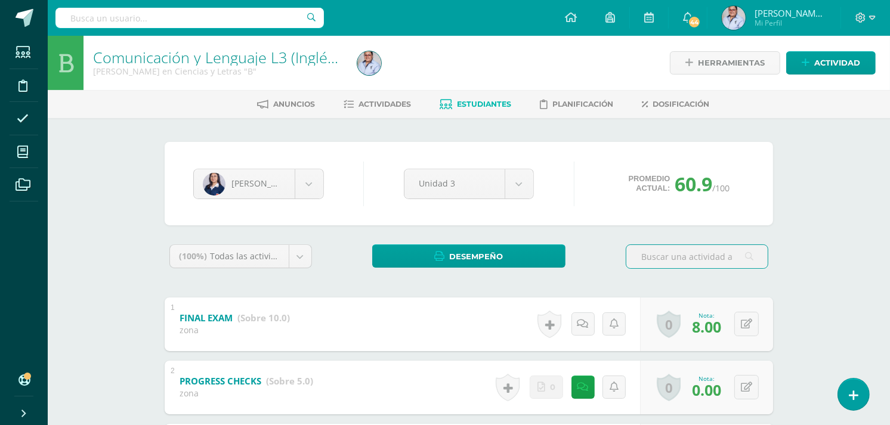
click at [493, 105] on span "Estudiantes" at bounding box center [484, 104] width 54 height 9
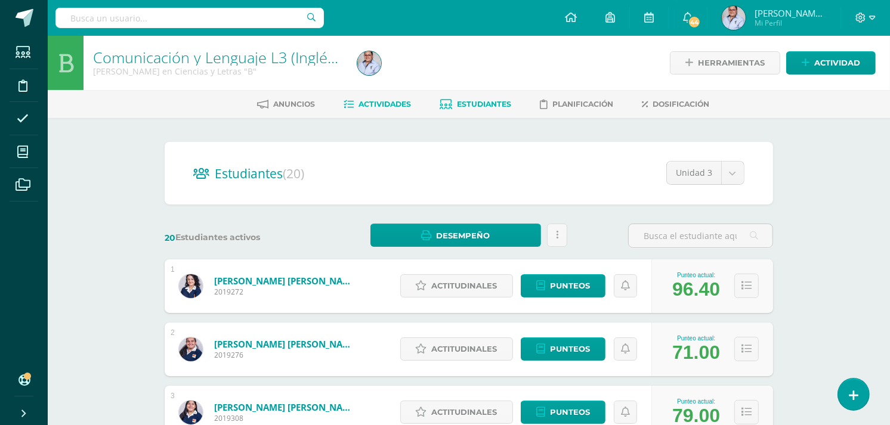
click at [371, 103] on span "Actividades" at bounding box center [384, 104] width 52 height 9
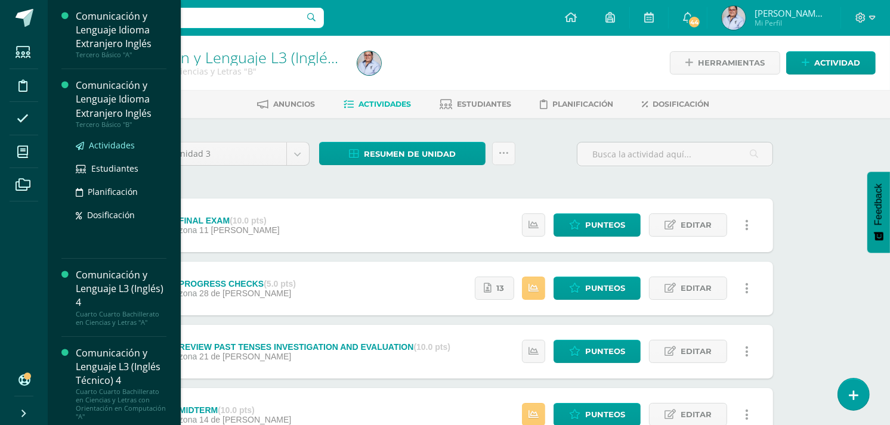
click at [104, 141] on span "Actividades" at bounding box center [112, 145] width 46 height 11
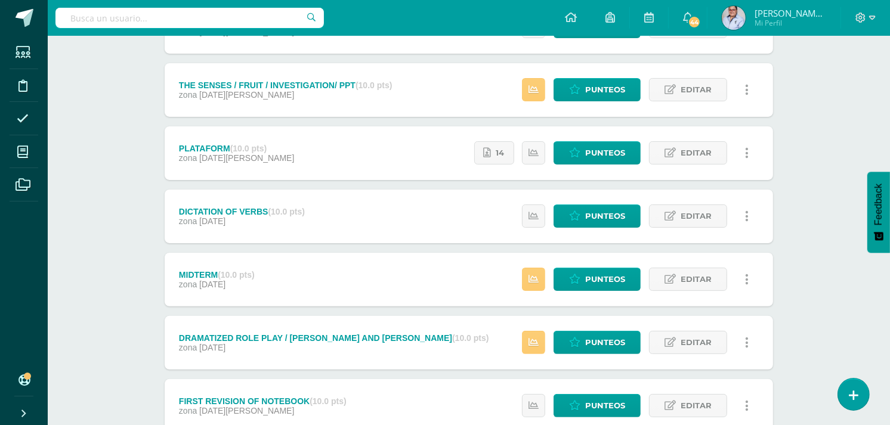
scroll to position [132, 0]
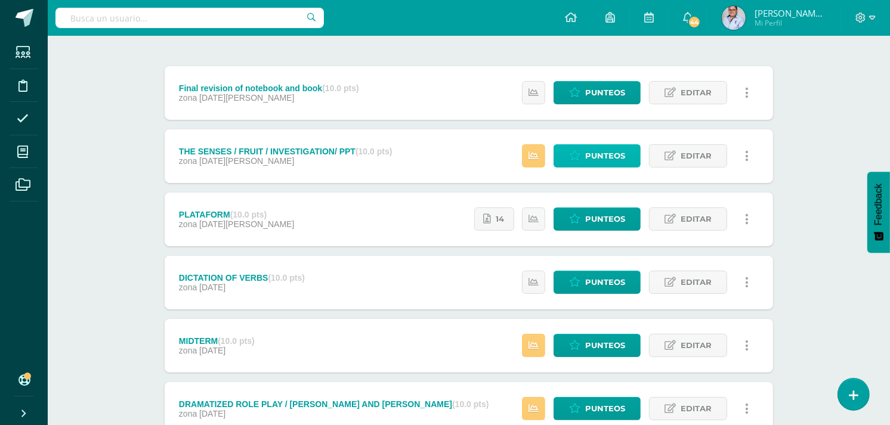
click at [594, 158] on span "Punteos" at bounding box center [605, 156] width 40 height 22
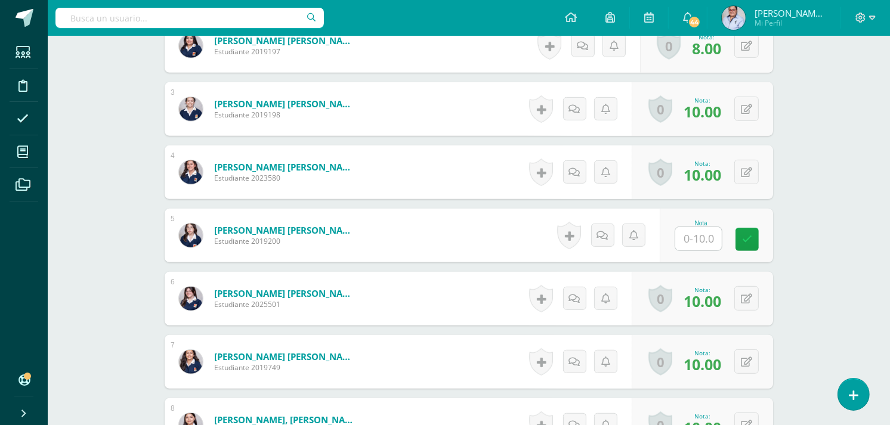
scroll to position [471, 0]
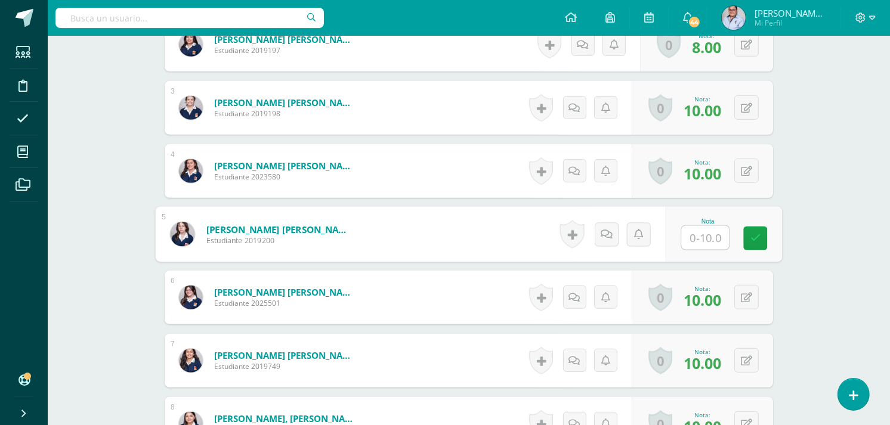
click at [698, 236] on input "text" at bounding box center [706, 238] width 48 height 24
type input "10"
click at [827, 177] on div "Comunicación y Lenguaje Idioma Extranjero Inglés Tercero Básico "B" Herramienta…" at bounding box center [469, 137] width 842 height 1145
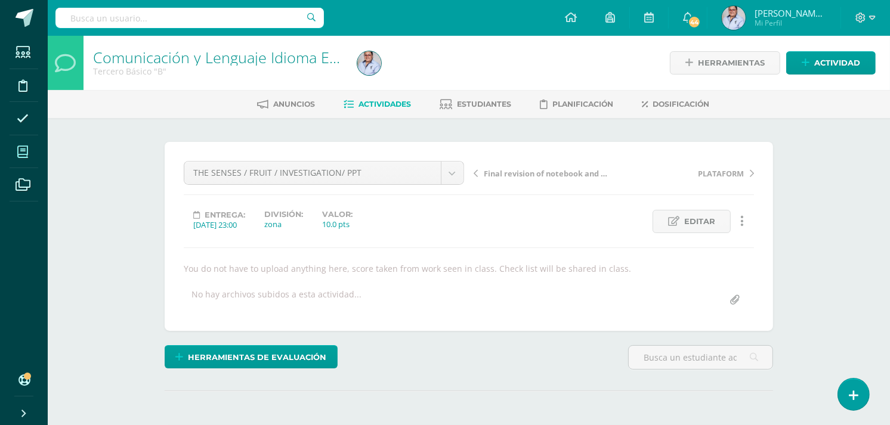
scroll to position [1, 0]
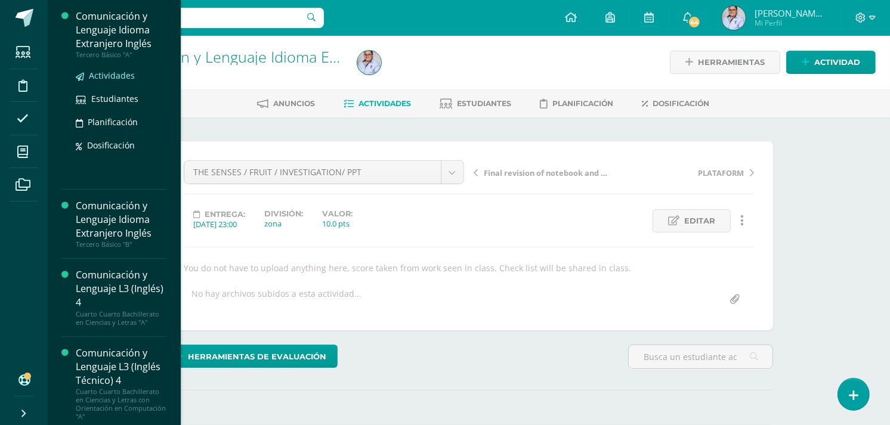
click at [109, 78] on span "Actividades" at bounding box center [112, 75] width 46 height 11
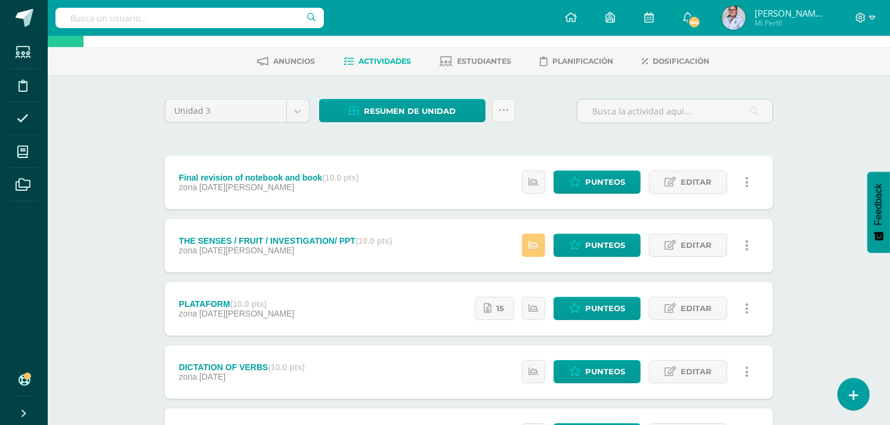
scroll to position [66, 0]
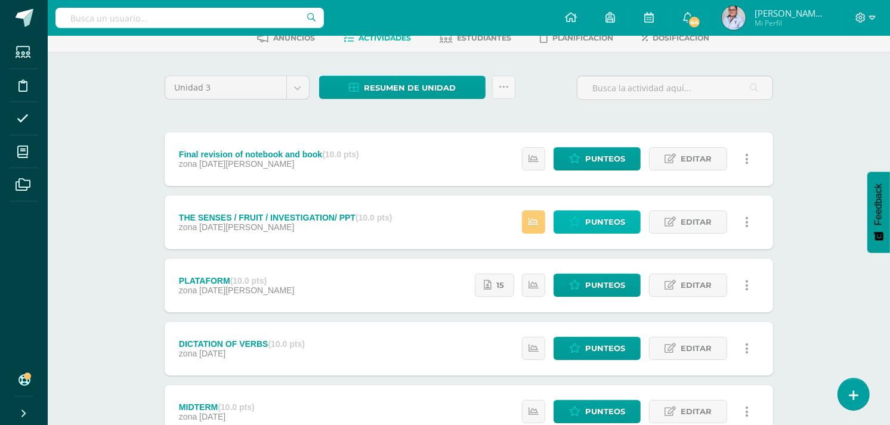
click at [601, 225] on span "Punteos" at bounding box center [605, 222] width 40 height 22
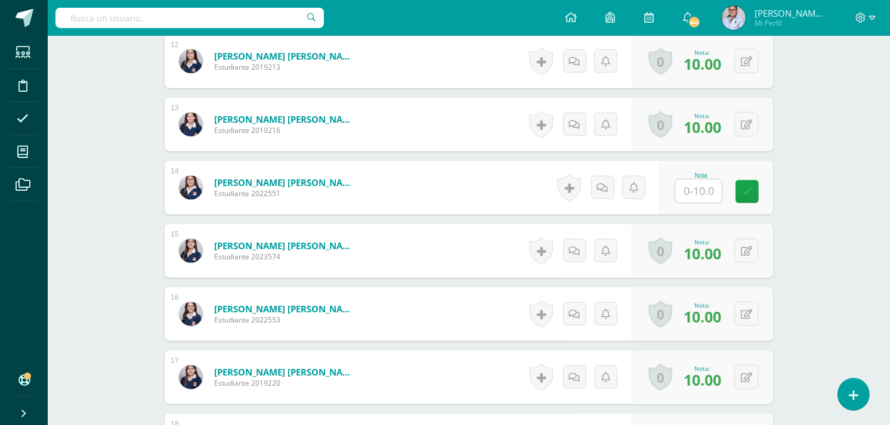
scroll to position [1087, 0]
drag, startPoint x: 695, startPoint y: 182, endPoint x: 705, endPoint y: 178, distance: 11.0
click at [698, 182] on input "text" at bounding box center [706, 191] width 48 height 24
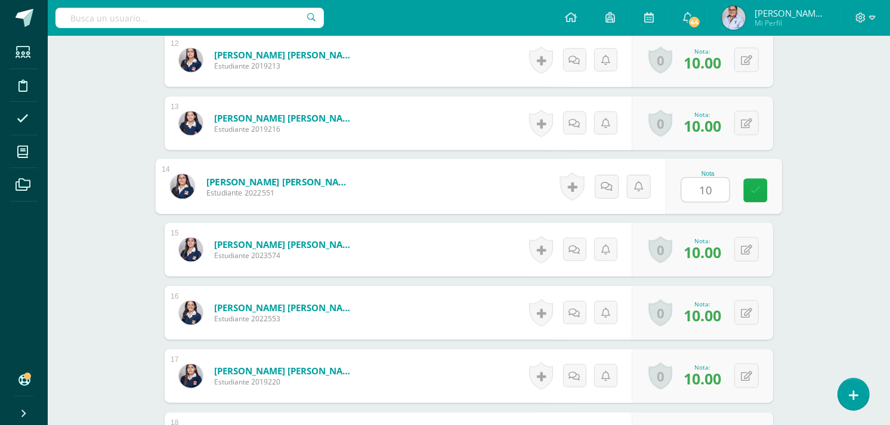
drag, startPoint x: 754, startPoint y: 188, endPoint x: 764, endPoint y: 192, distance: 10.4
click at [753, 191] on icon at bounding box center [755, 190] width 11 height 10
type input "10"
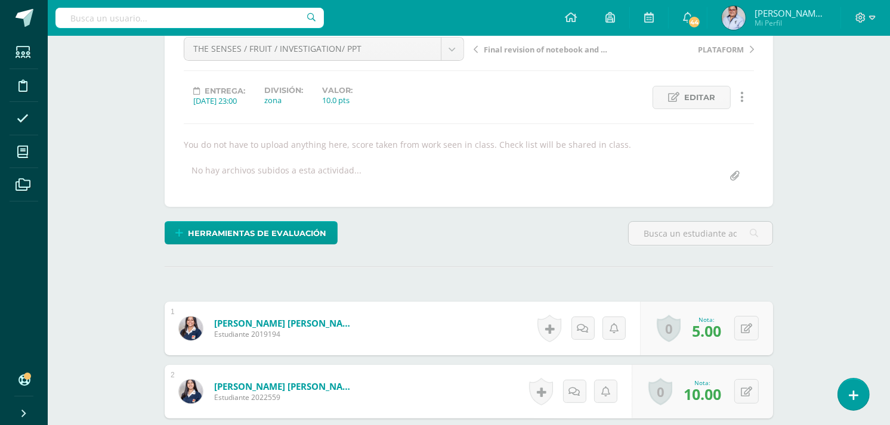
scroll to position [0, 0]
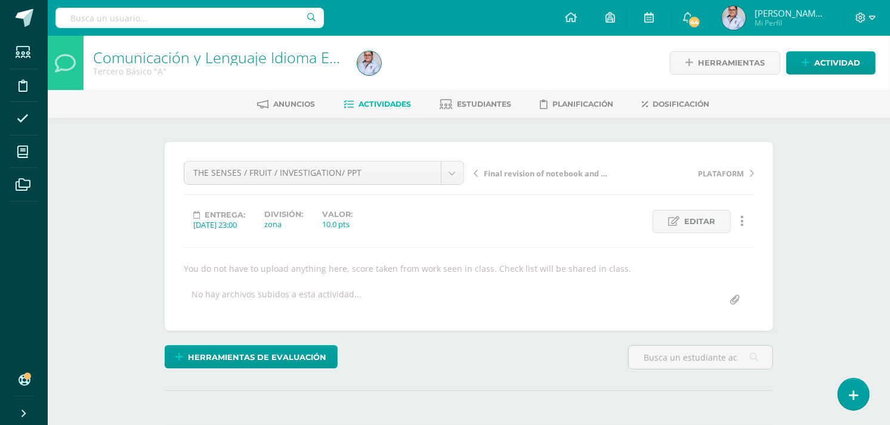
click at [379, 102] on span "Actividades" at bounding box center [384, 104] width 52 height 9
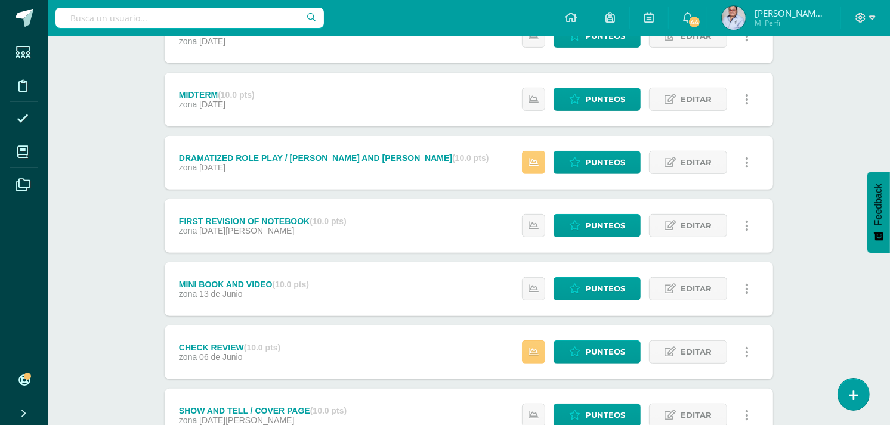
scroll to position [397, 0]
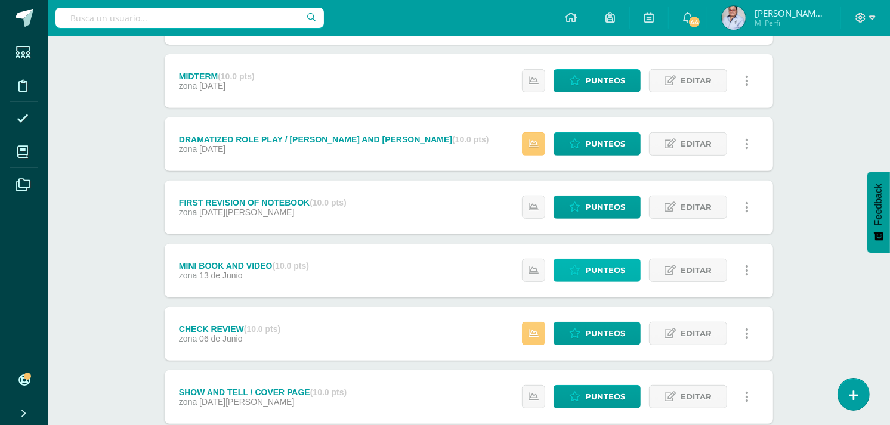
click at [602, 270] on span "Punteos" at bounding box center [605, 270] width 40 height 22
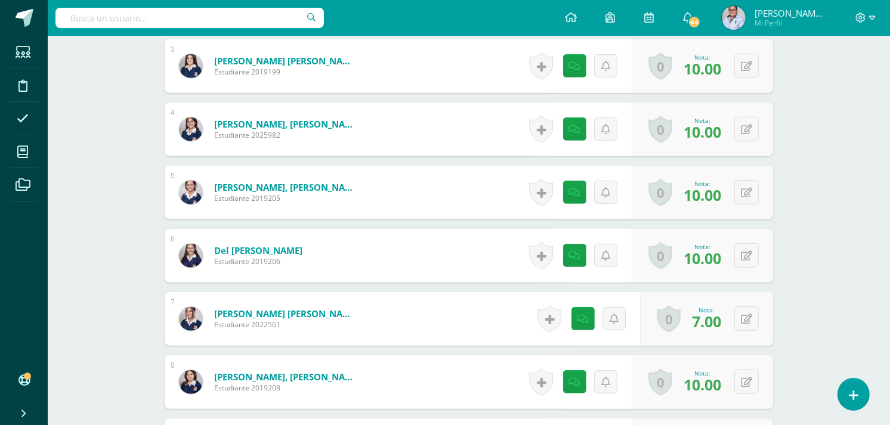
scroll to position [161, 0]
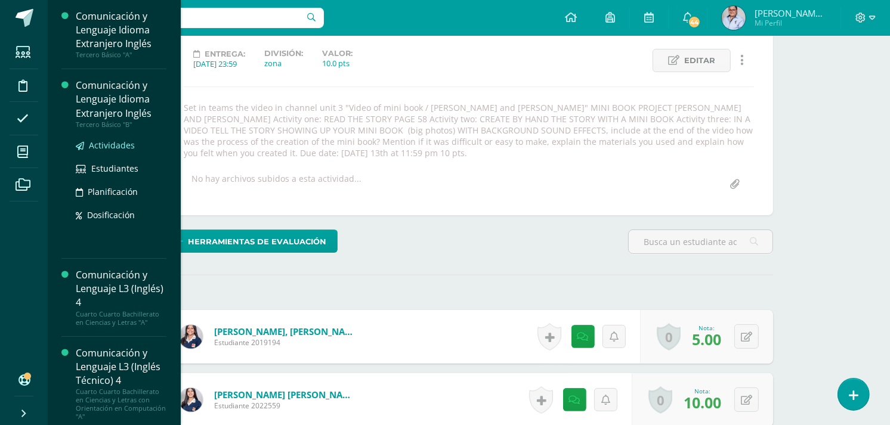
click at [106, 141] on span "Actividades" at bounding box center [112, 145] width 46 height 11
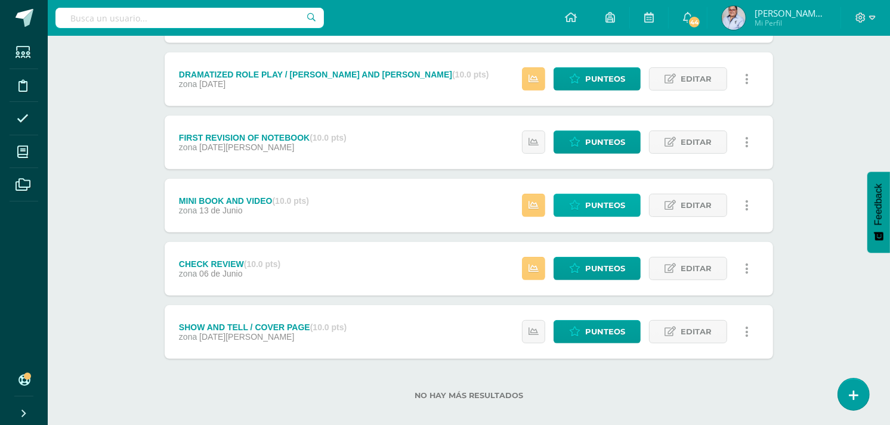
scroll to position [463, 0]
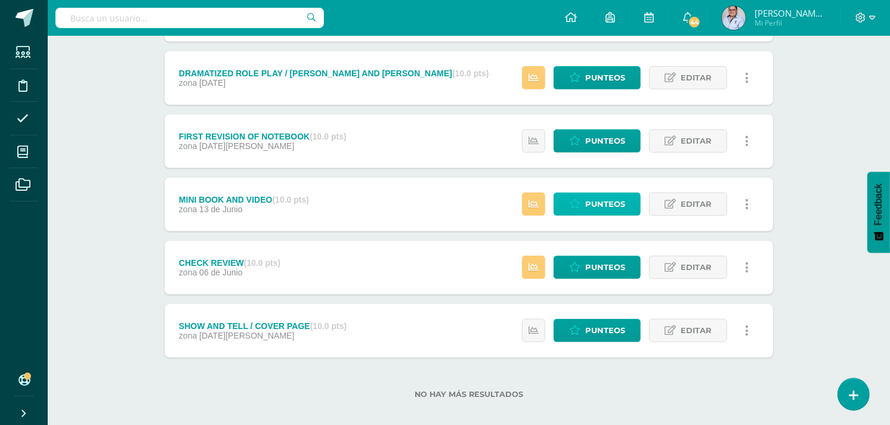
click at [584, 209] on link "Punteos" at bounding box center [596, 204] width 87 height 23
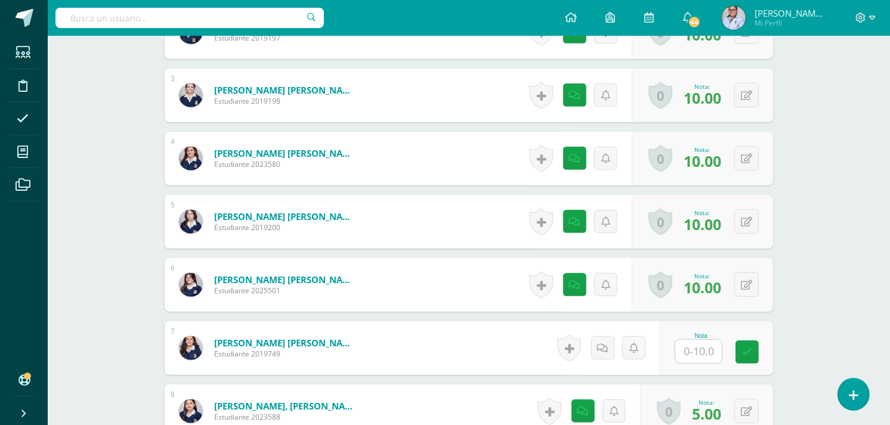
scroll to position [568, 0]
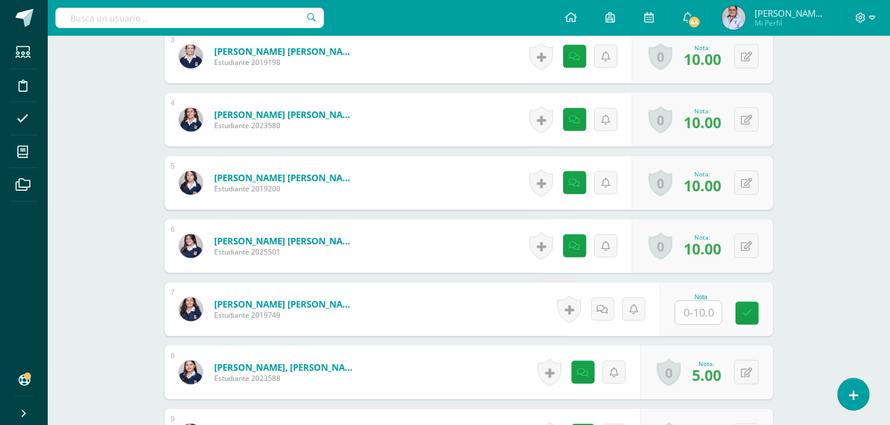
click at [693, 317] on input "text" at bounding box center [698, 312] width 47 height 23
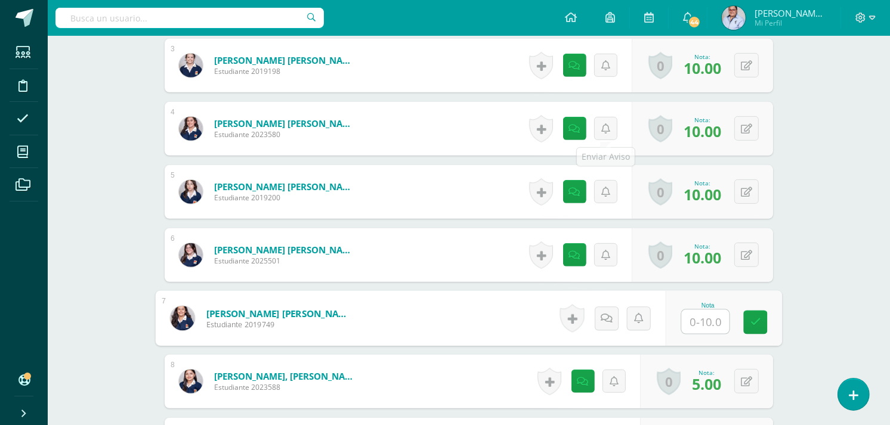
scroll to position [707, 0]
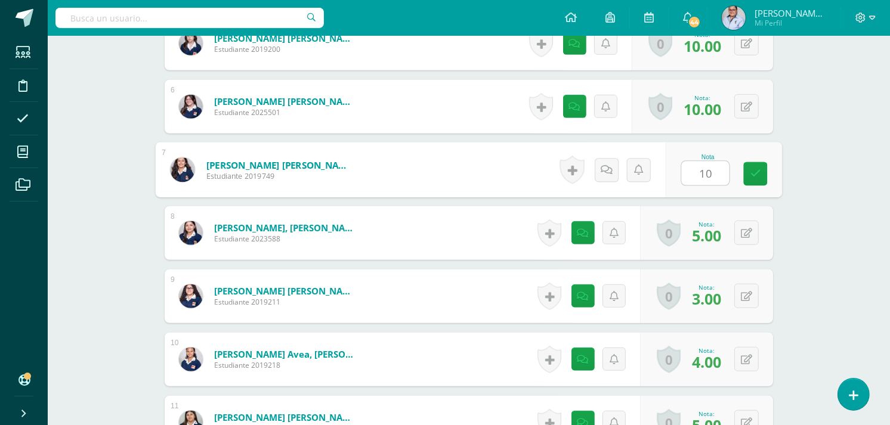
type input "10"
drag, startPoint x: 834, startPoint y: 100, endPoint x: 729, endPoint y: 143, distance: 113.1
click at [834, 100] on div "Comunicación y Lenguaje Idioma Extranjero Inglés Tercero Básico "B" Herramienta…" at bounding box center [469, 241] width 842 height 1827
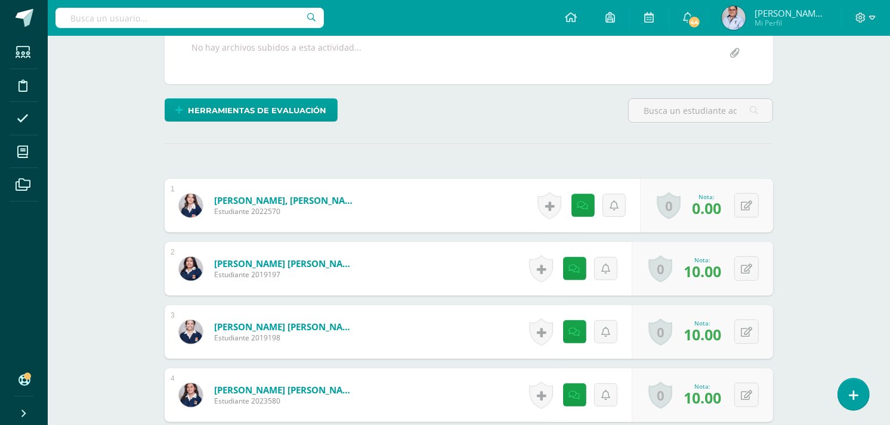
scroll to position [0, 0]
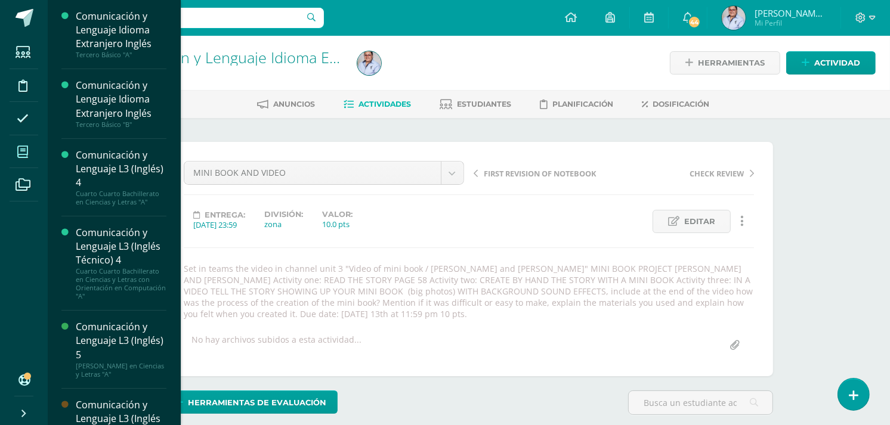
click at [15, 157] on span at bounding box center [23, 151] width 27 height 27
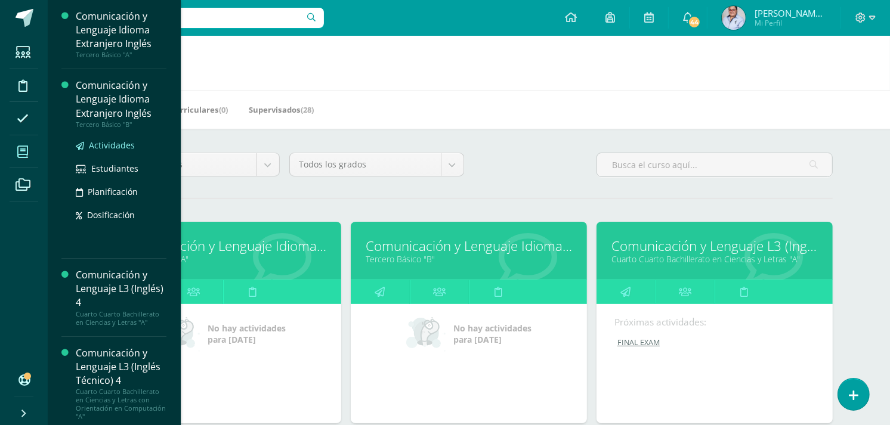
click at [105, 146] on span "Actividades" at bounding box center [112, 145] width 46 height 11
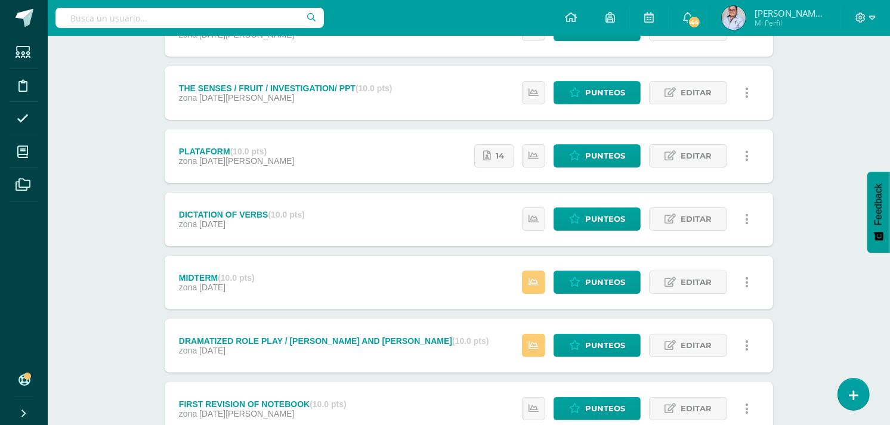
scroll to position [463, 0]
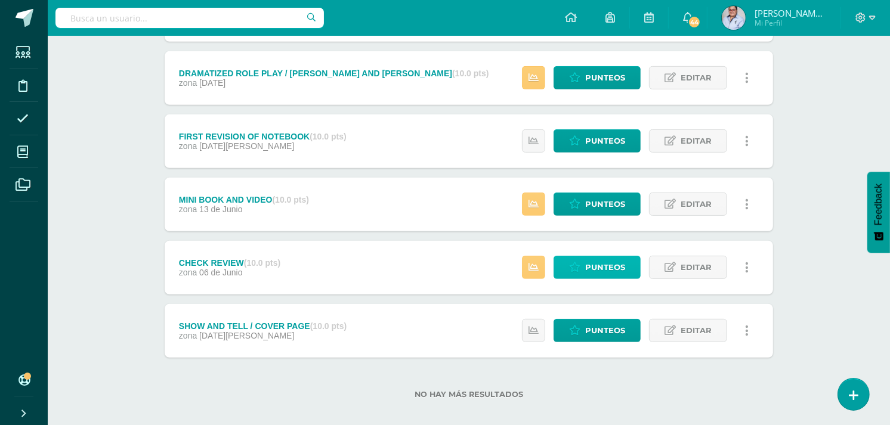
click at [607, 267] on span "Punteos" at bounding box center [605, 267] width 40 height 22
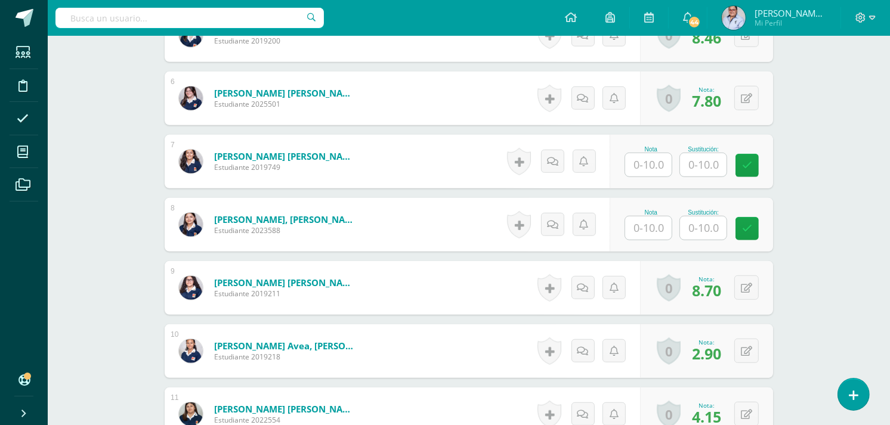
scroll to position [719, 0]
click at [654, 164] on input "text" at bounding box center [648, 164] width 47 height 23
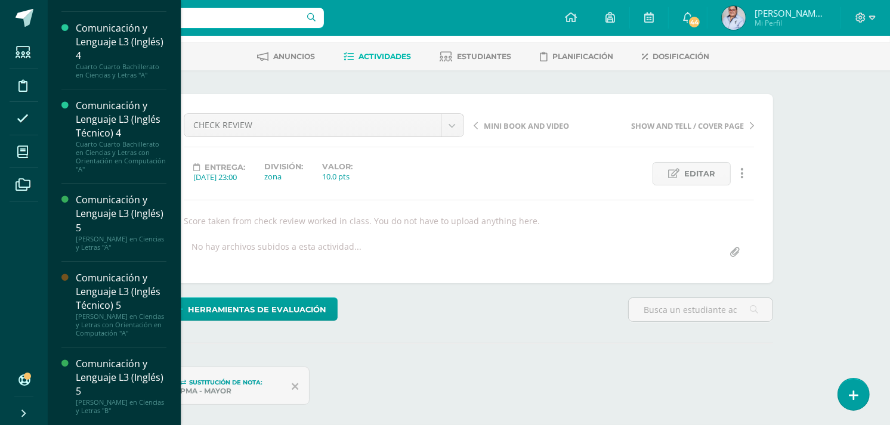
scroll to position [255, 0]
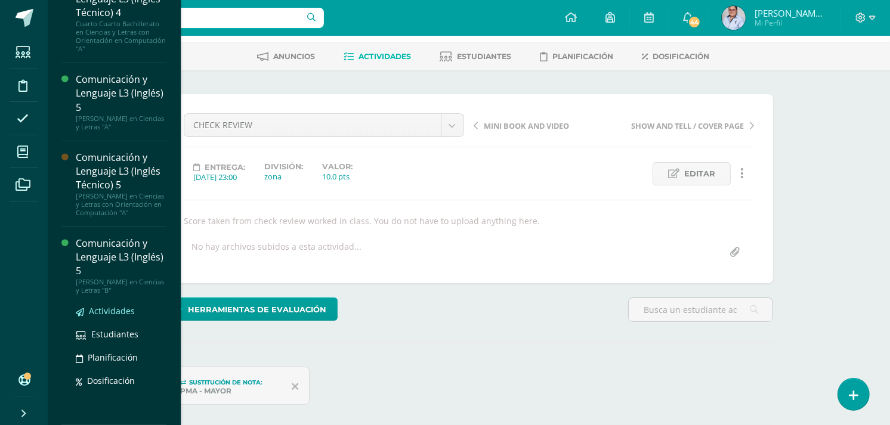
click at [113, 311] on span "Actividades" at bounding box center [112, 310] width 46 height 11
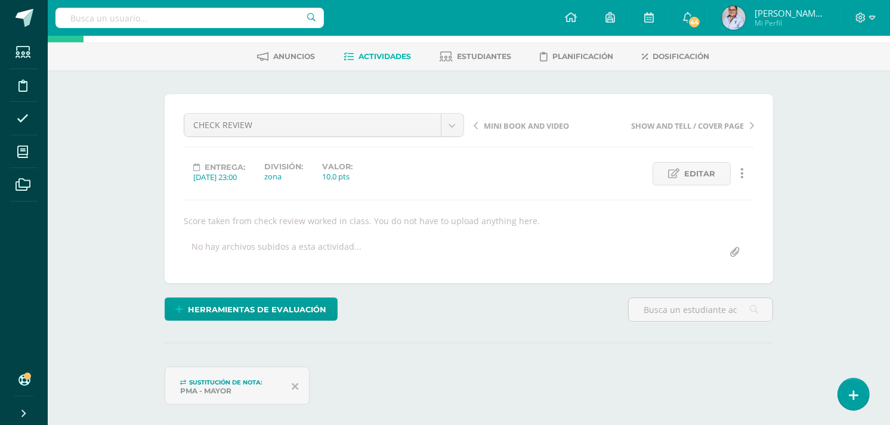
scroll to position [135, 0]
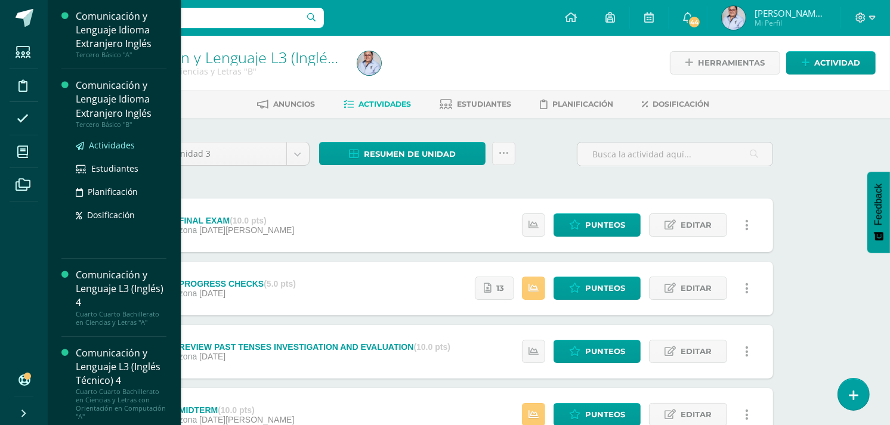
click at [101, 142] on span "Actividades" at bounding box center [112, 145] width 46 height 11
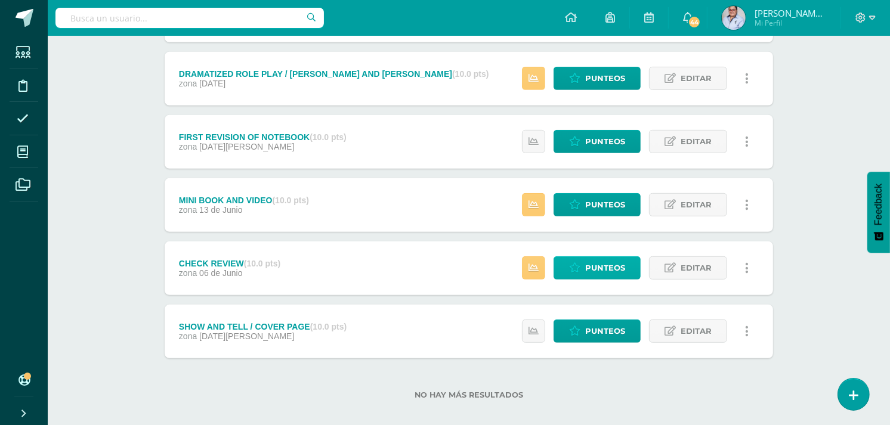
scroll to position [463, 0]
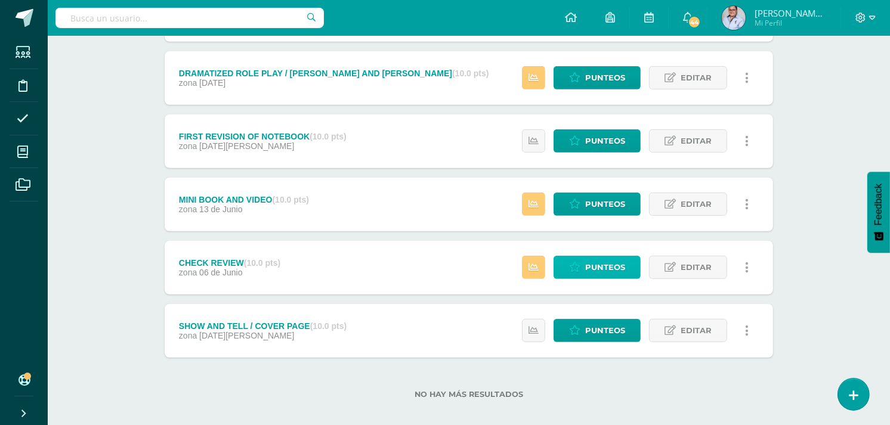
click at [601, 270] on span "Punteos" at bounding box center [605, 267] width 40 height 22
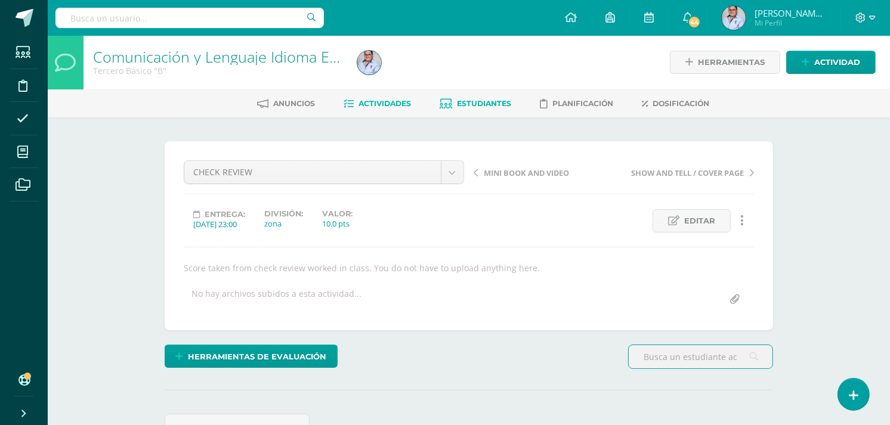
scroll to position [1, 0]
click at [485, 101] on span "Estudiantes" at bounding box center [484, 102] width 54 height 9
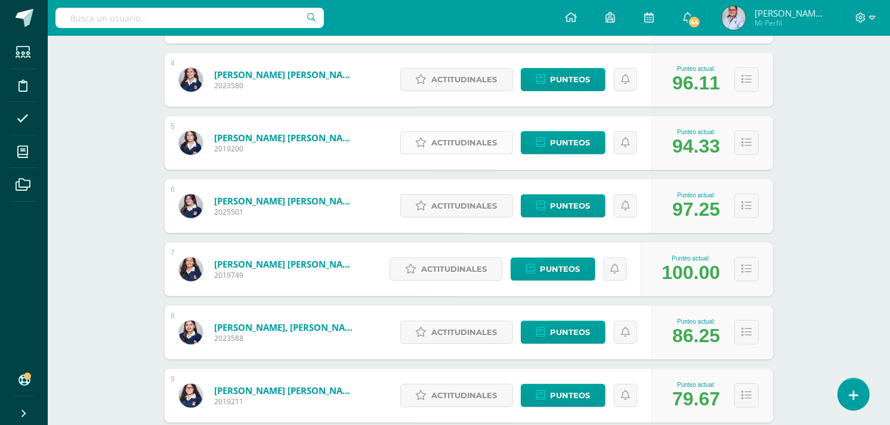
scroll to position [397, 0]
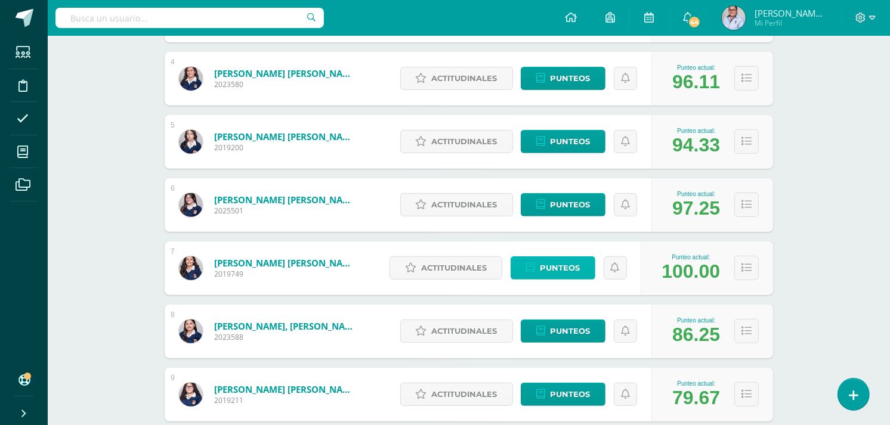
click at [559, 267] on span "Punteos" at bounding box center [560, 268] width 40 height 22
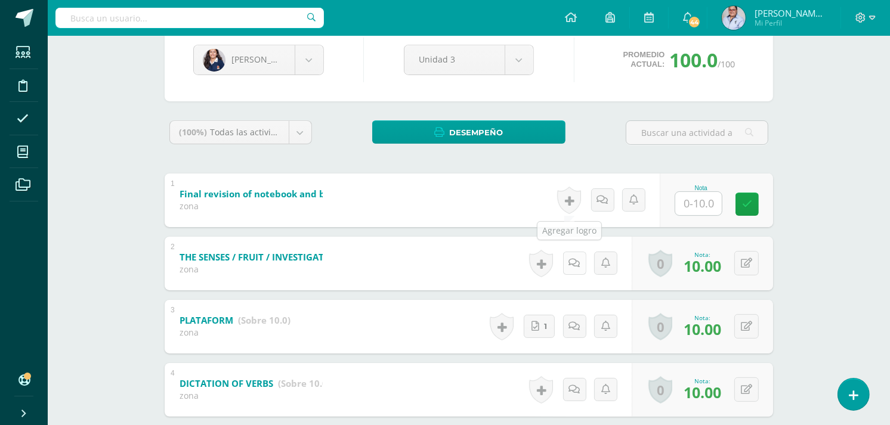
scroll to position [132, 0]
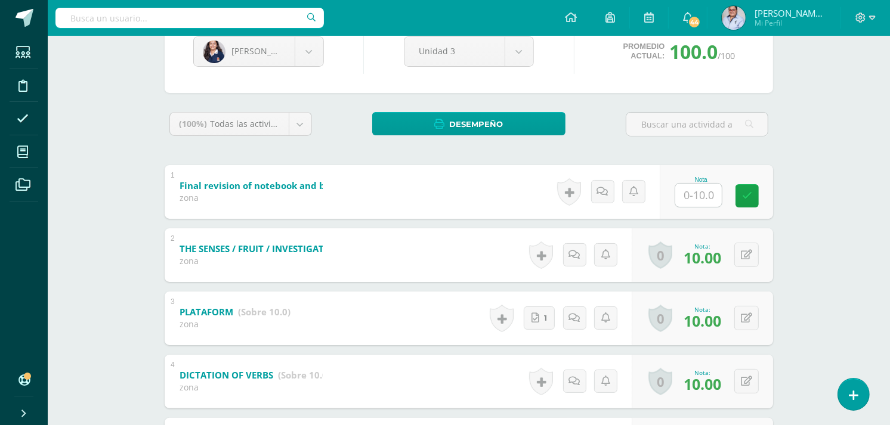
click at [707, 200] on input "text" at bounding box center [698, 195] width 47 height 23
type input "10"
click at [820, 271] on div "Comunicación y Lenguaje Idioma Extranjero Inglés Tercero Básico "B" Herramienta…" at bounding box center [469, 385] width 842 height 964
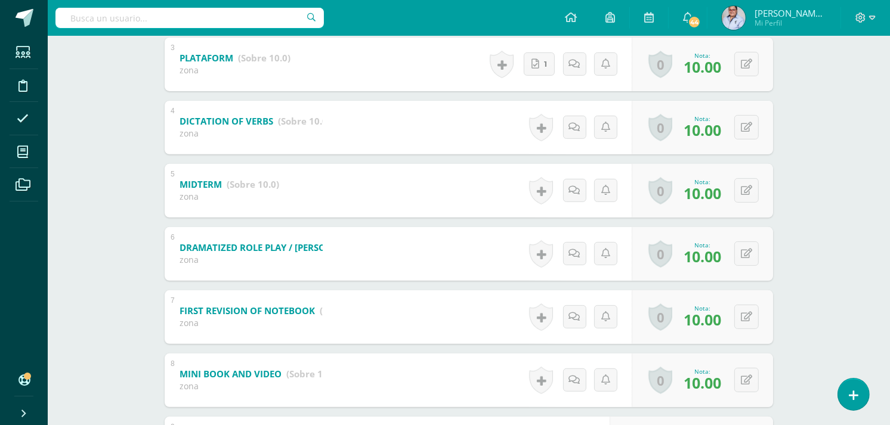
scroll to position [530, 0]
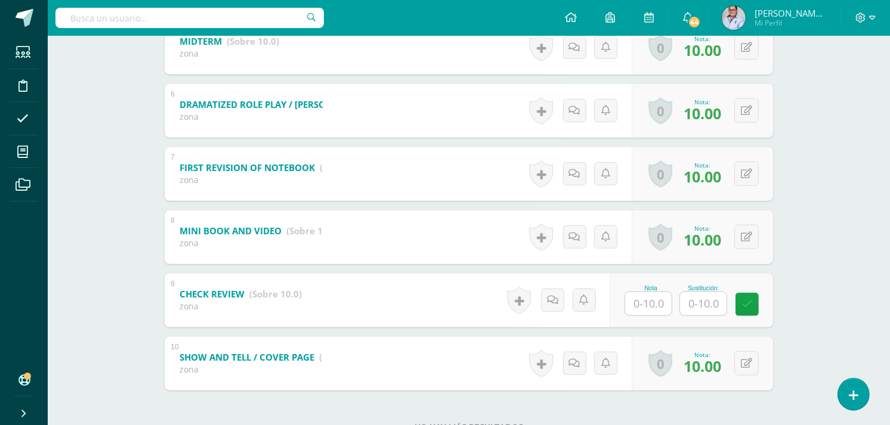
click at [641, 311] on input "text" at bounding box center [648, 303] width 47 height 23
type input "10"
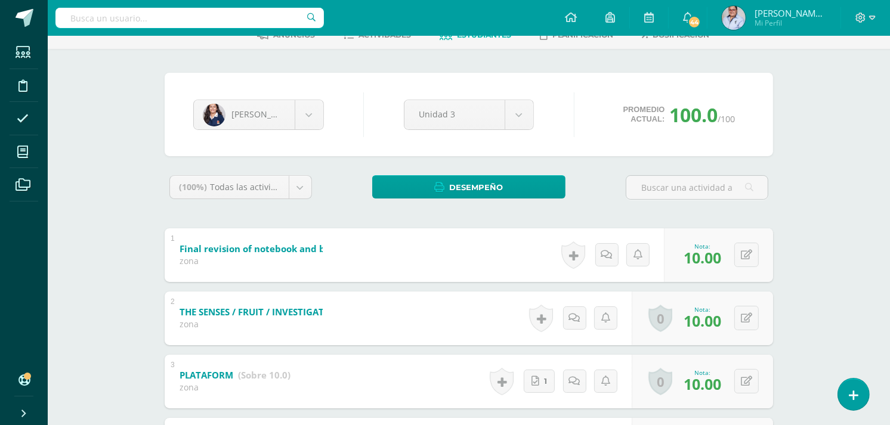
scroll to position [0, 0]
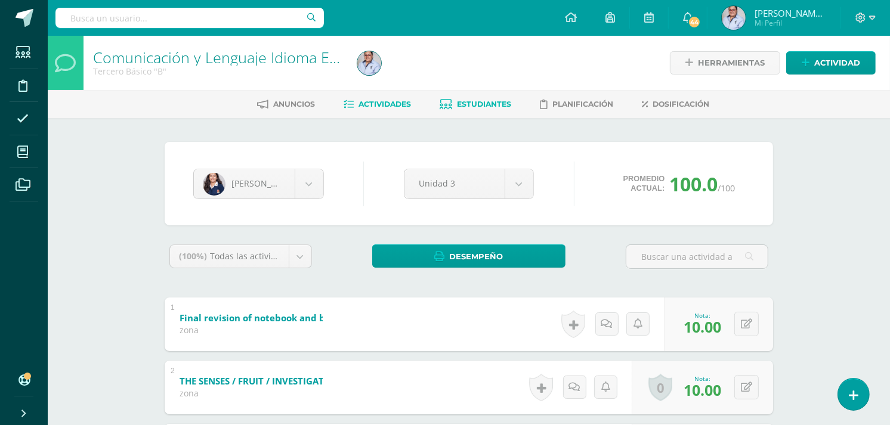
click at [378, 104] on span "Actividades" at bounding box center [384, 104] width 52 height 9
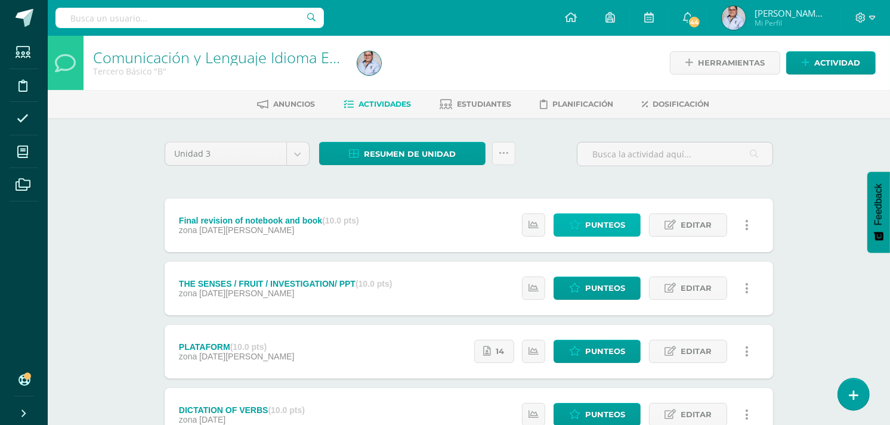
click at [599, 228] on span "Punteos" at bounding box center [605, 225] width 40 height 22
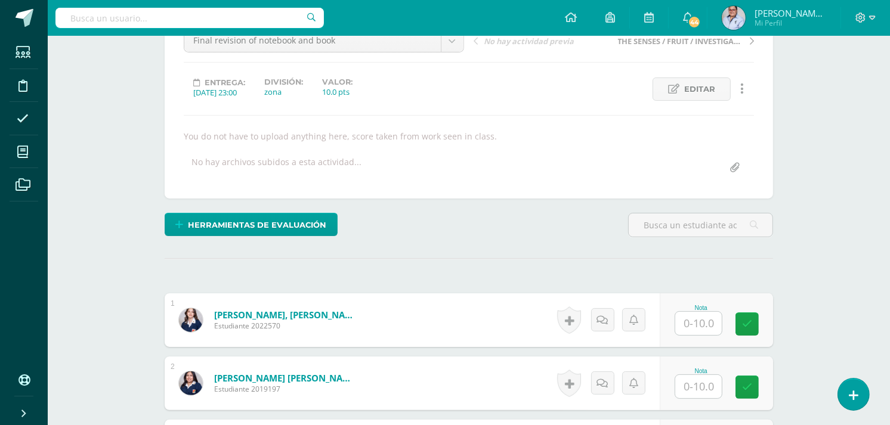
scroll to position [139, 0]
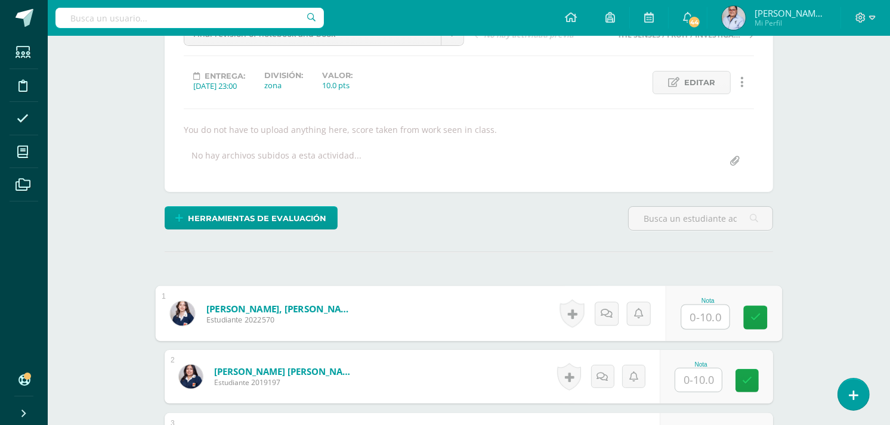
click at [698, 313] on input "text" at bounding box center [706, 317] width 48 height 24
type input "10"
click at [718, 378] on input "text" at bounding box center [698, 379] width 47 height 23
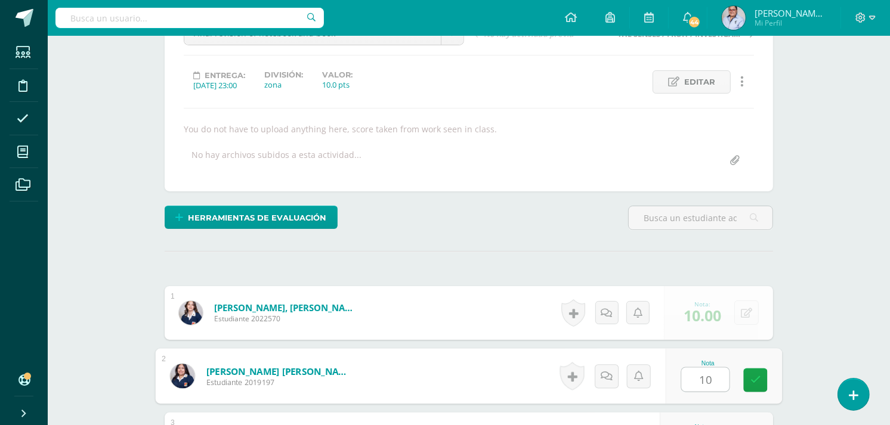
type input "10"
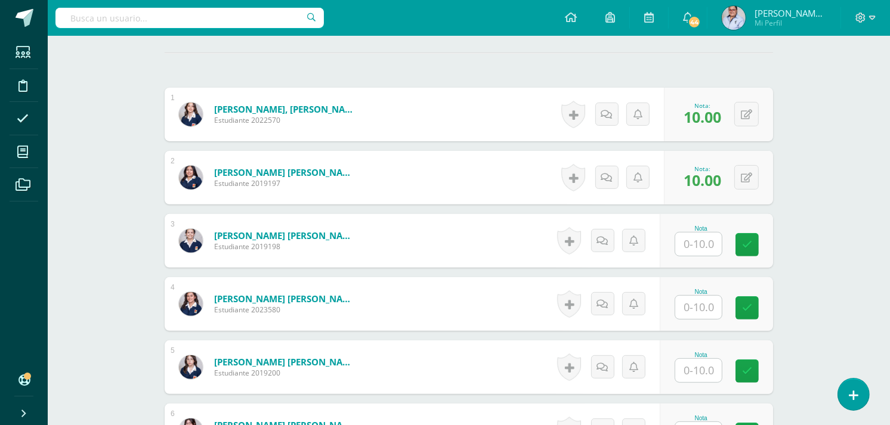
click at [707, 247] on input "text" at bounding box center [698, 244] width 47 height 23
type input "10"
click at [712, 311] on input "text" at bounding box center [706, 307] width 48 height 24
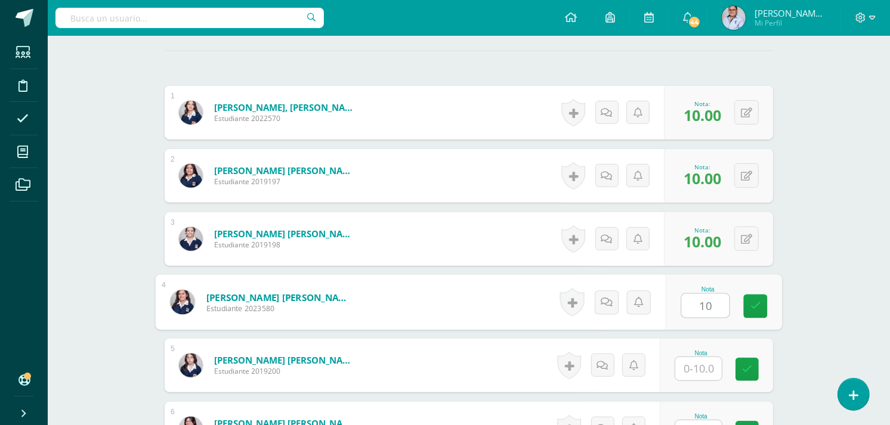
type input "10"
drag, startPoint x: 700, startPoint y: 366, endPoint x: 792, endPoint y: 318, distance: 103.5
click at [701, 366] on input "text" at bounding box center [698, 368] width 47 height 23
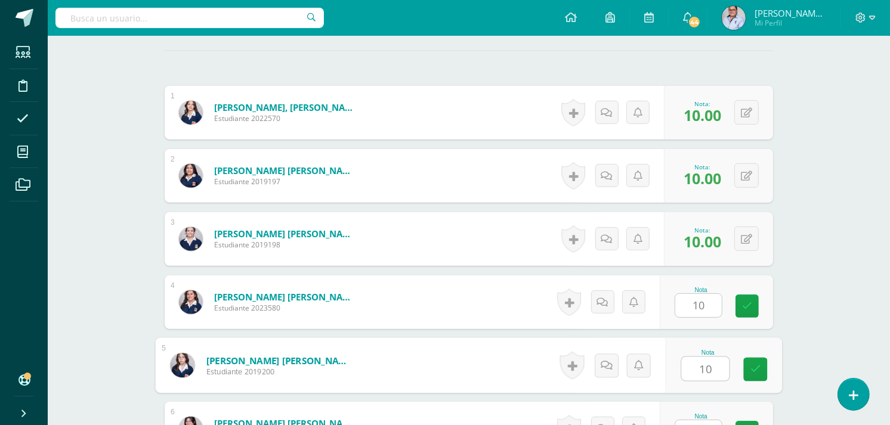
type input "10"
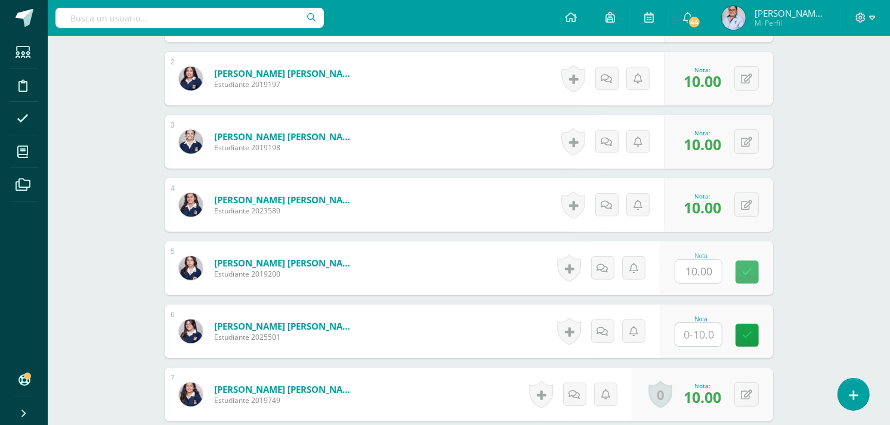
scroll to position [539, 0]
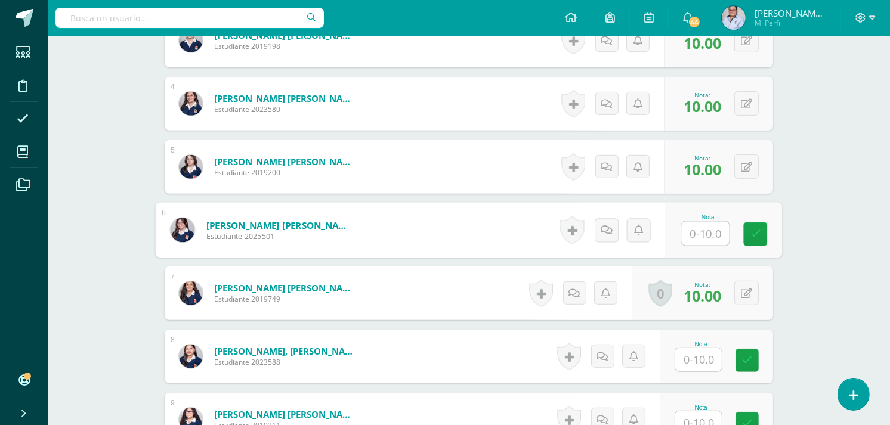
click at [696, 237] on input "text" at bounding box center [706, 234] width 48 height 24
type input "10"
drag, startPoint x: 708, startPoint y: 364, endPoint x: 713, endPoint y: 358, distance: 7.6
click at [708, 365] on input "text" at bounding box center [698, 359] width 47 height 23
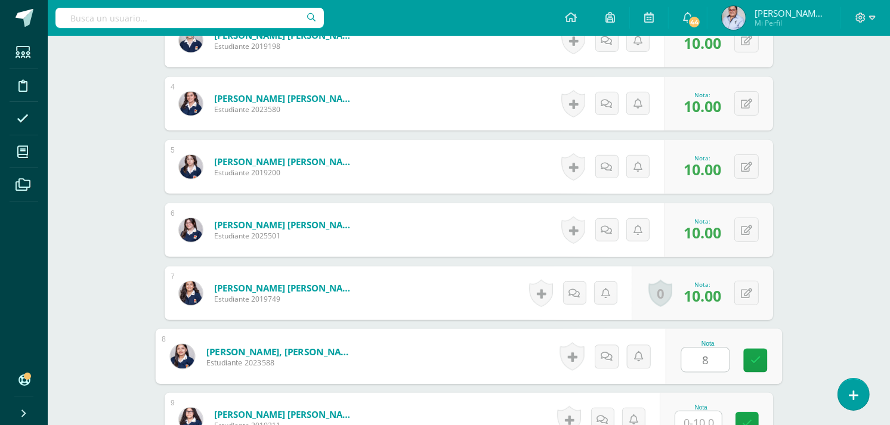
type input "8"
click at [801, 295] on div "Comunicación y Lenguaje Idioma Extranjero Inglés Tercero Básico "B" Herramienta…" at bounding box center [469, 387] width 842 height 1781
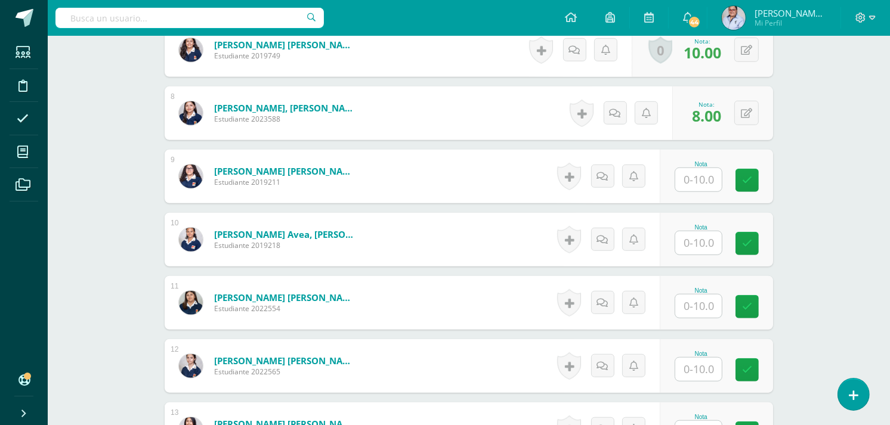
scroll to position [803, 0]
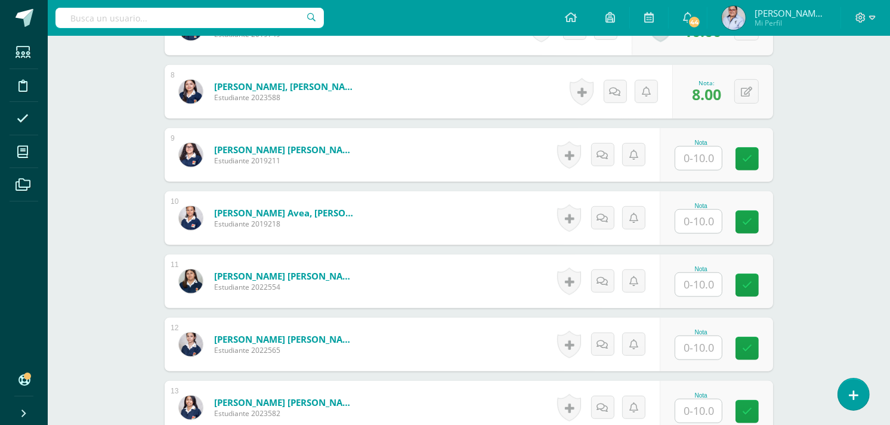
click at [701, 160] on input "text" at bounding box center [698, 158] width 47 height 23
type input "8"
click at [702, 225] on input "text" at bounding box center [698, 221] width 47 height 23
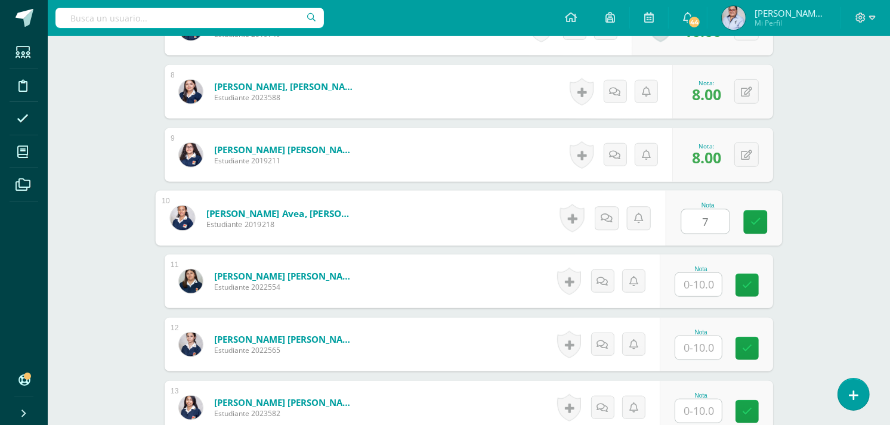
type input "7"
click at [709, 288] on input "text" at bounding box center [698, 284] width 47 height 23
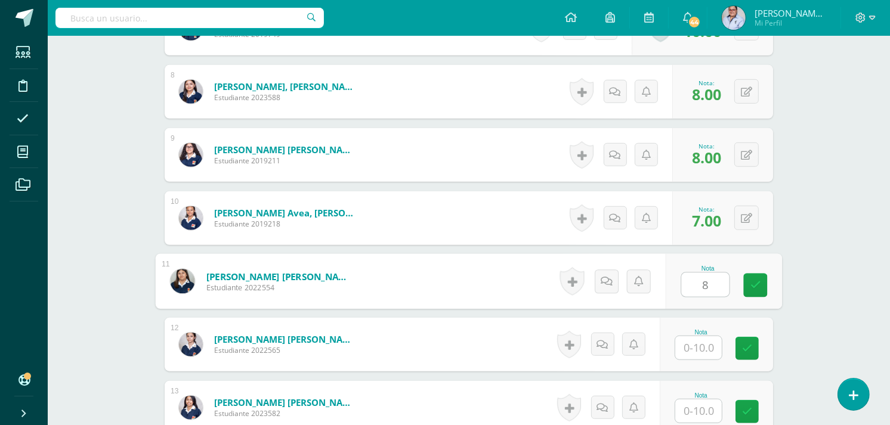
type input "8"
click at [710, 351] on input "text" at bounding box center [698, 347] width 47 height 23
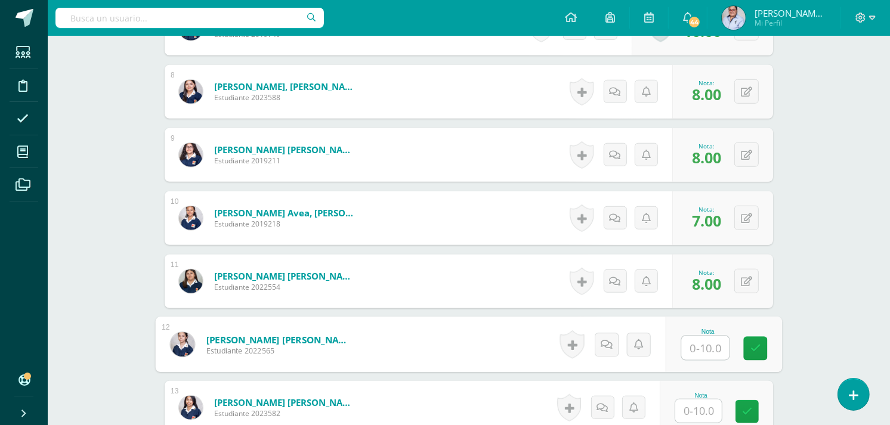
click at [835, 296] on div "Comunicación y Lenguaje Idioma Extranjero Inglés Tercero Básico "B" Herramienta…" at bounding box center [469, 122] width 842 height 1781
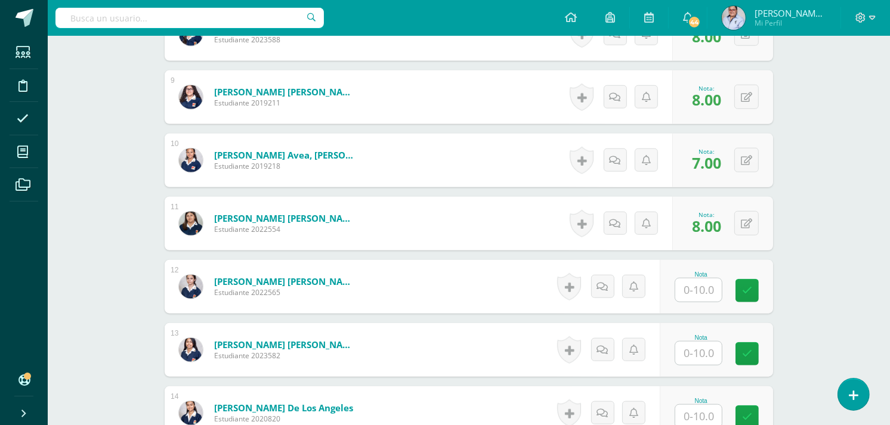
scroll to position [936, 0]
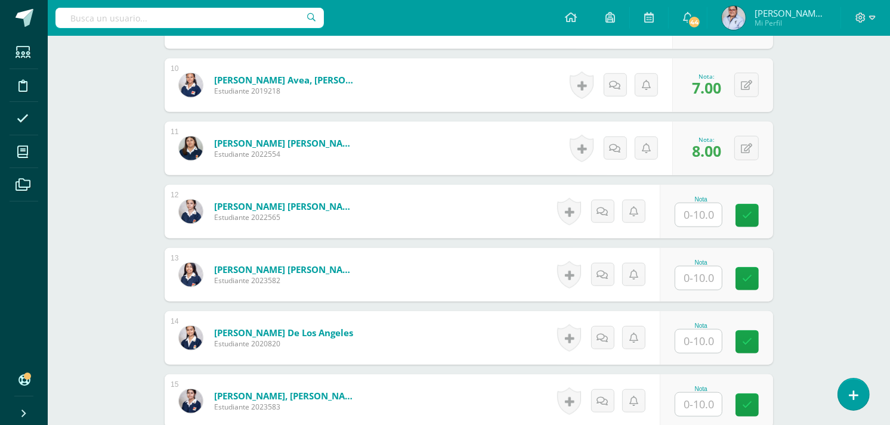
click at [713, 219] on input "text" at bounding box center [698, 214] width 47 height 23
type input "10"
click at [712, 278] on input "text" at bounding box center [698, 278] width 47 height 23
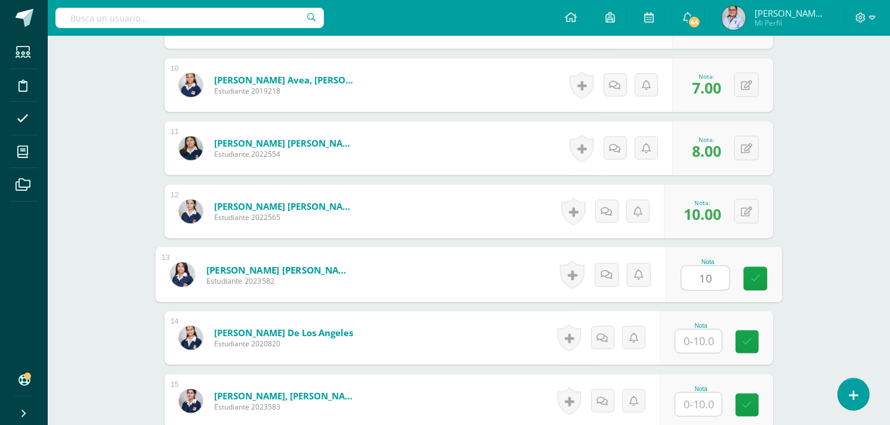
type input "10"
click at [707, 341] on input "text" at bounding box center [698, 341] width 47 height 23
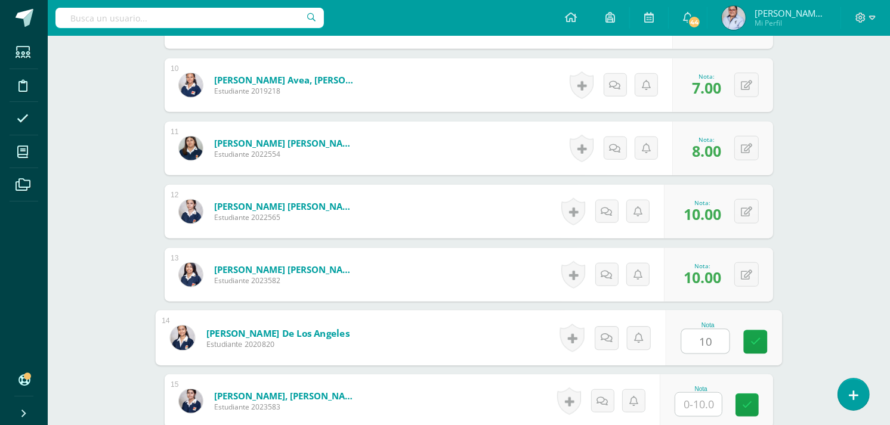
type input "10"
click at [701, 406] on input "text" at bounding box center [698, 404] width 47 height 23
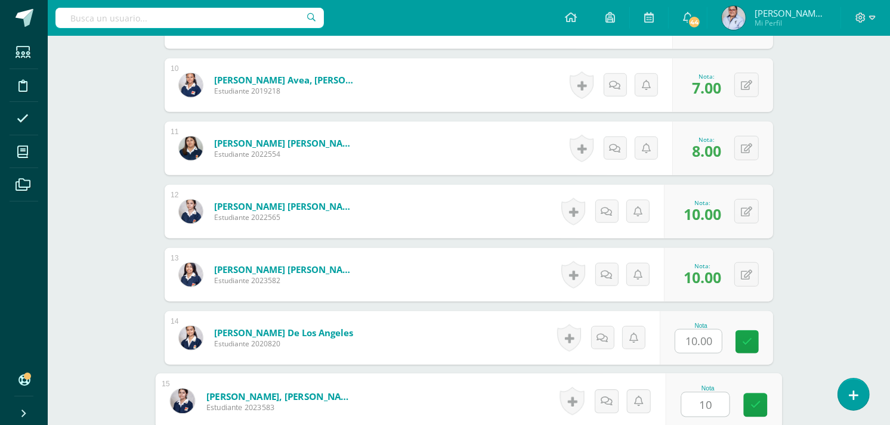
type input "10"
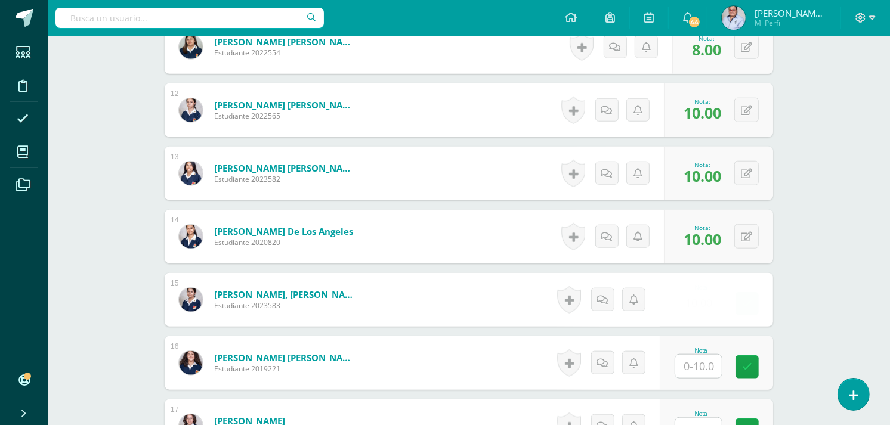
scroll to position [1135, 0]
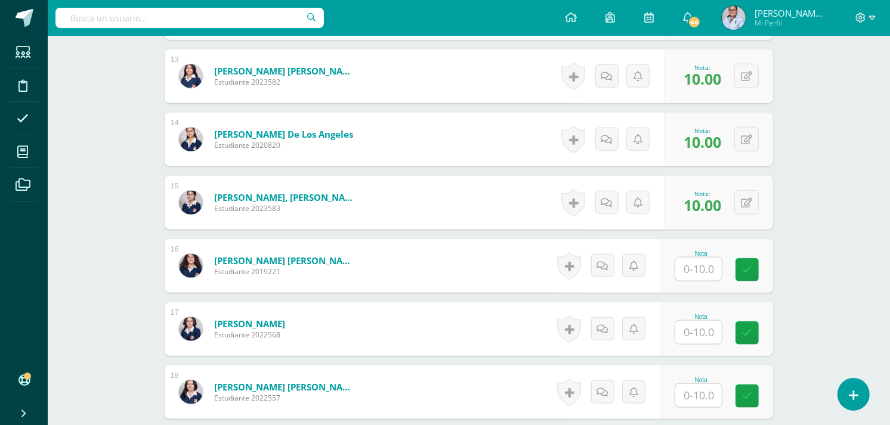
click at [695, 268] on input "text" at bounding box center [698, 269] width 47 height 23
type input "10"
click at [695, 335] on input "text" at bounding box center [706, 333] width 48 height 24
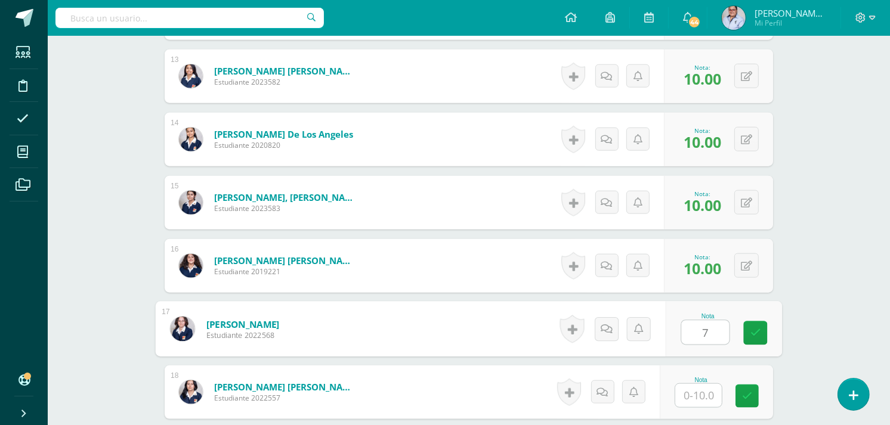
type input "7"
click at [701, 395] on input "text" at bounding box center [698, 395] width 47 height 23
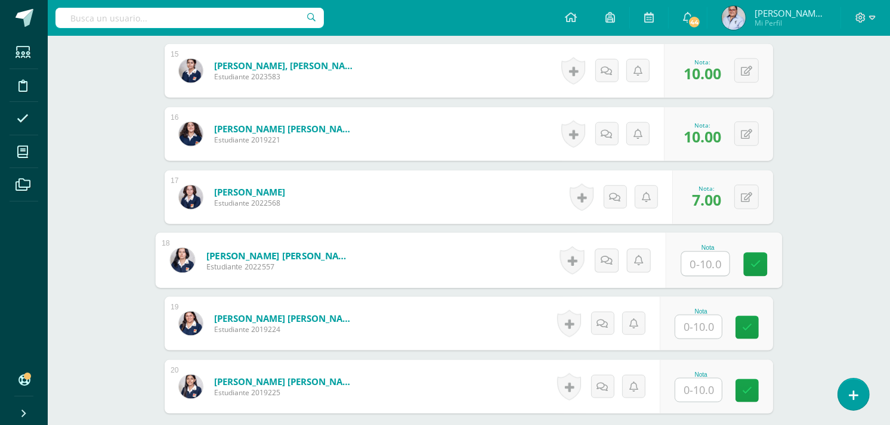
scroll to position [1267, 0]
type input "7"
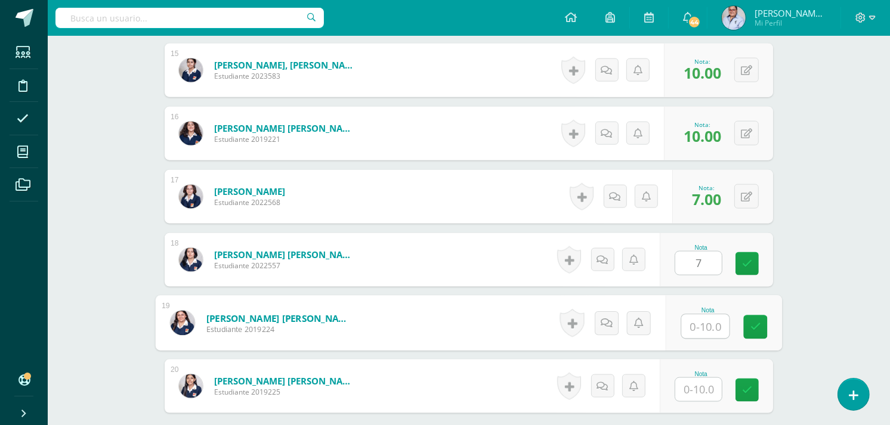
click at [709, 329] on input "text" at bounding box center [706, 327] width 48 height 24
type input "10"
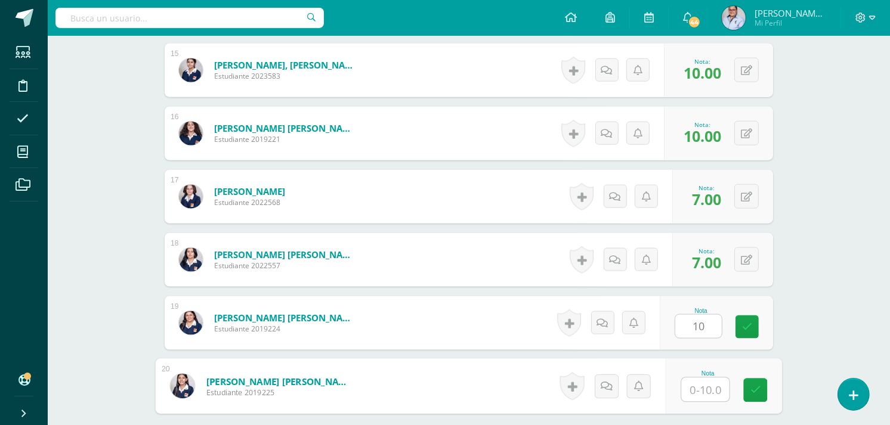
click at [711, 396] on input "text" at bounding box center [706, 390] width 48 height 24
type input "10"
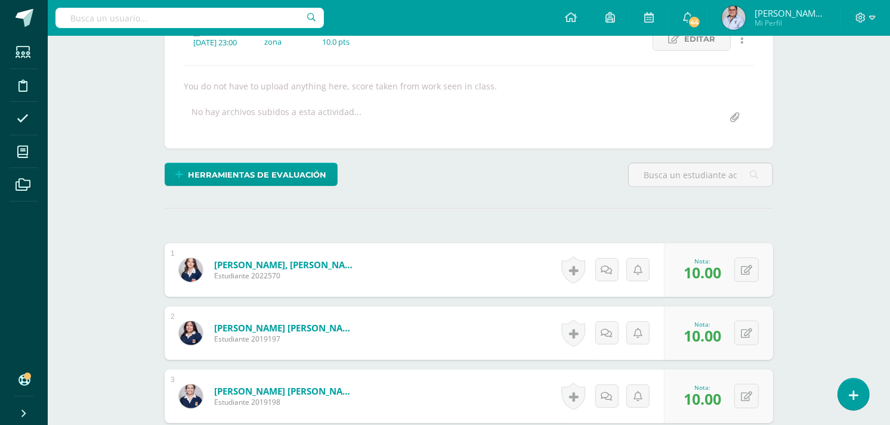
scroll to position [0, 0]
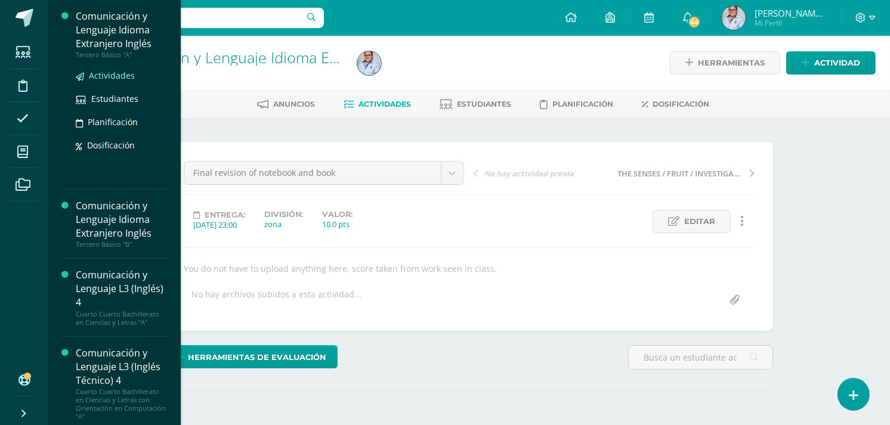
click at [105, 76] on span "Actividades" at bounding box center [112, 75] width 46 height 11
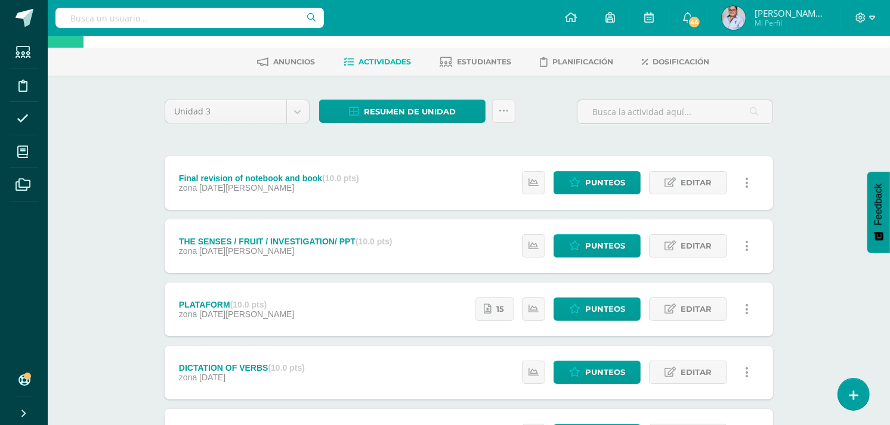
scroll to position [66, 0]
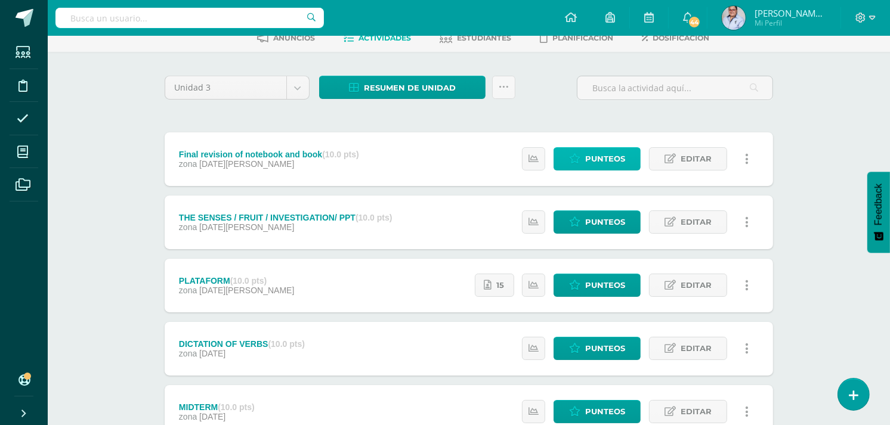
click at [607, 164] on span "Punteos" at bounding box center [605, 159] width 40 height 22
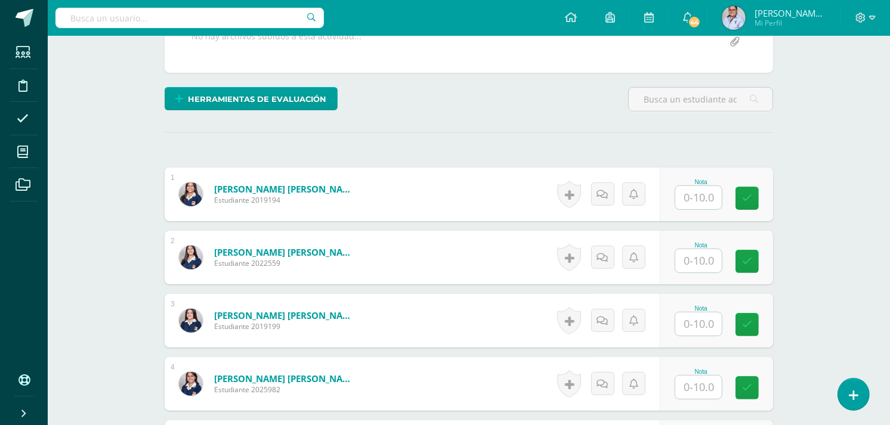
scroll to position [271, 0]
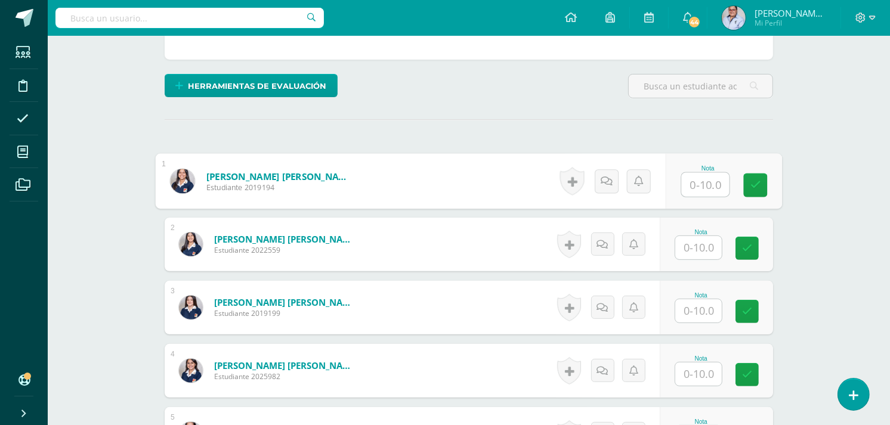
click at [701, 184] on input "text" at bounding box center [706, 185] width 48 height 24
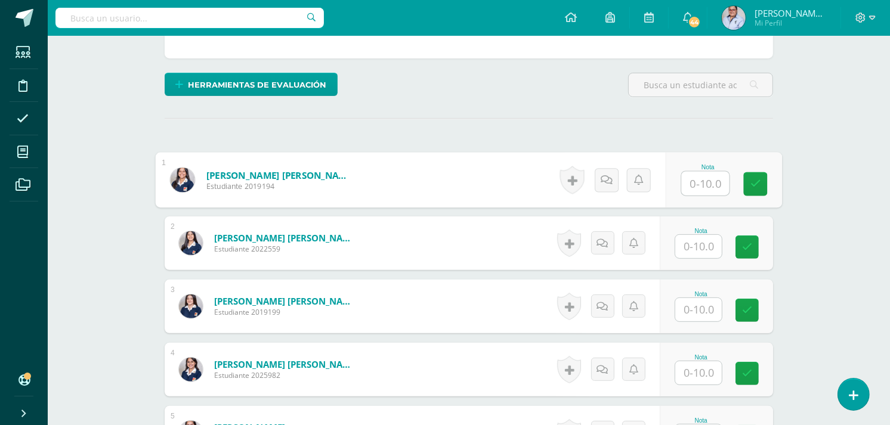
scroll to position [273, 0]
click at [710, 183] on input "text" at bounding box center [706, 183] width 48 height 24
type input "10"
click at [709, 243] on input "text" at bounding box center [698, 245] width 47 height 23
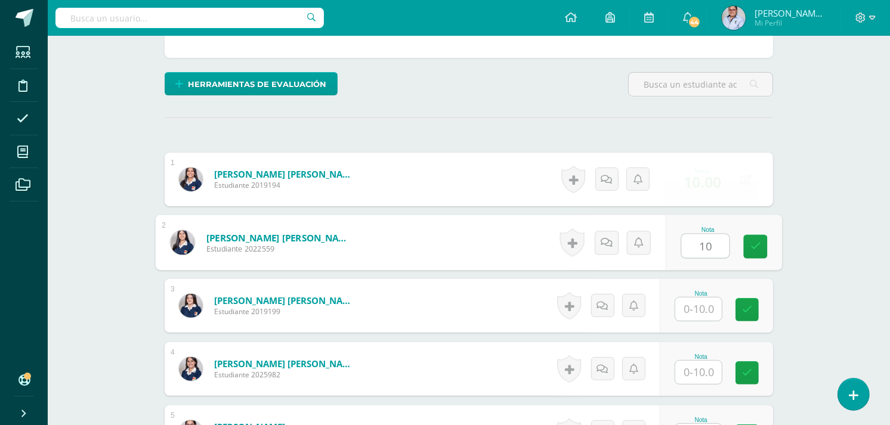
type input "10"
click at [696, 312] on input "text" at bounding box center [698, 309] width 47 height 23
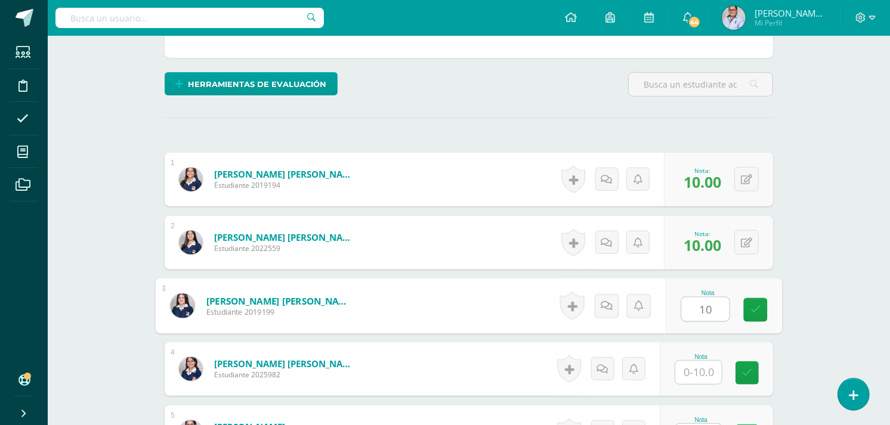
type input "10"
click at [689, 371] on input "text" at bounding box center [698, 372] width 47 height 23
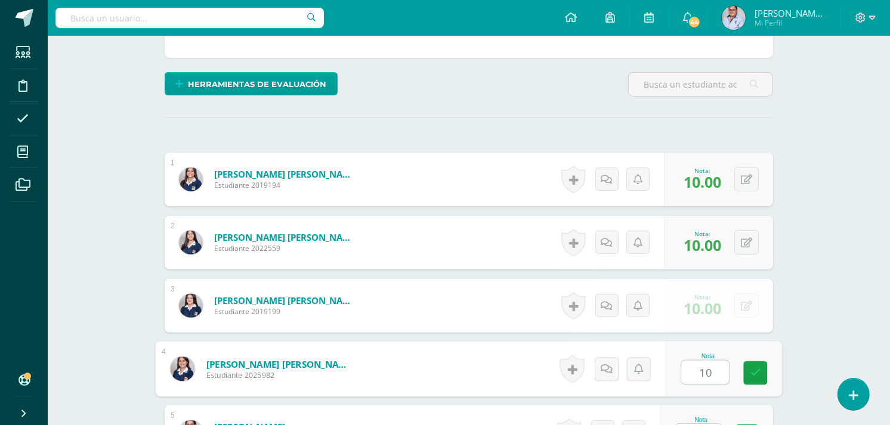
type input "10"
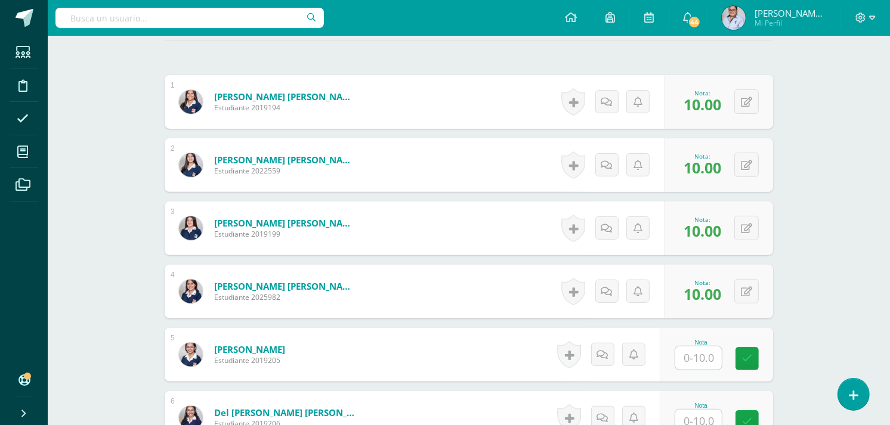
scroll to position [472, 0]
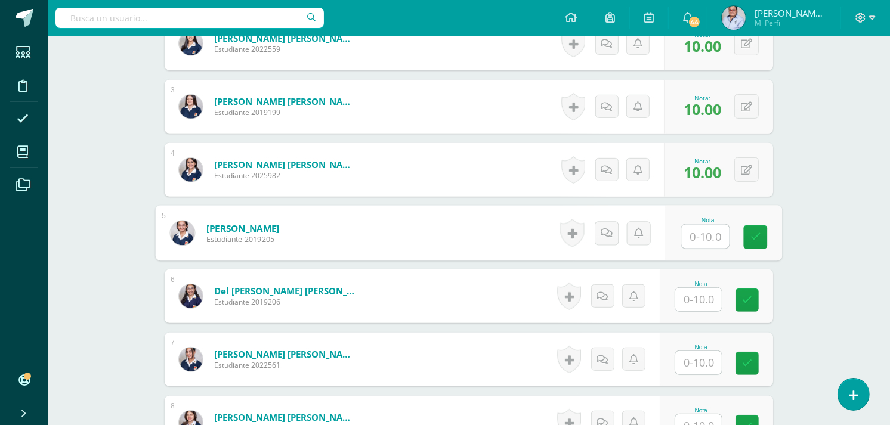
click at [695, 237] on input "text" at bounding box center [706, 237] width 48 height 24
type input "10"
click at [695, 308] on input "text" at bounding box center [698, 299] width 47 height 23
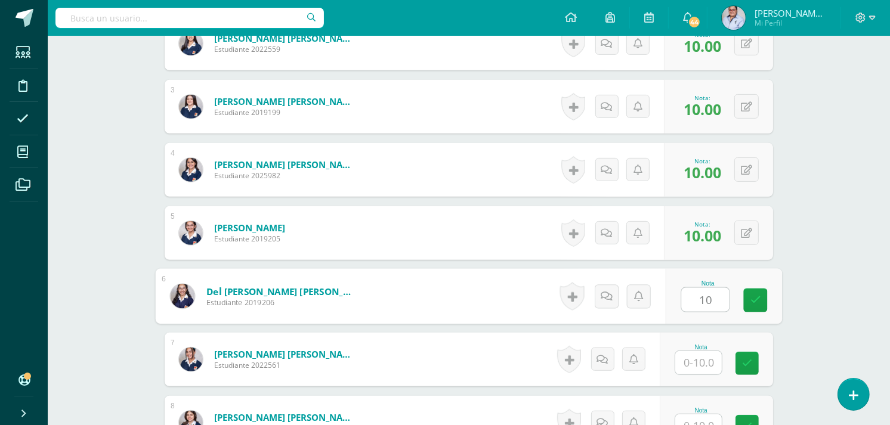
type input "10"
click at [694, 355] on input "text" at bounding box center [698, 362] width 47 height 23
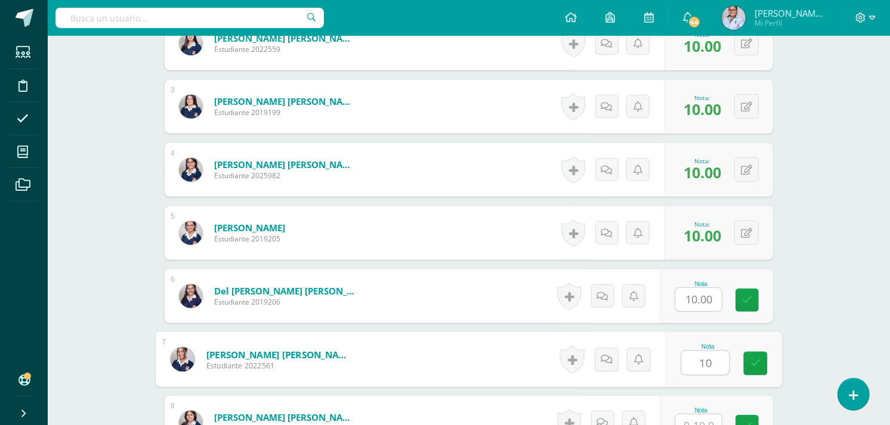
type input "10"
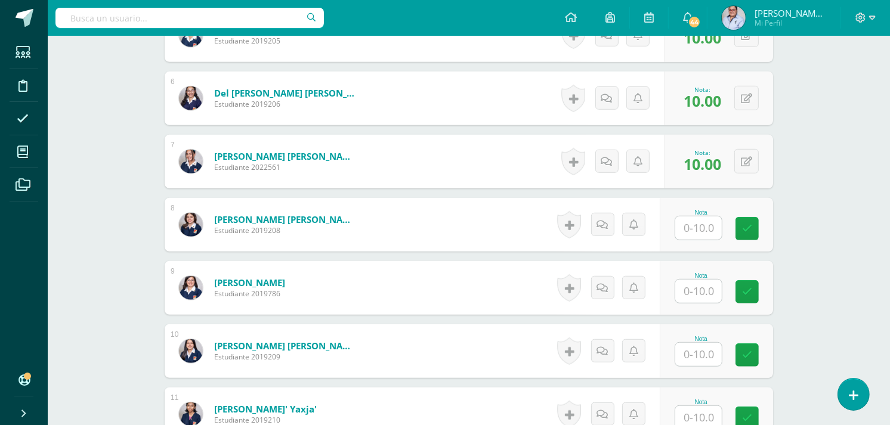
scroll to position [671, 0]
click at [711, 223] on input "text" at bounding box center [706, 228] width 48 height 24
type input "10"
click at [707, 287] on input "text" at bounding box center [698, 290] width 47 height 23
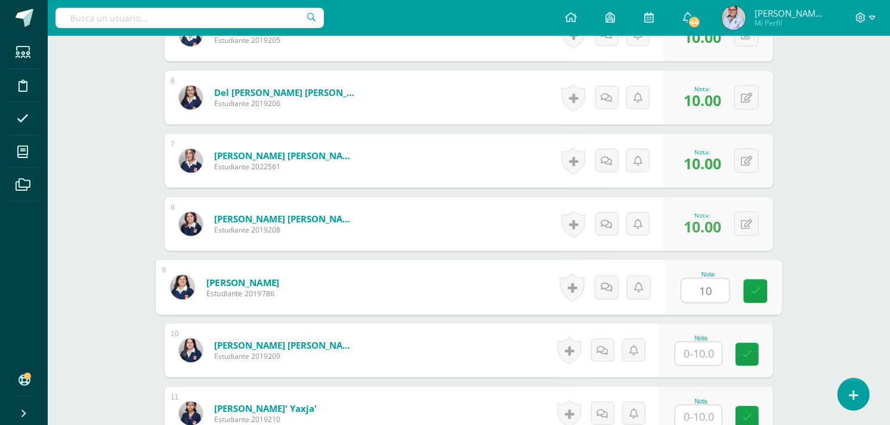
type input "10"
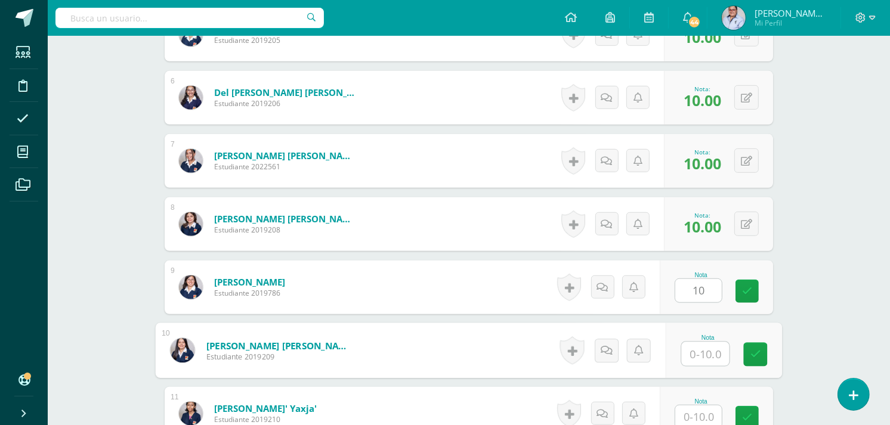
drag, startPoint x: 709, startPoint y: 364, endPoint x: 795, endPoint y: 333, distance: 92.1
click at [712, 364] on input "text" at bounding box center [706, 354] width 48 height 24
type input "10"
click at [867, 293] on div "Comunicación y Lenguaje Idioma Extranjero Inglés Tercero Básico "A" Herramienta…" at bounding box center [469, 287] width 842 height 1845
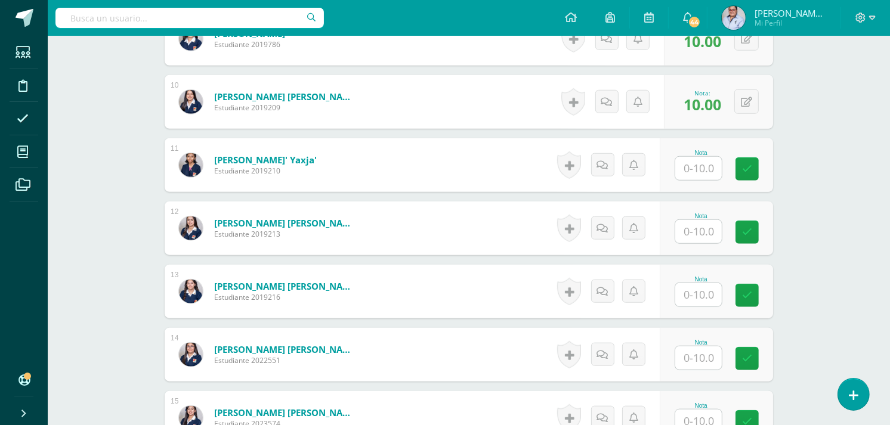
scroll to position [936, 0]
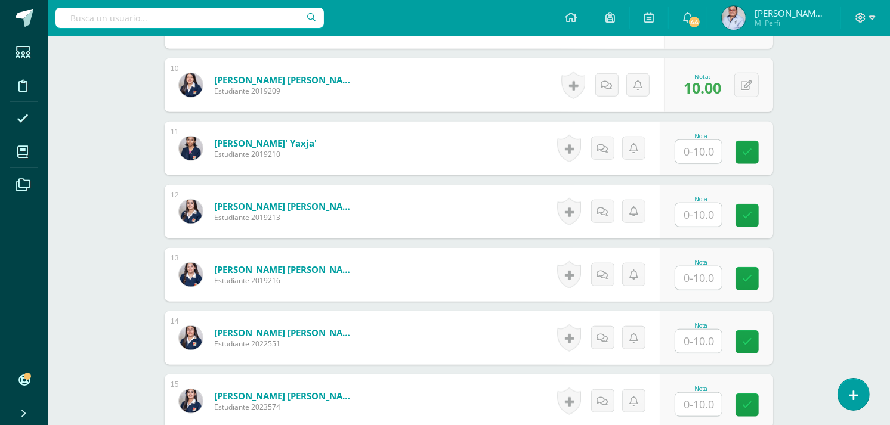
click at [694, 151] on input "text" at bounding box center [698, 151] width 47 height 23
type input "10"
click at [699, 219] on input "text" at bounding box center [706, 215] width 48 height 24
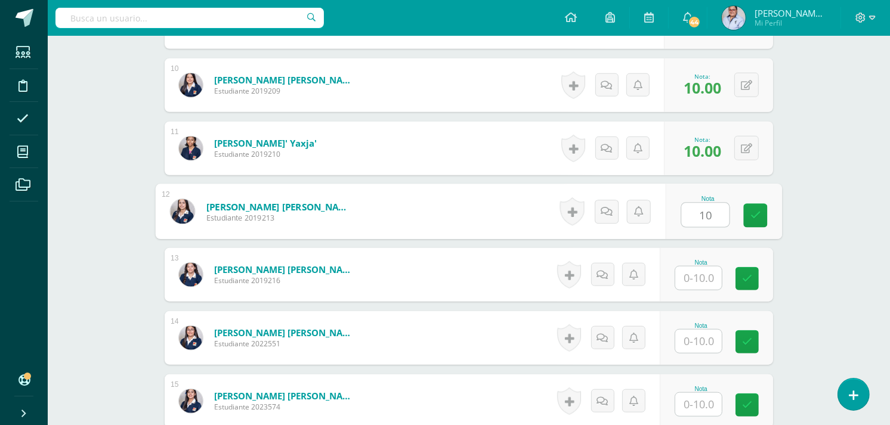
type input "10"
click at [703, 281] on input "text" at bounding box center [698, 278] width 47 height 23
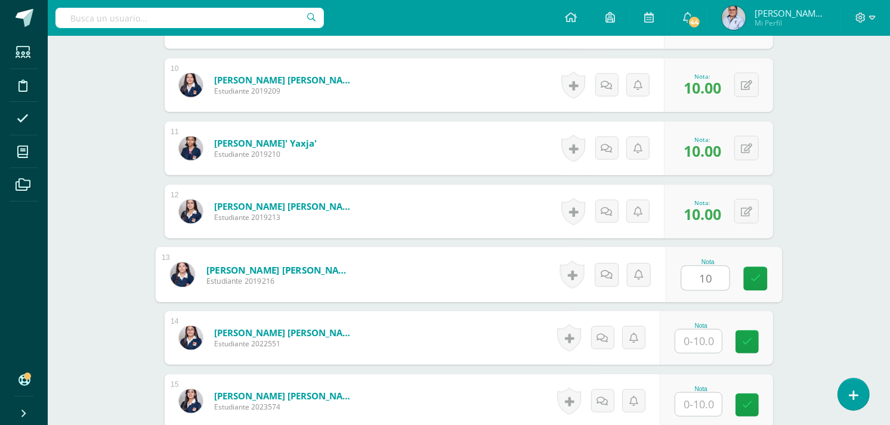
type input "10"
drag, startPoint x: 700, startPoint y: 341, endPoint x: 713, endPoint y: 339, distance: 12.7
click at [701, 341] on input "text" at bounding box center [698, 341] width 47 height 23
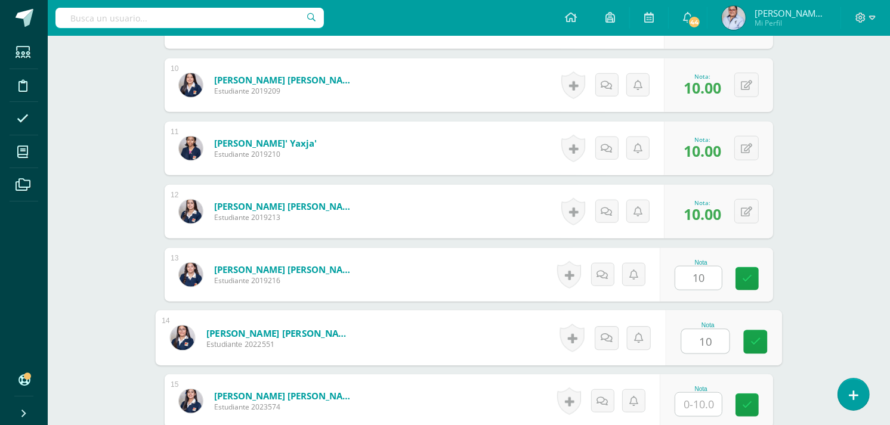
type input "10"
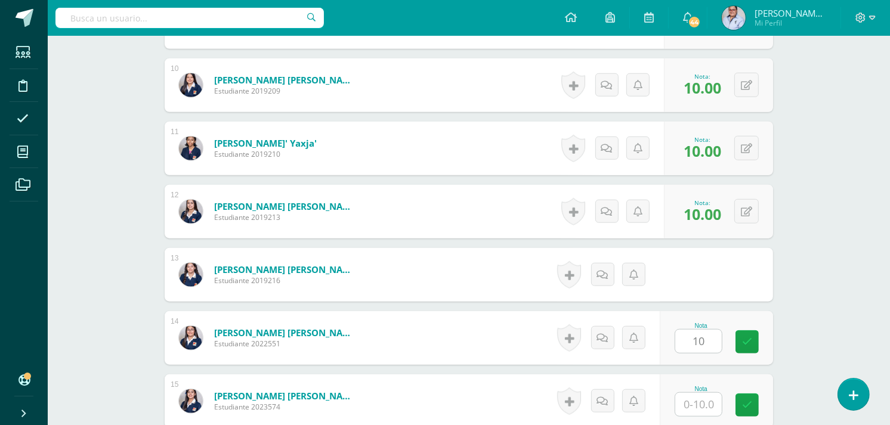
click at [833, 280] on div "Comunicación y Lenguaje Idioma Extranjero Inglés Tercero Básico "A" Herramienta…" at bounding box center [469, 21] width 842 height 1845
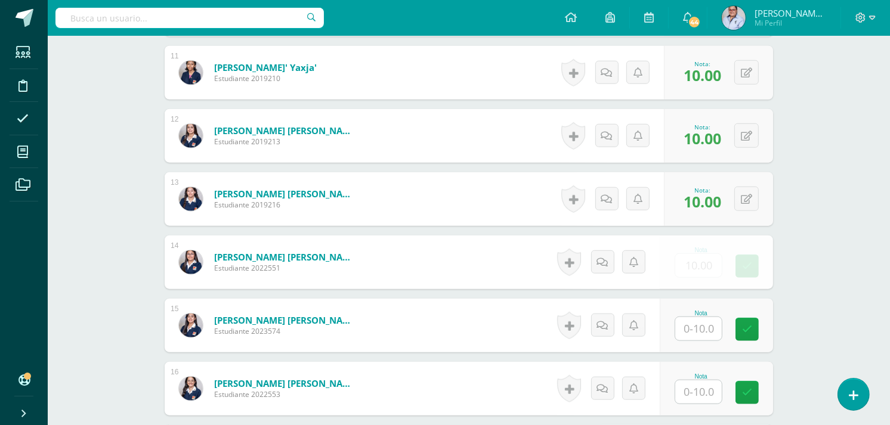
scroll to position [1135, 0]
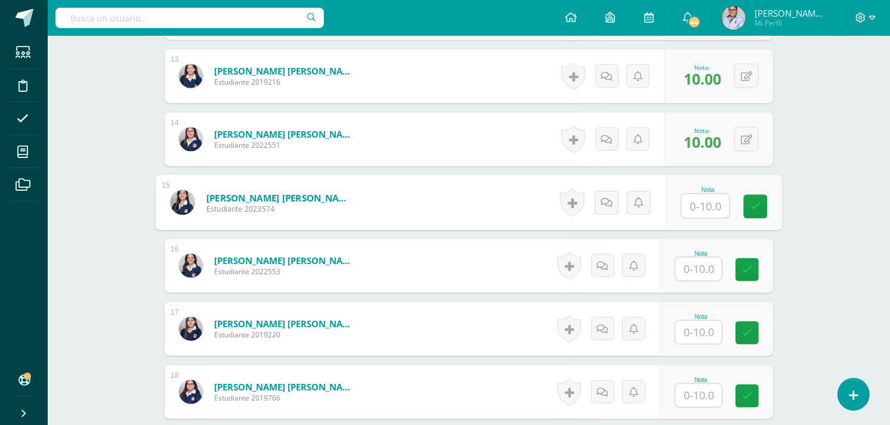
click at [712, 211] on input "text" at bounding box center [706, 206] width 48 height 24
type input "10"
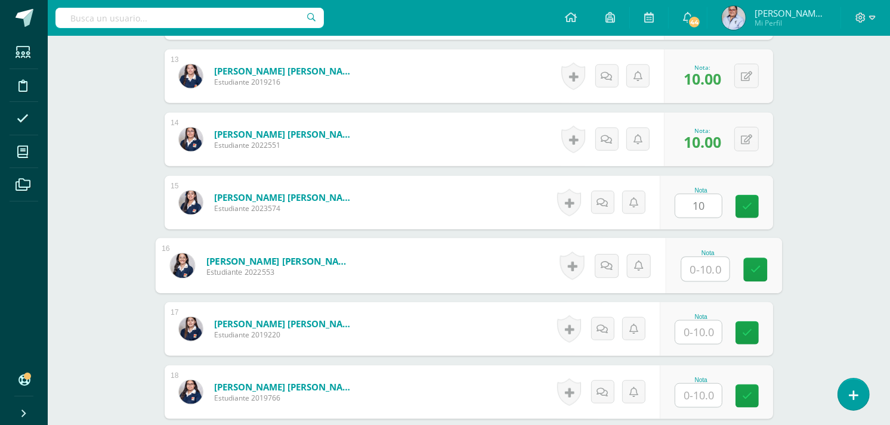
click at [703, 267] on input "text" at bounding box center [706, 270] width 48 height 24
type input "10"
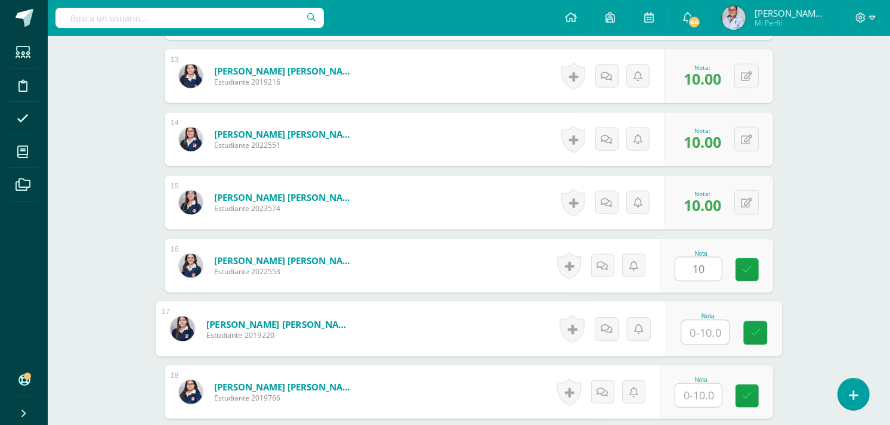
click at [714, 334] on input "text" at bounding box center [706, 333] width 48 height 24
type input "10"
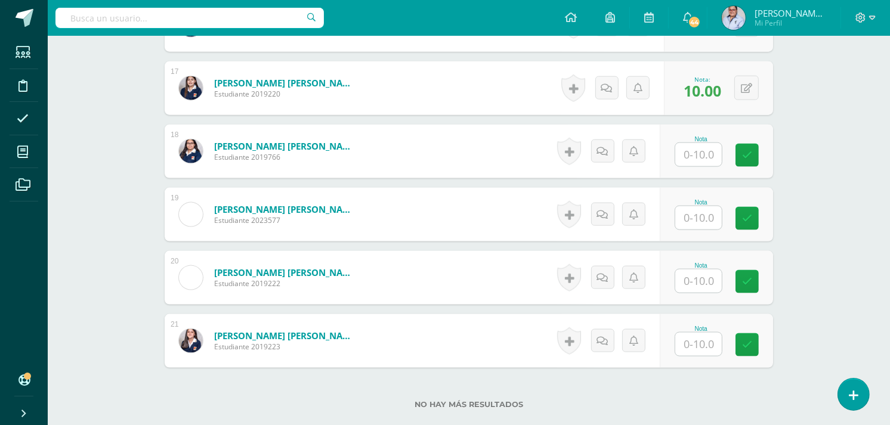
scroll to position [1400, 0]
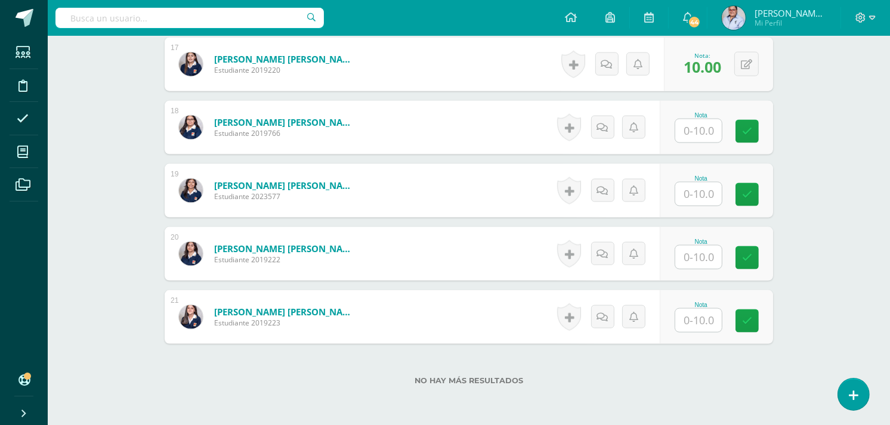
click at [704, 129] on input "text" at bounding box center [698, 130] width 47 height 23
type input "8"
click at [708, 191] on input "text" at bounding box center [698, 193] width 47 height 23
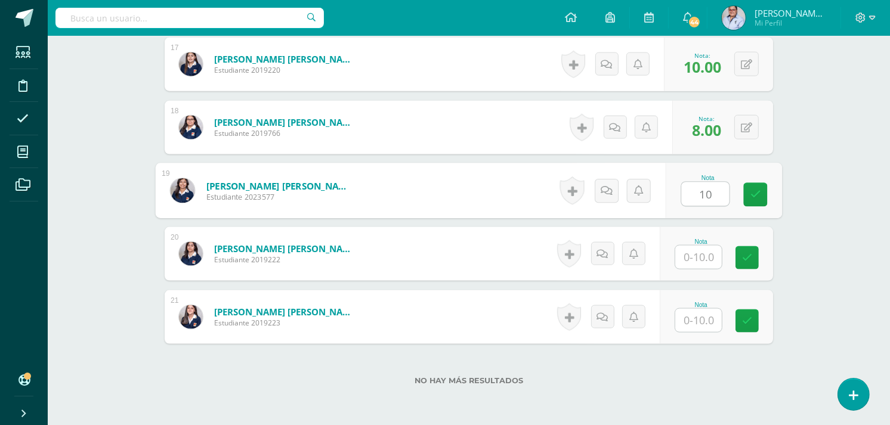
type input "10"
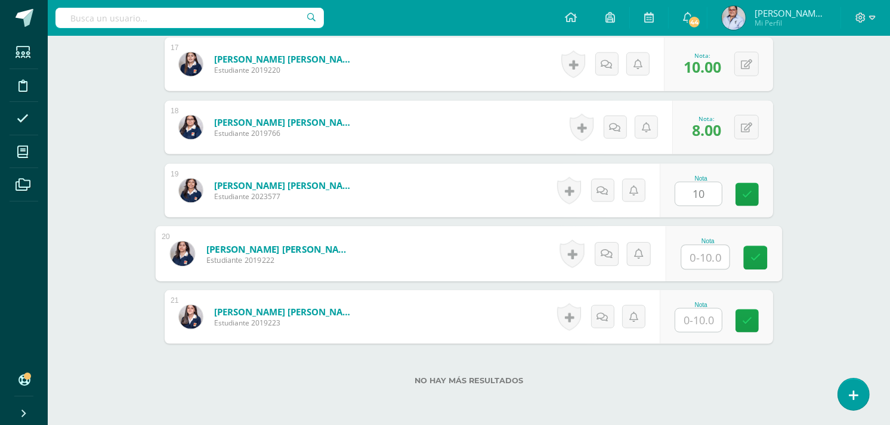
click at [706, 259] on input "text" at bounding box center [706, 258] width 48 height 24
type input "10"
click at [700, 317] on input "text" at bounding box center [698, 320] width 47 height 23
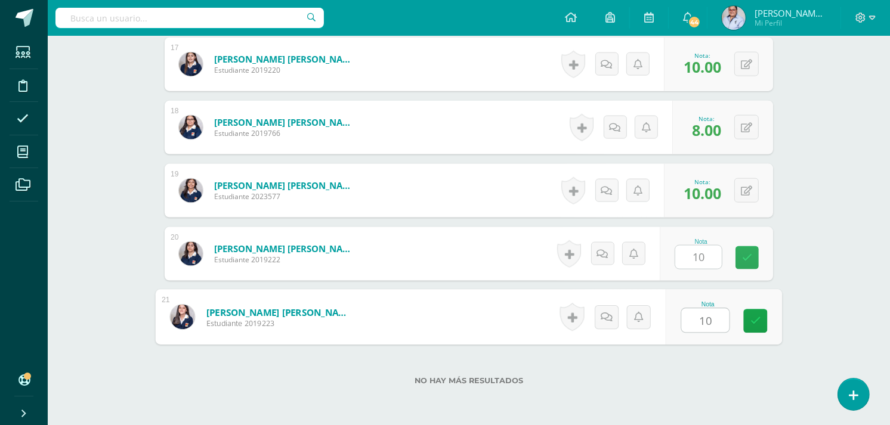
type input "10"
click at [676, 385] on div "No hay más resultados" at bounding box center [469, 371] width 608 height 55
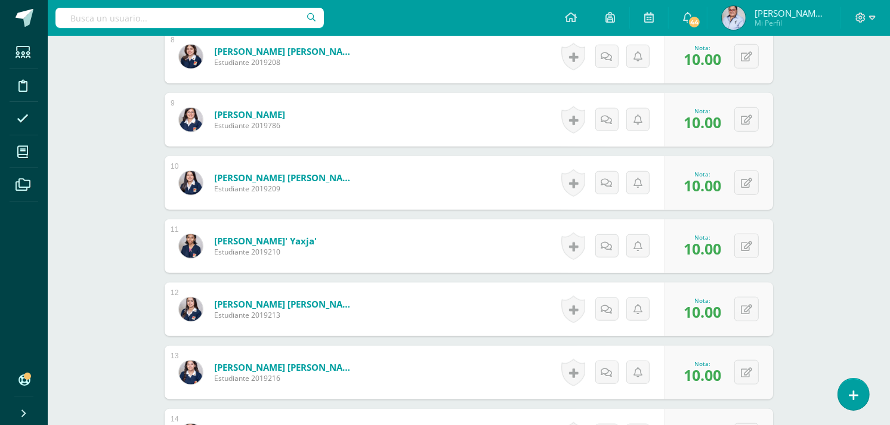
scroll to position [870, 0]
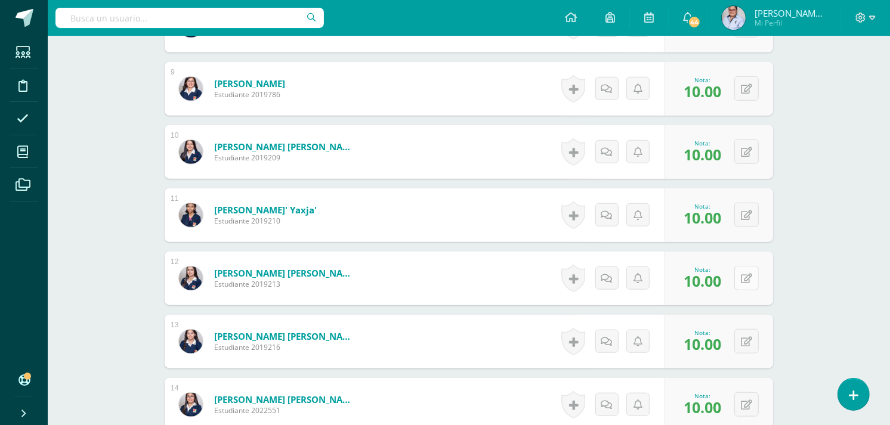
click at [749, 279] on icon at bounding box center [746, 279] width 11 height 10
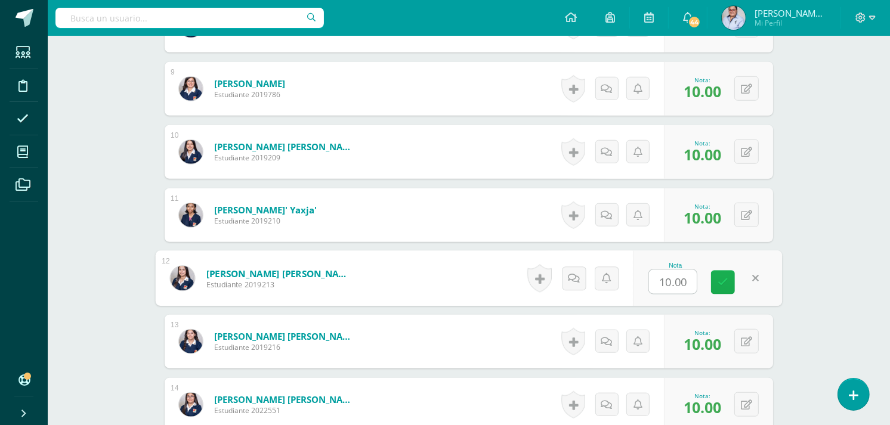
type input "8"
click at [729, 281] on link at bounding box center [723, 283] width 24 height 24
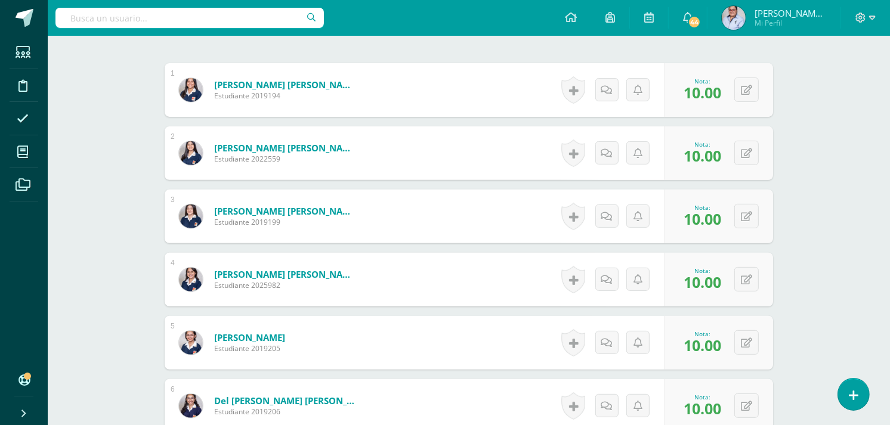
scroll to position [340, 0]
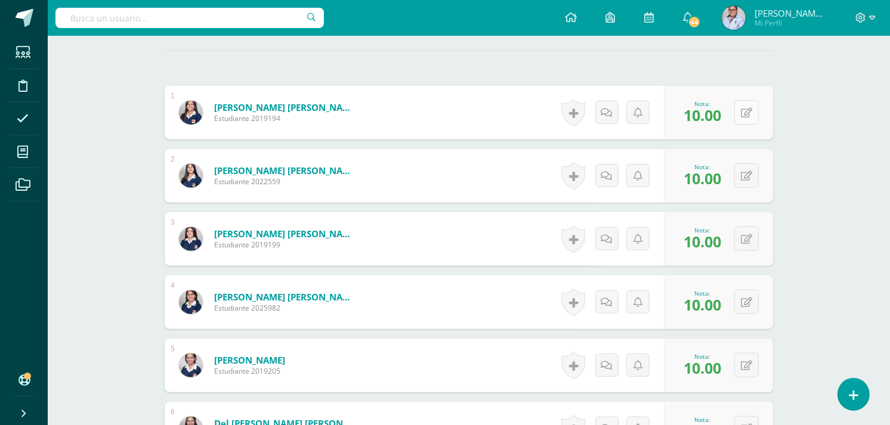
click at [743, 118] on button at bounding box center [746, 112] width 24 height 24
type input "8"
click at [726, 114] on icon at bounding box center [722, 117] width 11 height 10
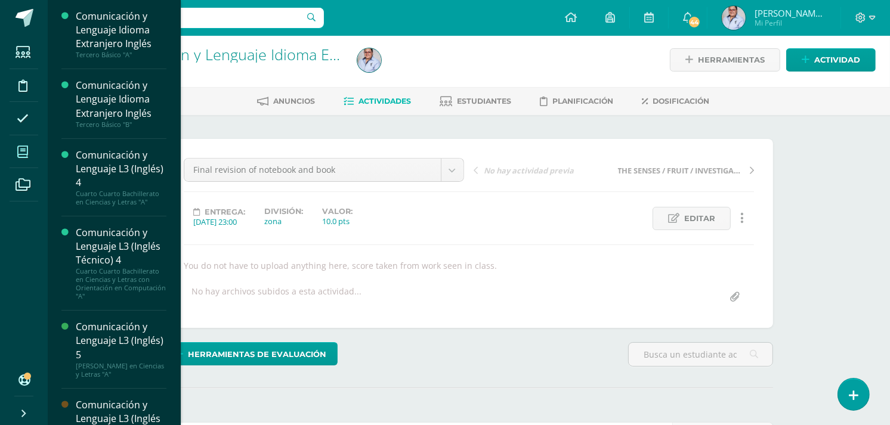
scroll to position [0, 0]
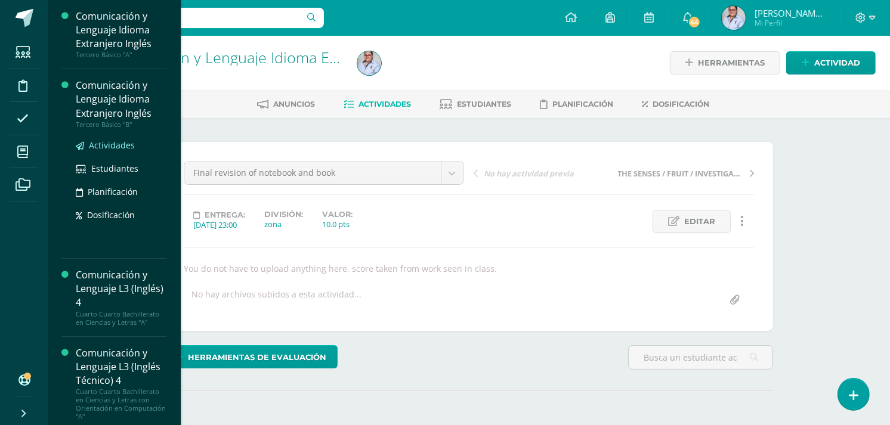
click at [118, 145] on span "Actividades" at bounding box center [112, 145] width 46 height 11
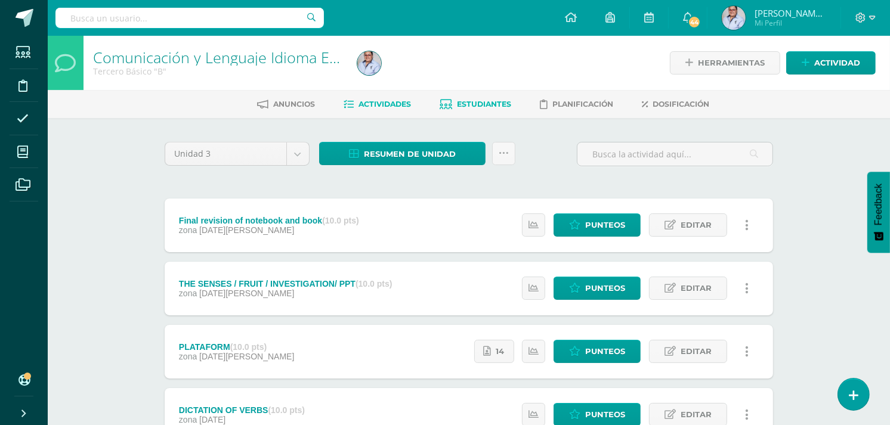
click at [484, 104] on span "Estudiantes" at bounding box center [484, 104] width 54 height 9
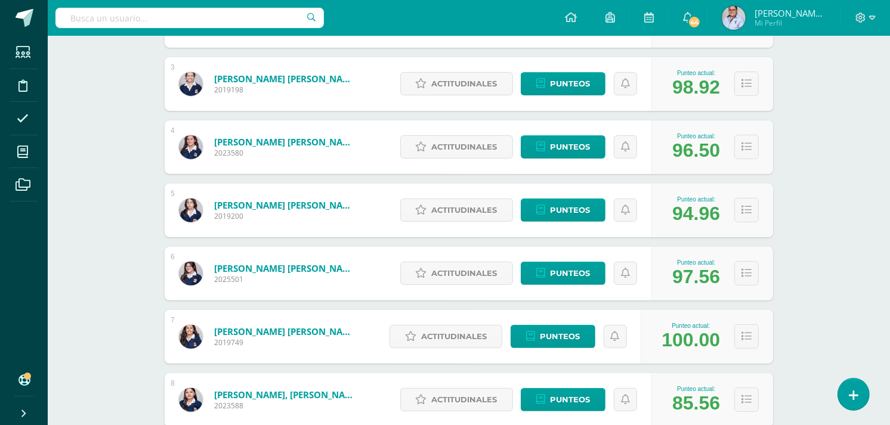
scroll to position [331, 0]
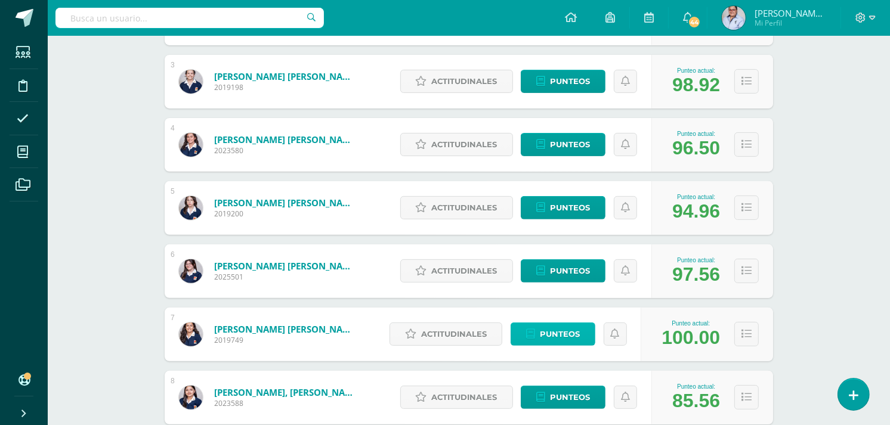
click at [567, 331] on span "Punteos" at bounding box center [560, 334] width 40 height 22
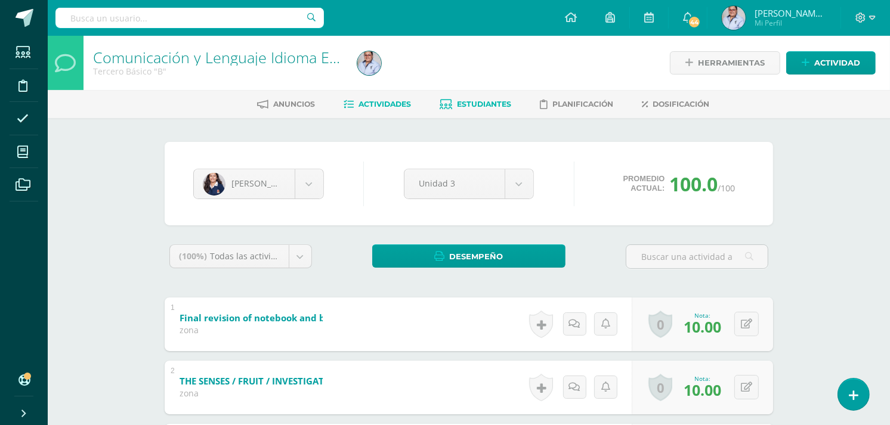
click at [378, 103] on span "Actividades" at bounding box center [384, 104] width 52 height 9
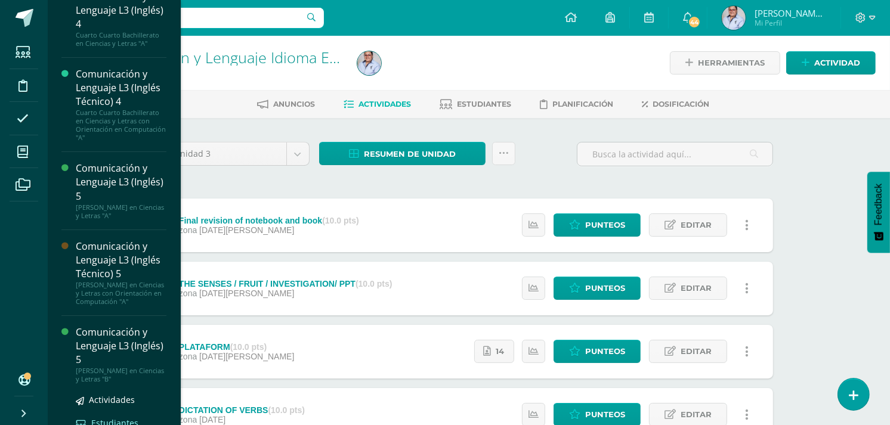
scroll to position [212, 0]
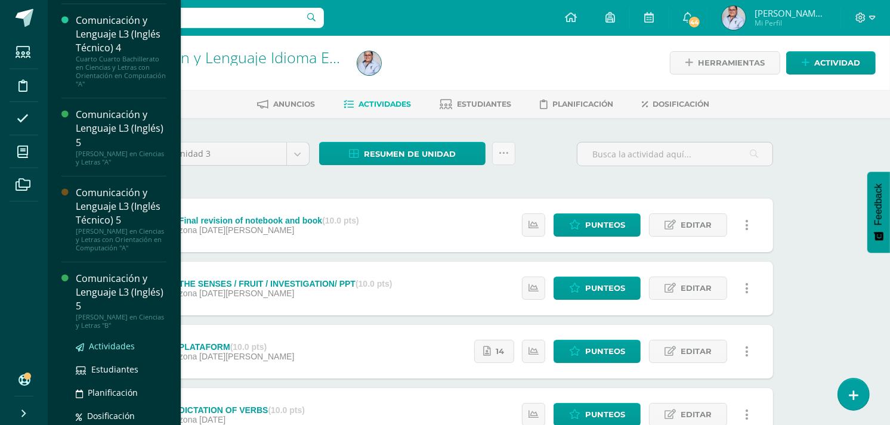
click at [106, 352] on span "Actividades" at bounding box center [112, 346] width 46 height 11
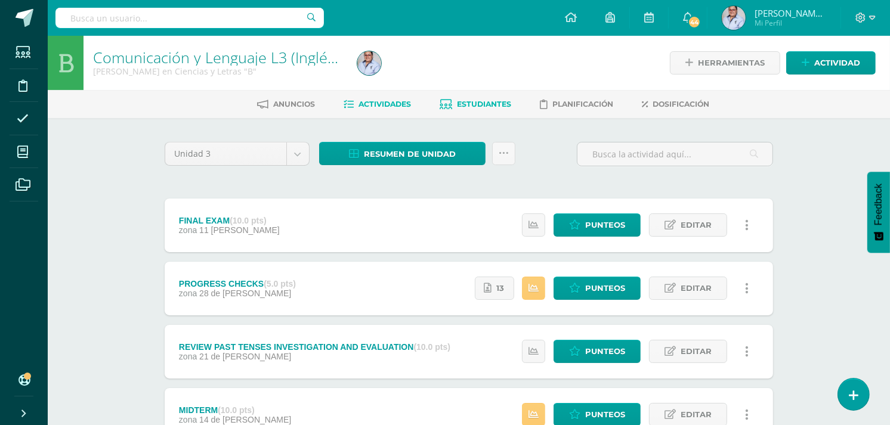
click at [493, 103] on span "Estudiantes" at bounding box center [484, 104] width 54 height 9
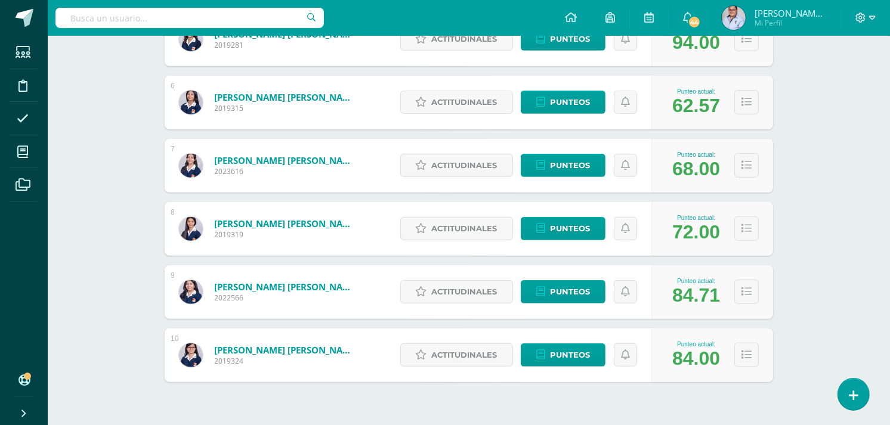
scroll to position [531, 0]
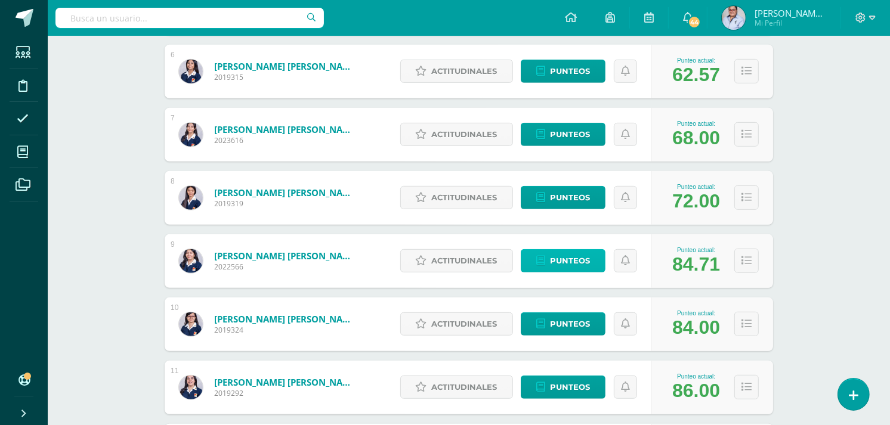
click at [570, 258] on span "Punteos" at bounding box center [570, 261] width 40 height 22
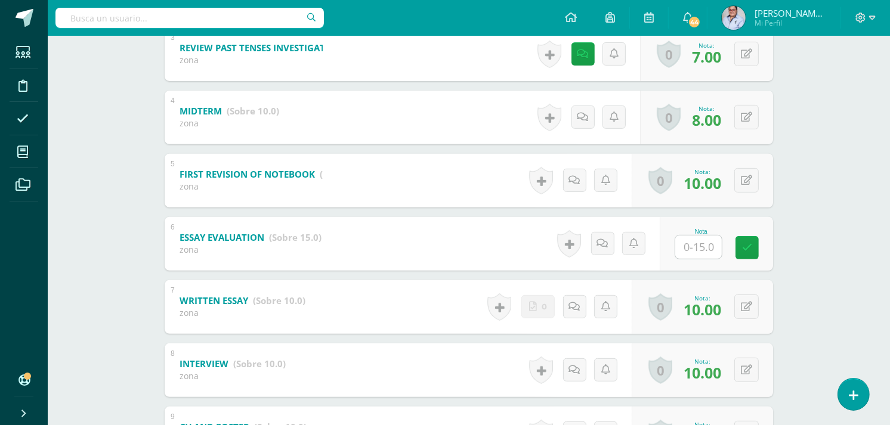
scroll to position [397, 0]
click at [699, 243] on input "text" at bounding box center [698, 246] width 47 height 23
type input "7"
click at [748, 248] on link at bounding box center [756, 247] width 24 height 24
type input "10"
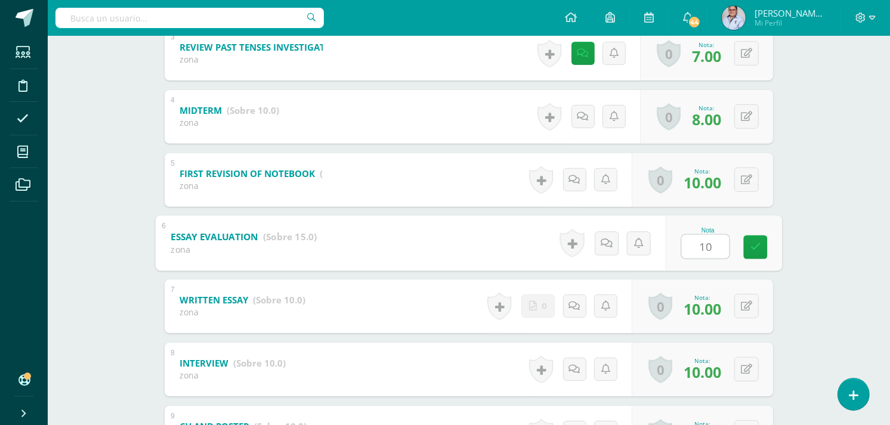
click at [814, 237] on div "Comunicación y Lenguaje L3 (Inglés) 5 [PERSON_NAME] en Ciencias y Letras "B" He…" at bounding box center [469, 121] width 842 height 964
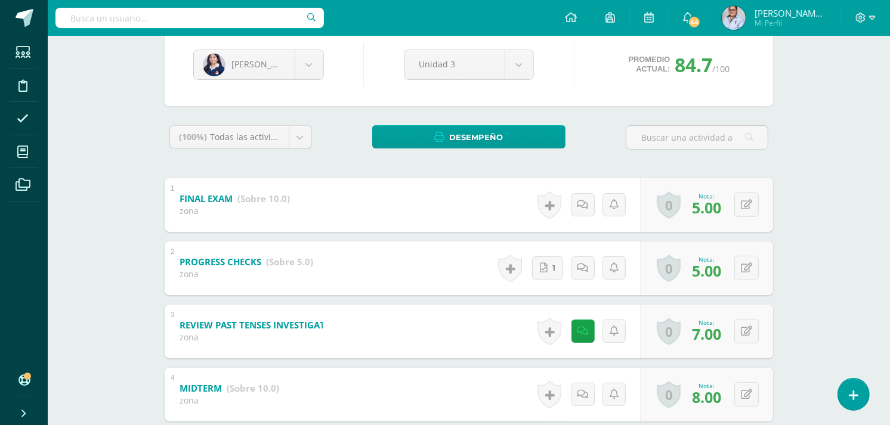
scroll to position [0, 0]
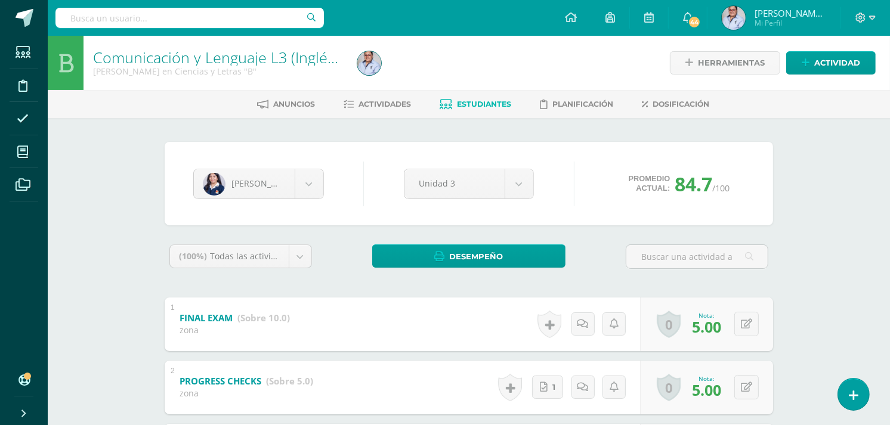
click at [460, 106] on span "Estudiantes" at bounding box center [484, 104] width 54 height 9
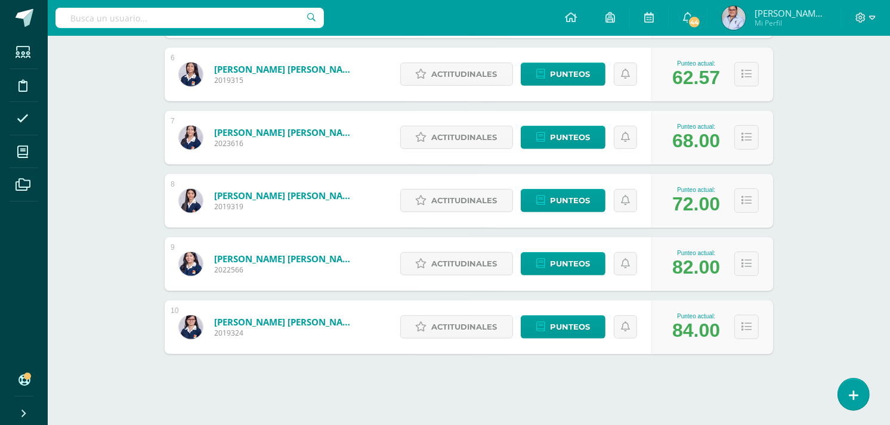
scroll to position [531, 0]
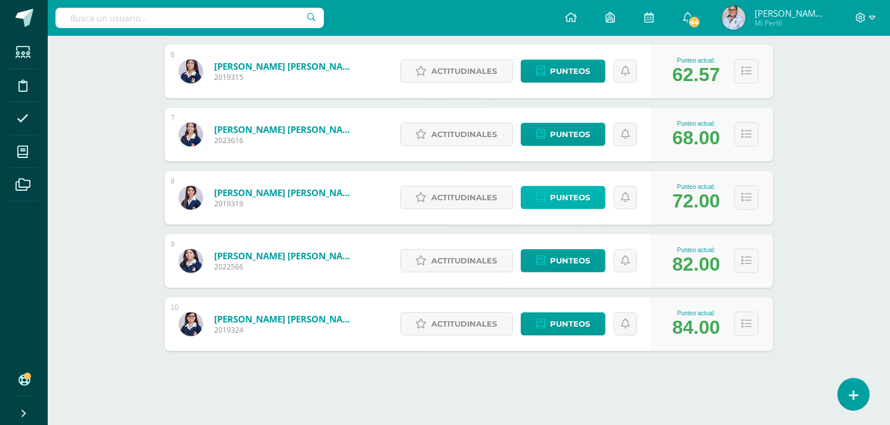
click at [567, 194] on span "Punteos" at bounding box center [570, 198] width 40 height 22
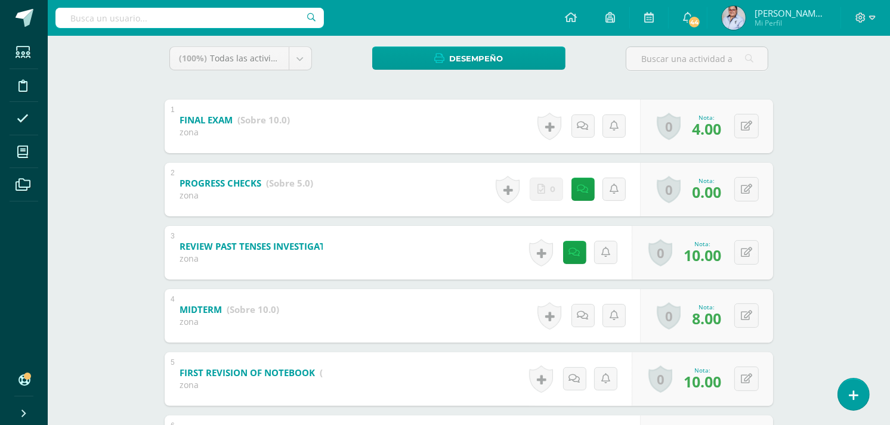
scroll to position [199, 0]
click at [744, 189] on button at bounding box center [746, 189] width 24 height 24
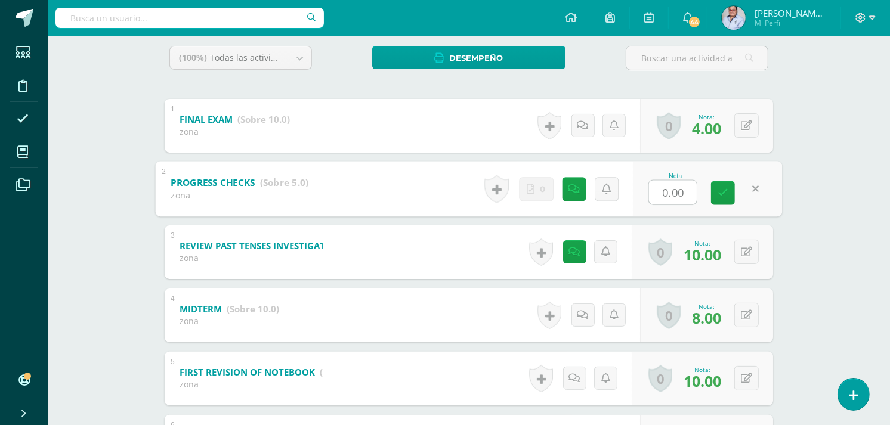
type input "5"
click at [732, 192] on link at bounding box center [723, 193] width 24 height 24
click at [822, 196] on div "Comunicación y Lenguaje L3 (Inglés) 5 Quinto Quinto Bachillerato en Ciencias y …" at bounding box center [469, 319] width 842 height 964
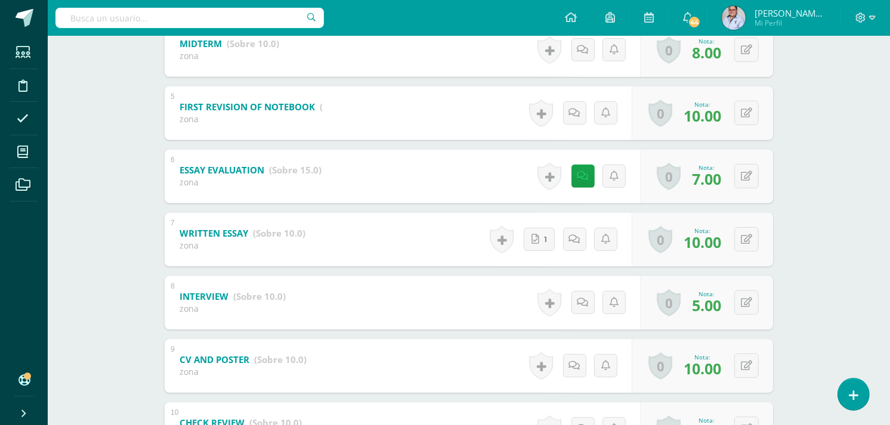
scroll to position [441, 0]
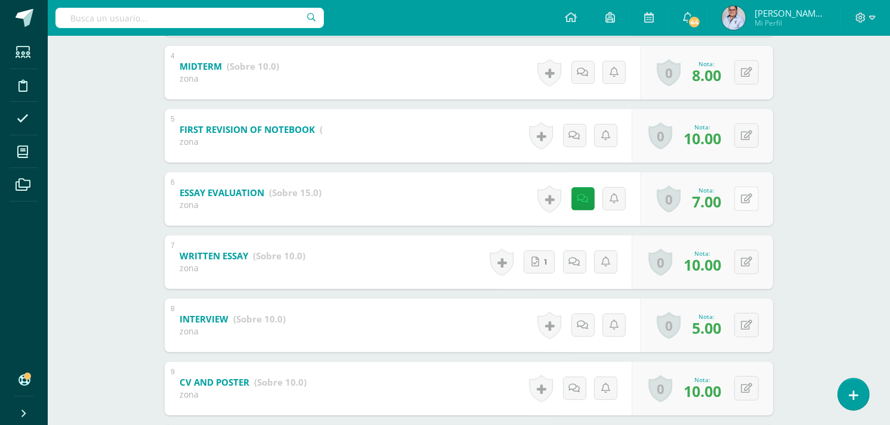
click at [754, 194] on button at bounding box center [746, 199] width 24 height 24
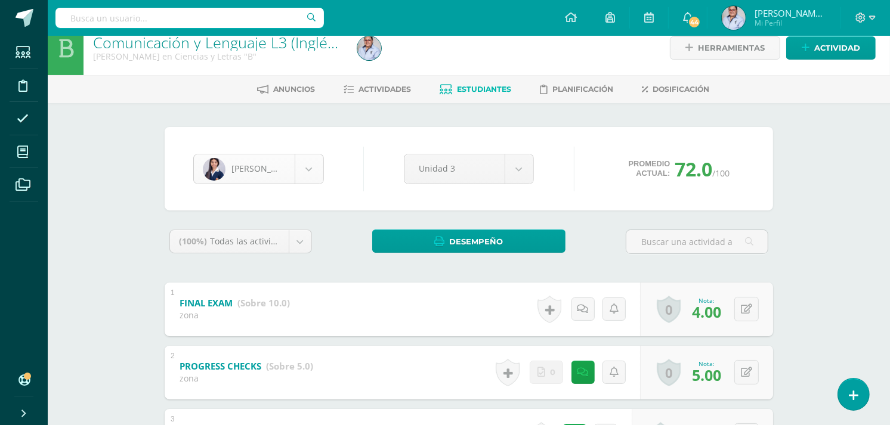
scroll to position [0, 0]
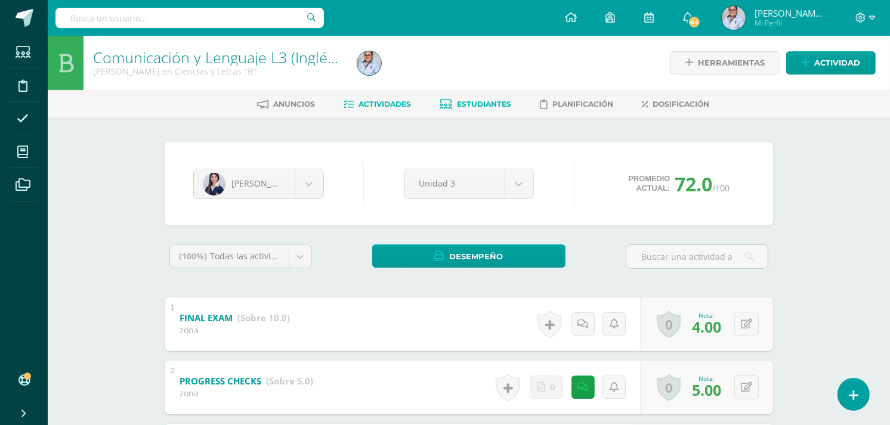
click at [389, 100] on span "Actividades" at bounding box center [384, 104] width 52 height 9
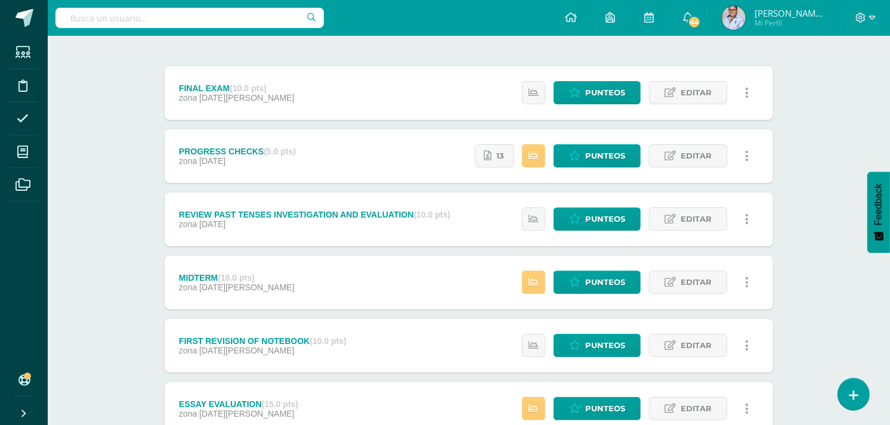
scroll to position [331, 0]
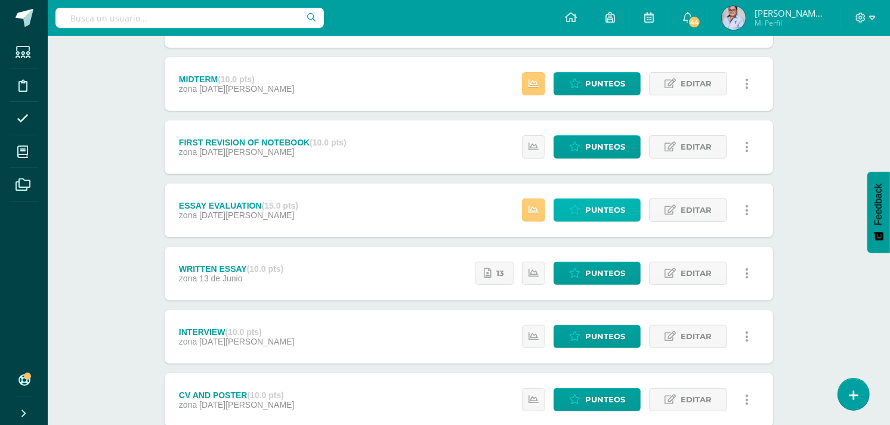
click at [611, 211] on span "Punteos" at bounding box center [605, 210] width 40 height 22
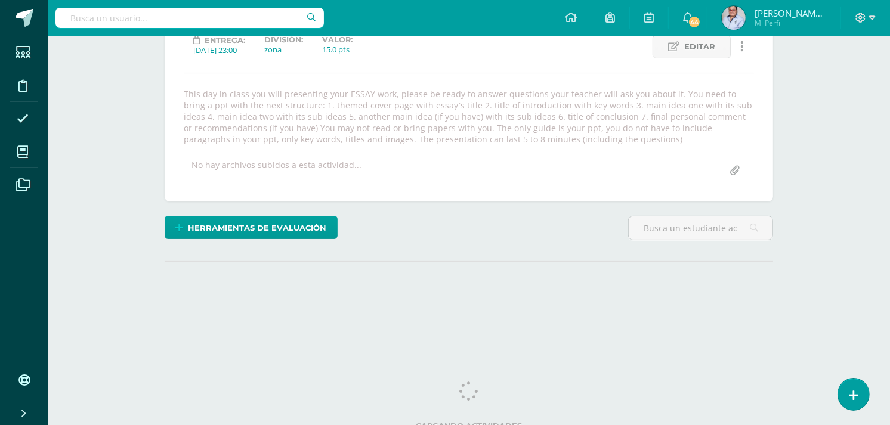
scroll to position [184, 0]
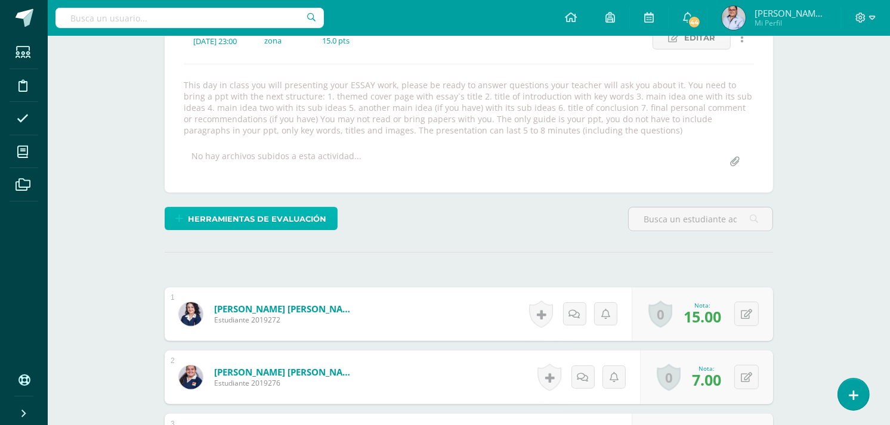
click at [235, 210] on span "Herramientas de evaluación" at bounding box center [257, 219] width 138 height 22
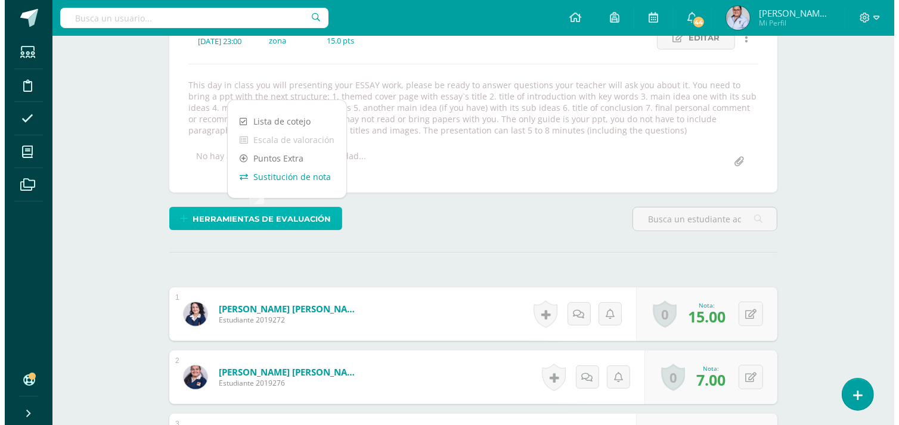
scroll to position [185, 0]
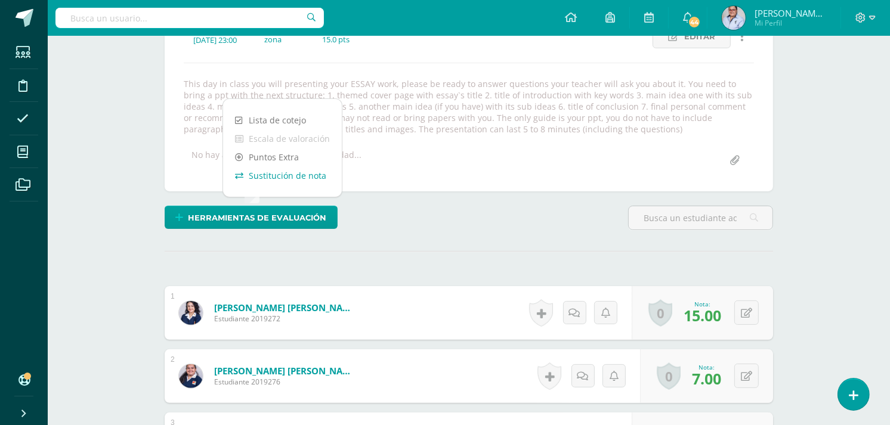
click at [272, 171] on link "Sustitución de nota" at bounding box center [282, 175] width 119 height 18
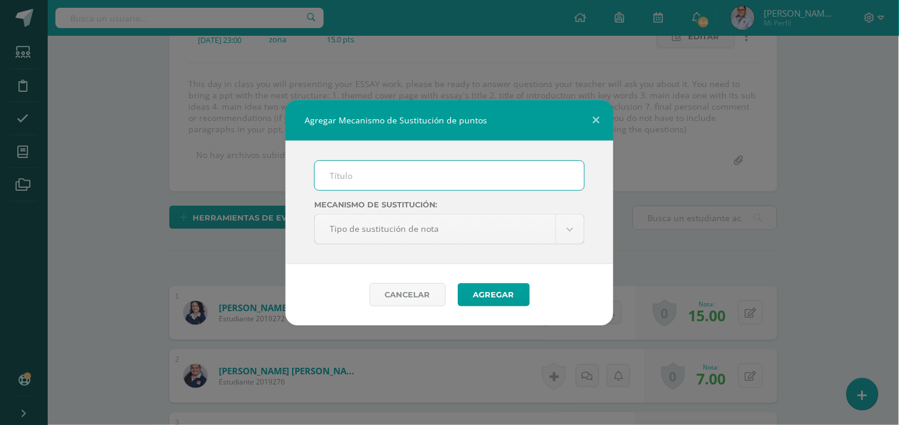
click at [353, 182] on input "text" at bounding box center [450, 175] width 270 height 29
type input "PMA"
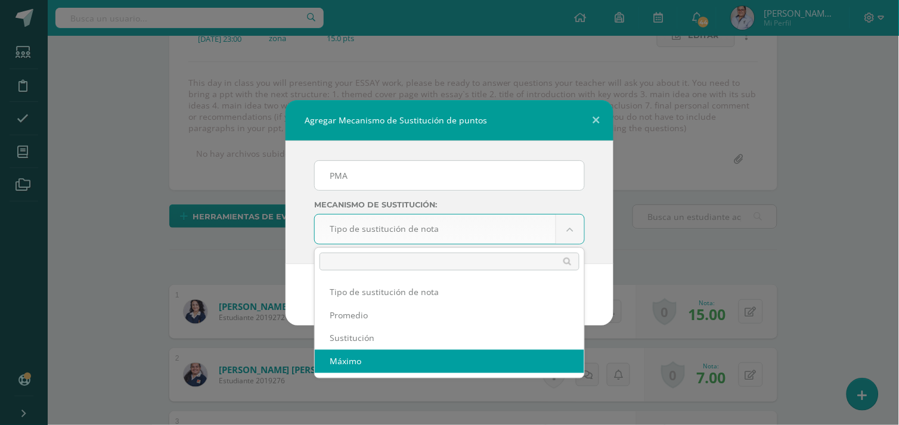
select select "maximum"
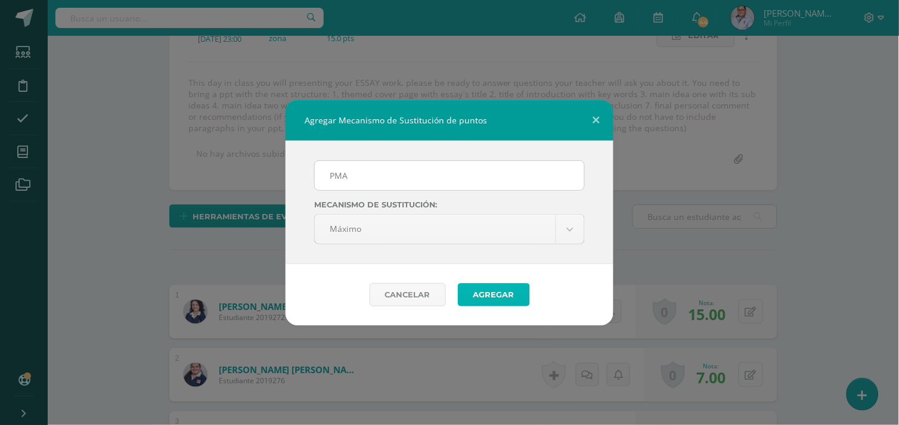
click at [498, 297] on button "Agregar" at bounding box center [494, 294] width 72 height 23
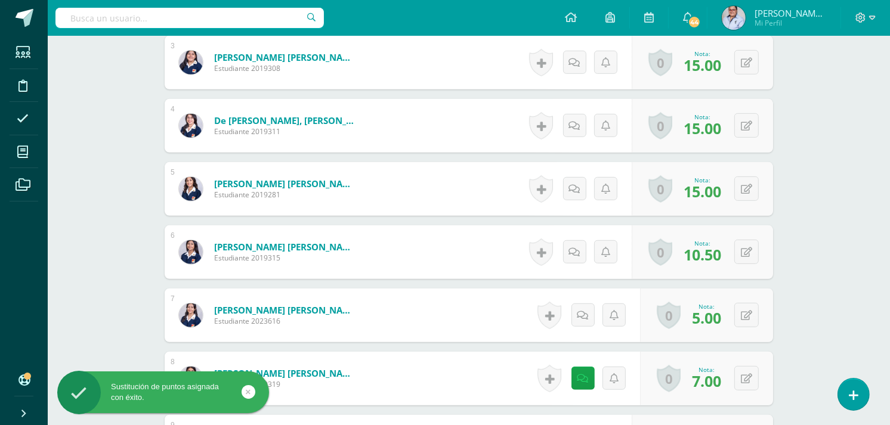
scroll to position [729, 0]
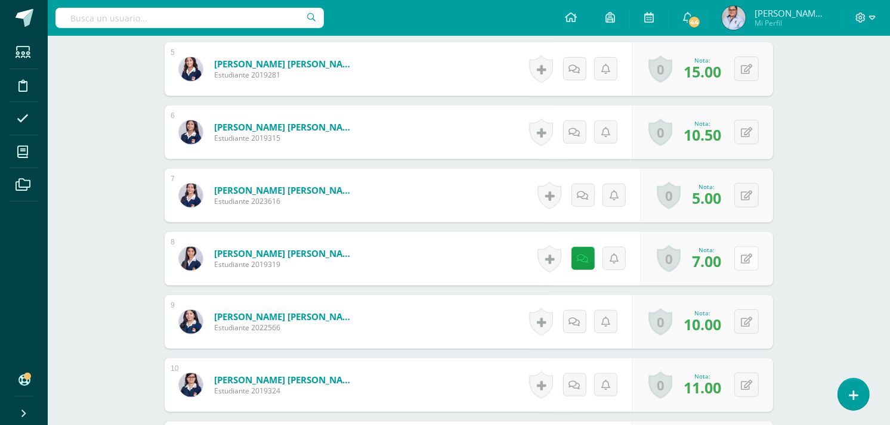
click at [742, 261] on button at bounding box center [746, 258] width 24 height 24
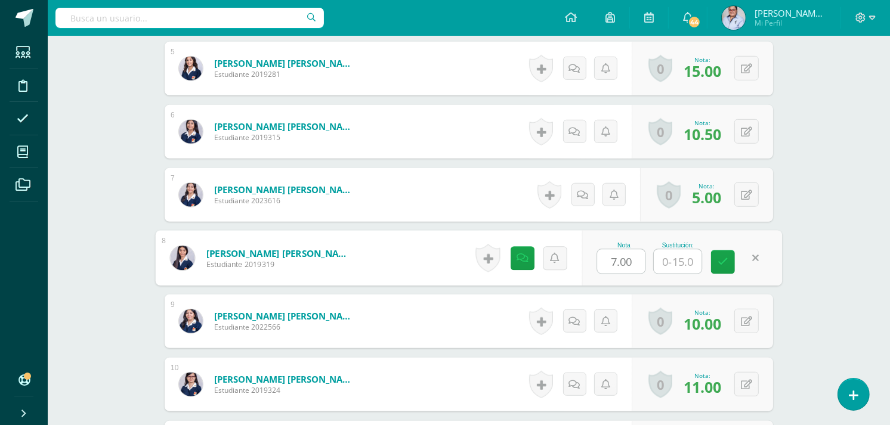
scroll to position [731, 0]
type input "12"
click at [726, 259] on icon at bounding box center [722, 261] width 11 height 10
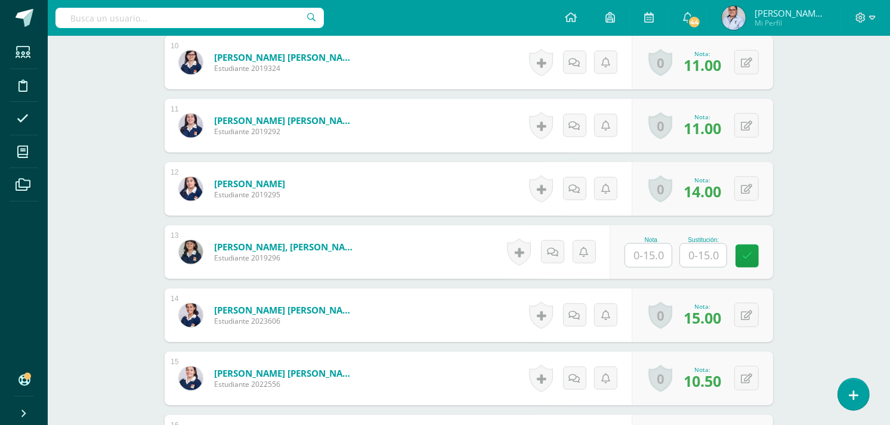
scroll to position [1060, 0]
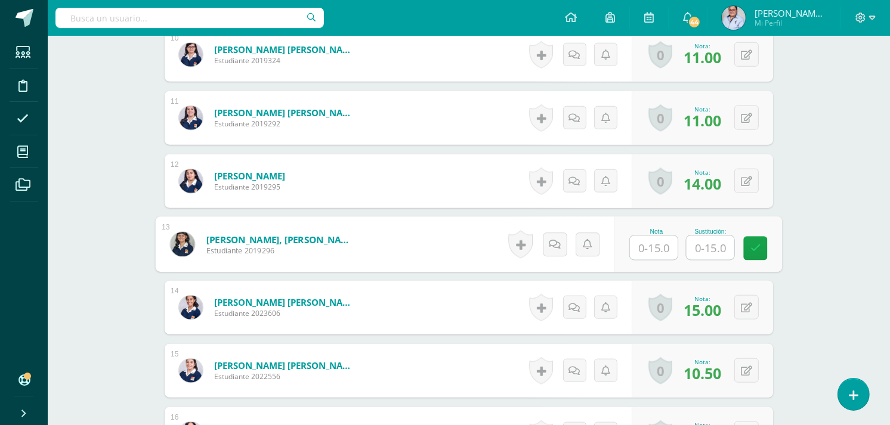
click at [648, 248] on input "text" at bounding box center [654, 248] width 48 height 24
type input "0"
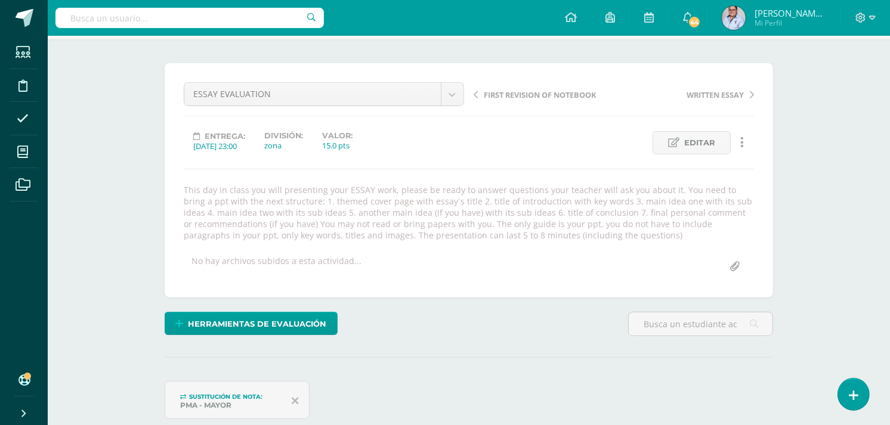
scroll to position [0, 0]
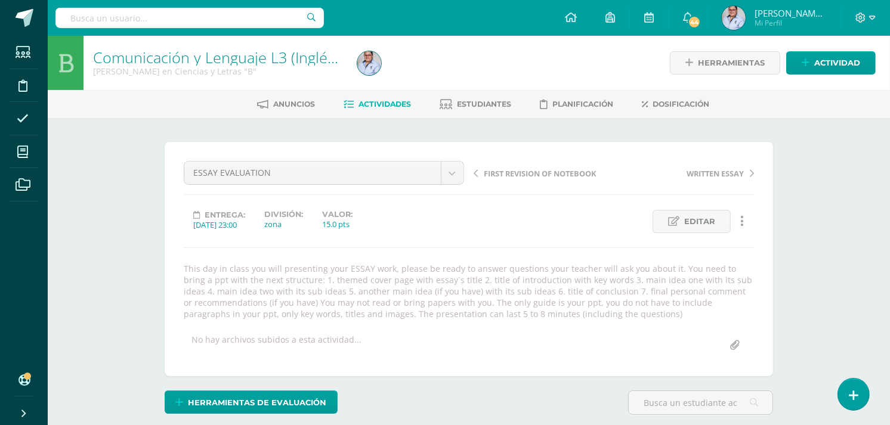
click at [389, 102] on span "Actividades" at bounding box center [384, 104] width 52 height 9
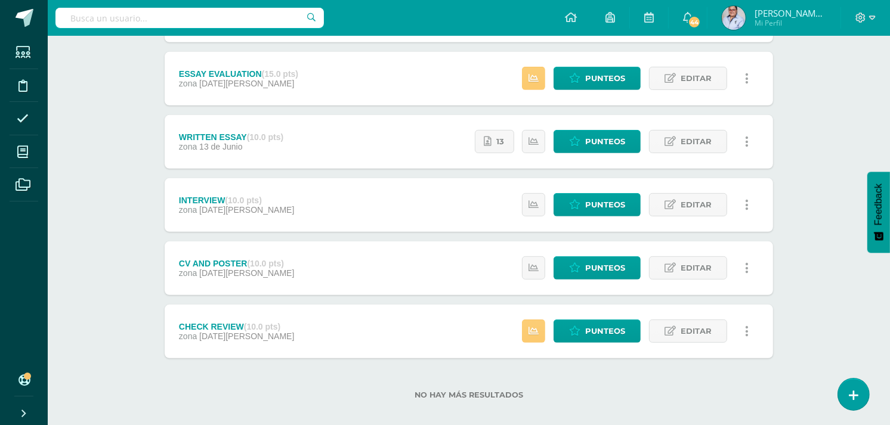
scroll to position [463, 0]
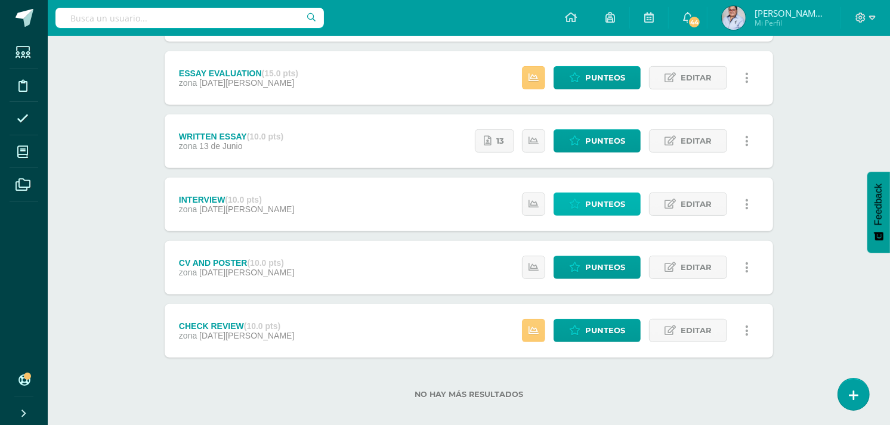
click at [621, 205] on span "Punteos" at bounding box center [605, 204] width 40 height 22
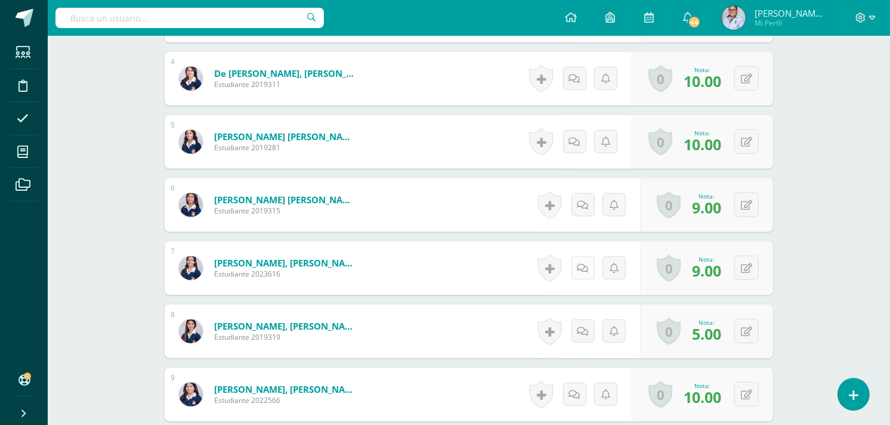
scroll to position [663, 0]
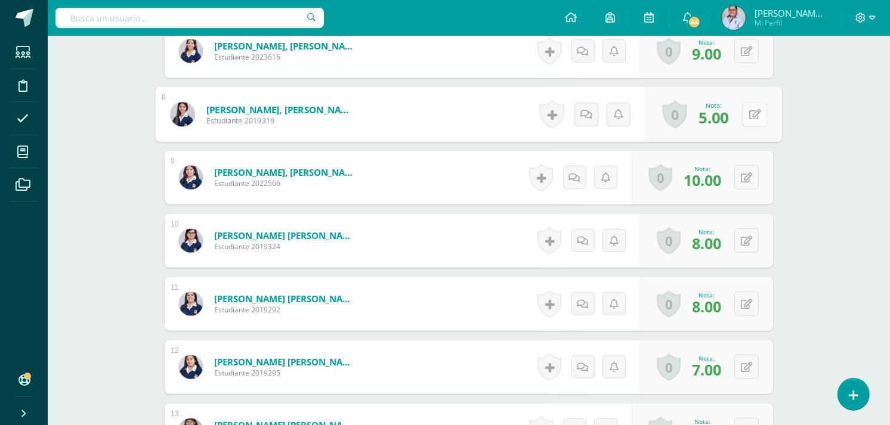
click at [749, 116] on icon at bounding box center [755, 114] width 12 height 10
type input "8"
click at [719, 115] on icon at bounding box center [722, 118] width 11 height 10
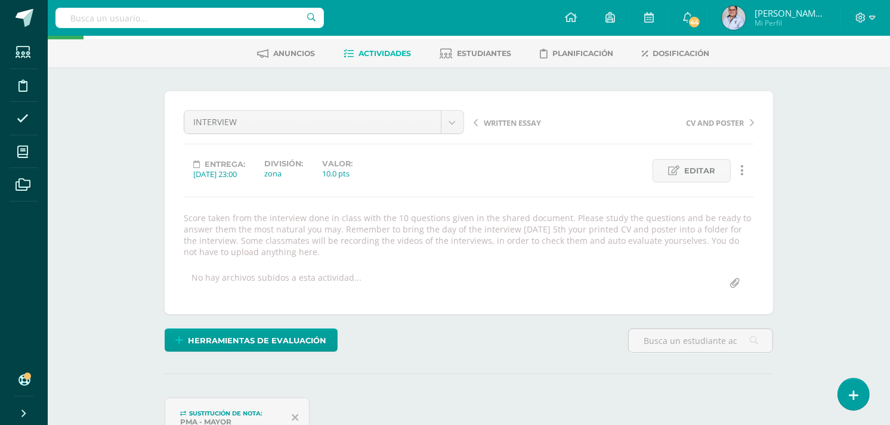
scroll to position [0, 0]
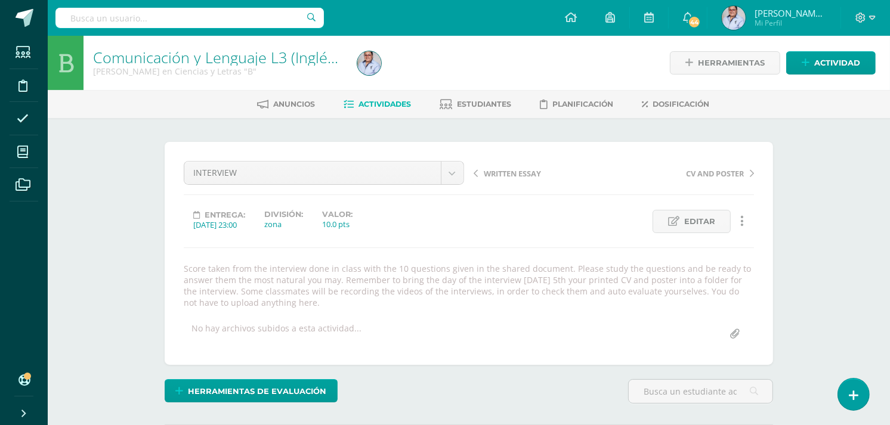
click at [386, 104] on span "Actividades" at bounding box center [384, 104] width 52 height 9
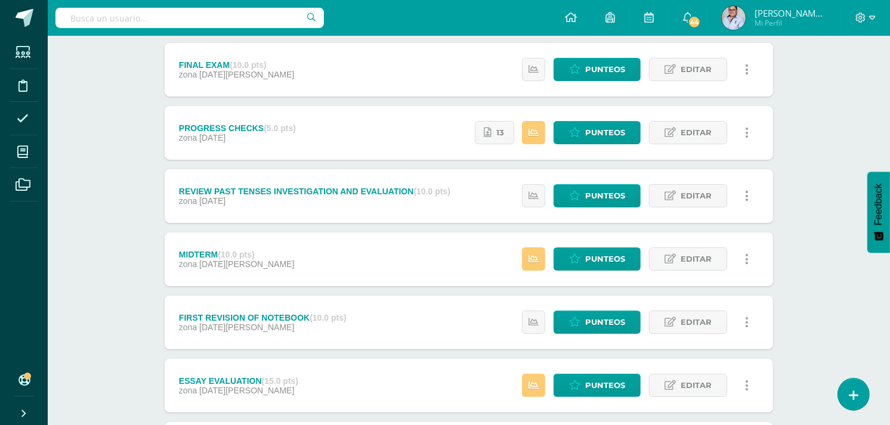
scroll to position [132, 0]
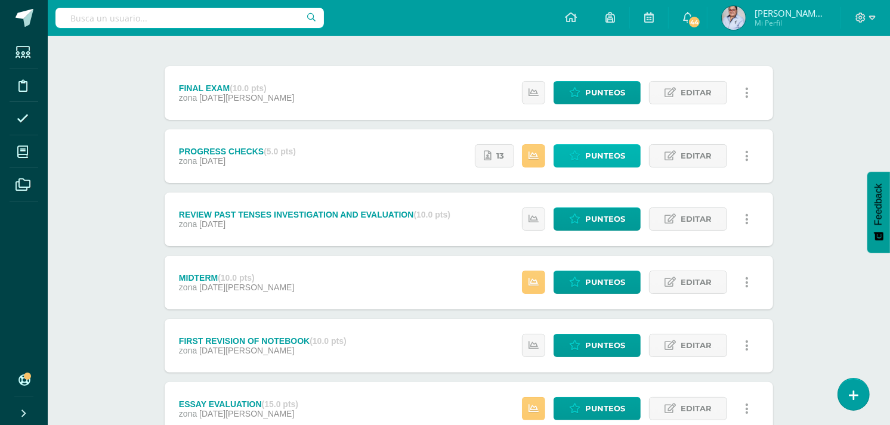
click at [596, 158] on span "Punteos" at bounding box center [605, 156] width 40 height 22
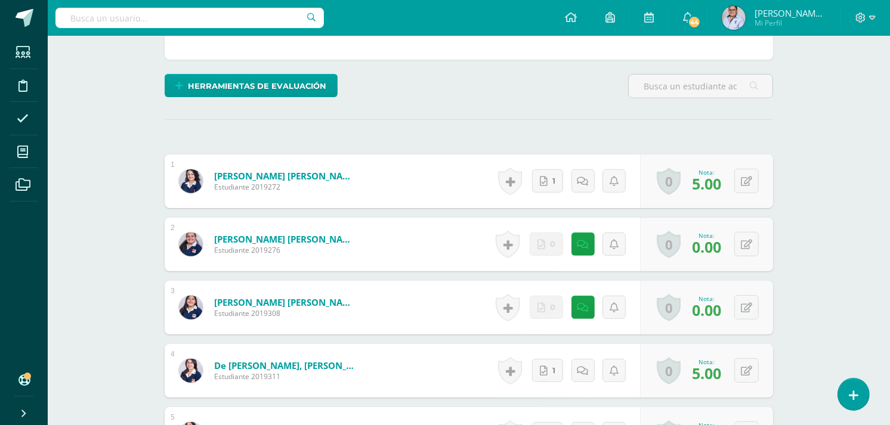
scroll to position [283, 0]
click at [743, 241] on button at bounding box center [746, 243] width 24 height 24
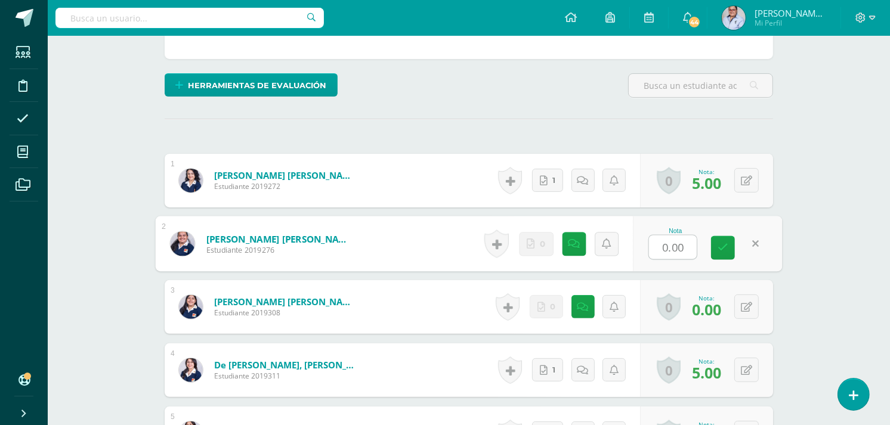
type input "3"
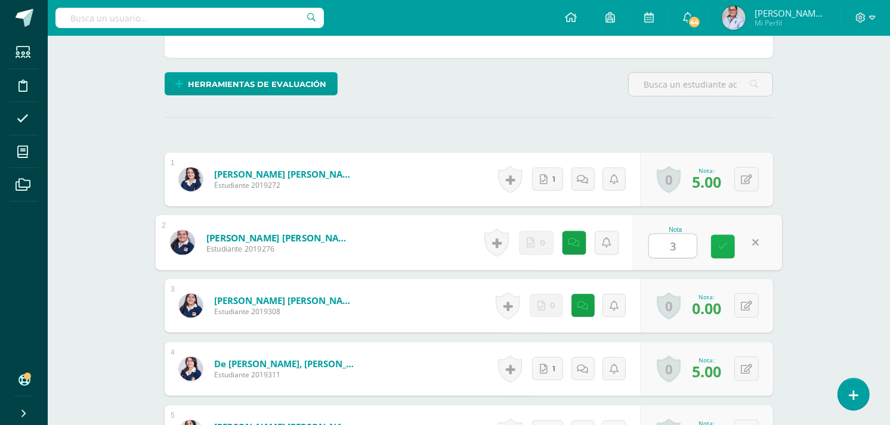
click at [725, 248] on icon at bounding box center [722, 247] width 11 height 10
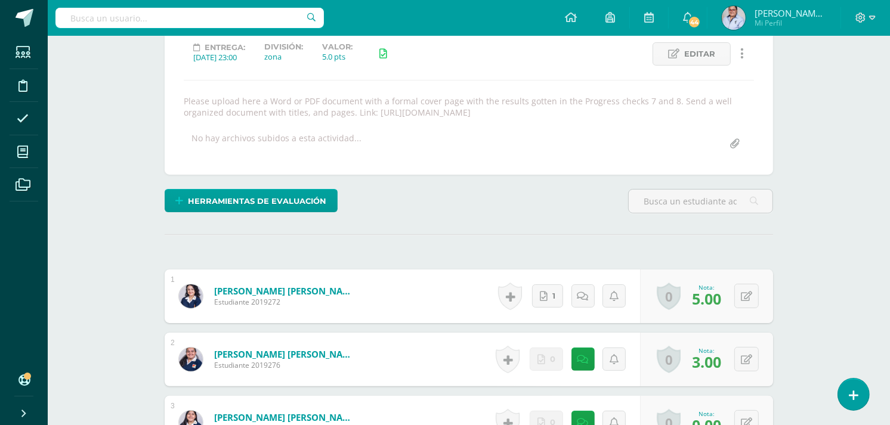
scroll to position [0, 0]
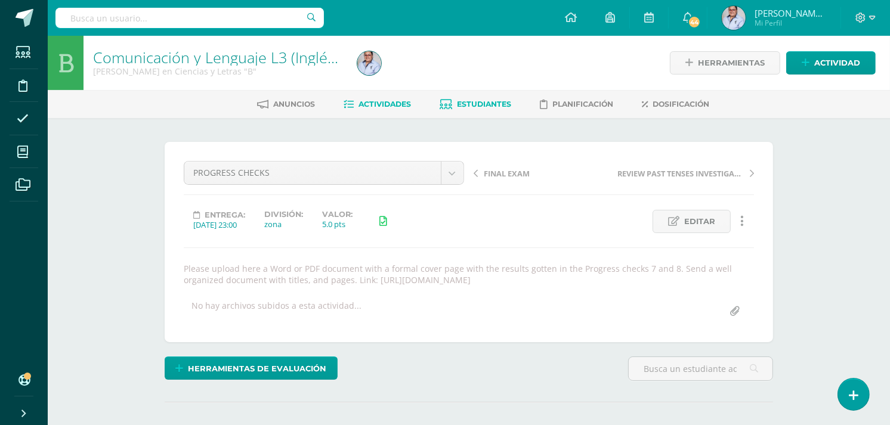
click at [496, 104] on span "Estudiantes" at bounding box center [484, 104] width 54 height 9
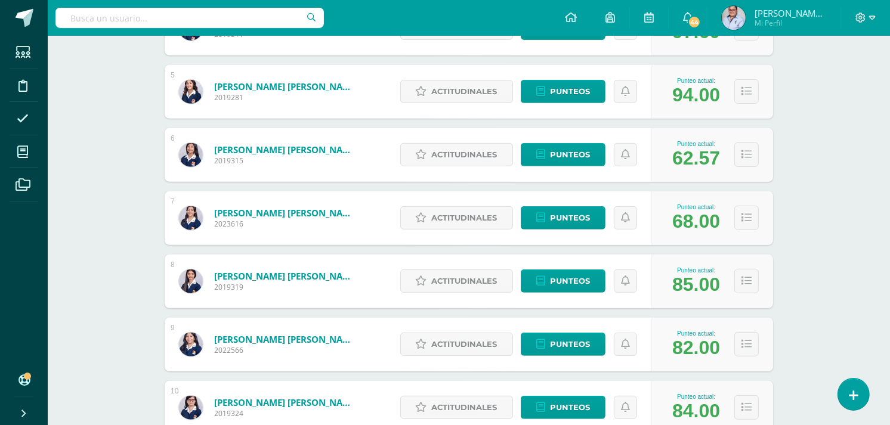
scroll to position [530, 0]
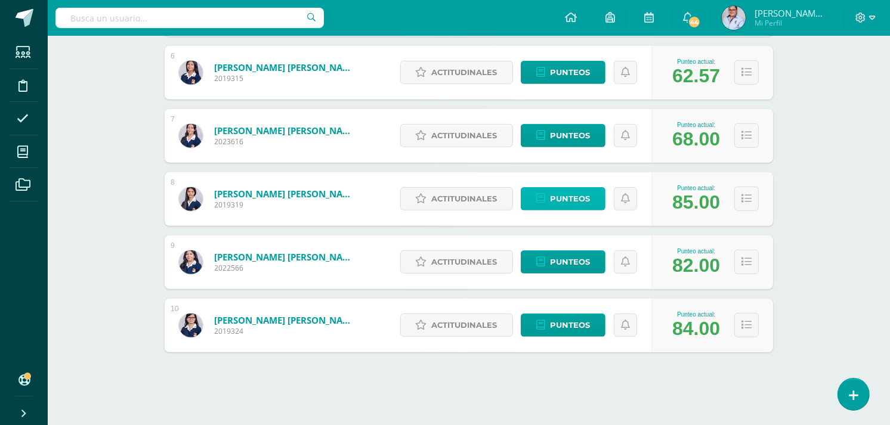
click at [563, 197] on span "Punteos" at bounding box center [570, 199] width 40 height 22
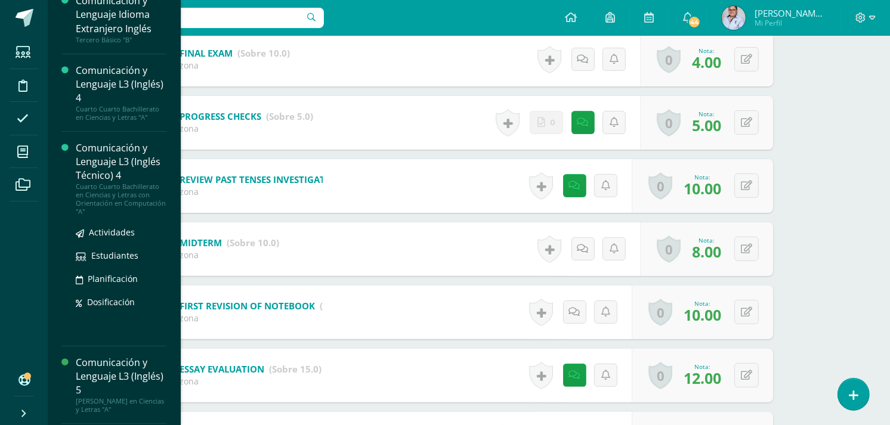
scroll to position [228, 0]
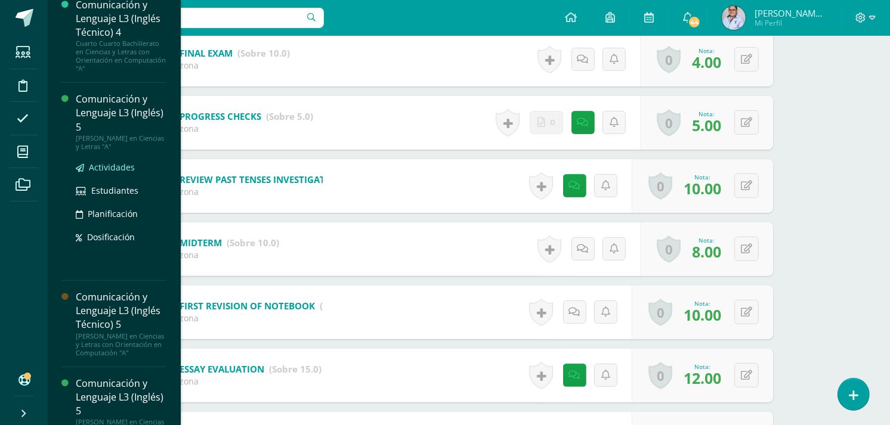
click at [108, 167] on span "Actividades" at bounding box center [112, 167] width 46 height 11
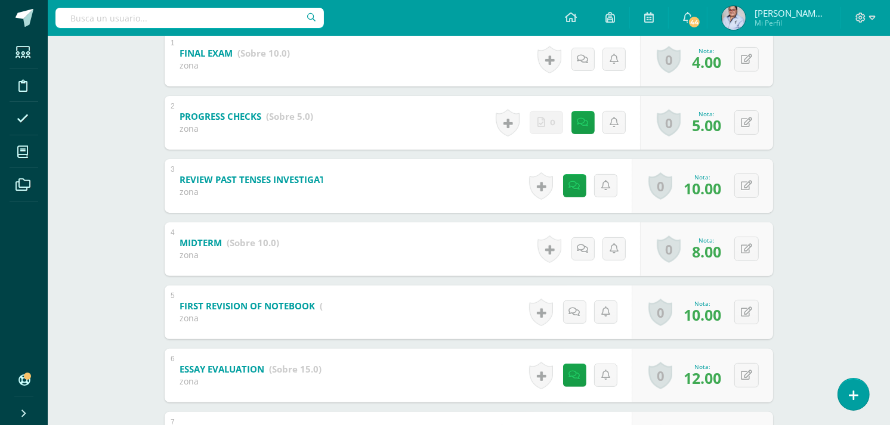
scroll to position [135, 0]
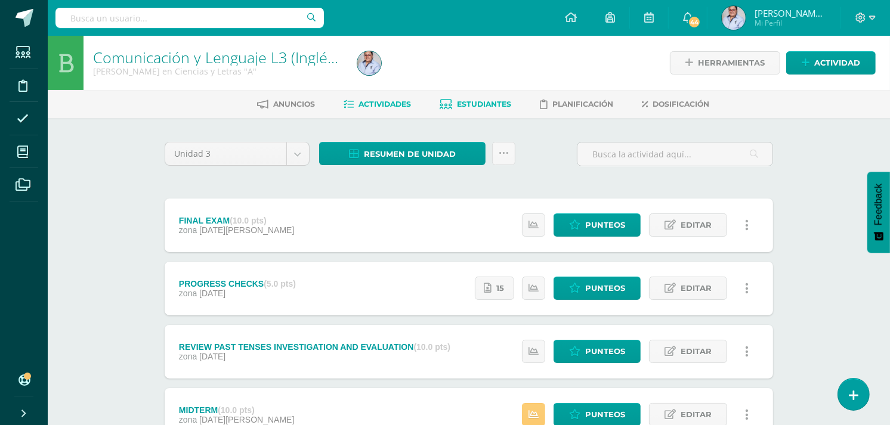
click at [495, 100] on span "Estudiantes" at bounding box center [484, 104] width 54 height 9
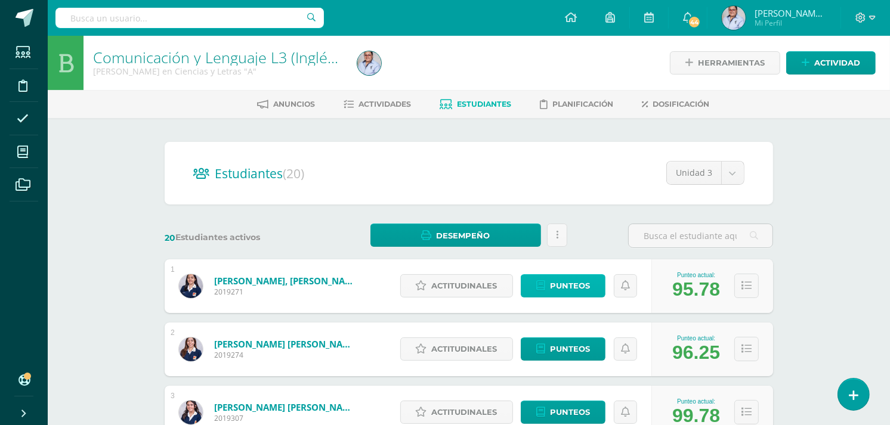
click at [565, 285] on span "Punteos" at bounding box center [570, 286] width 40 height 22
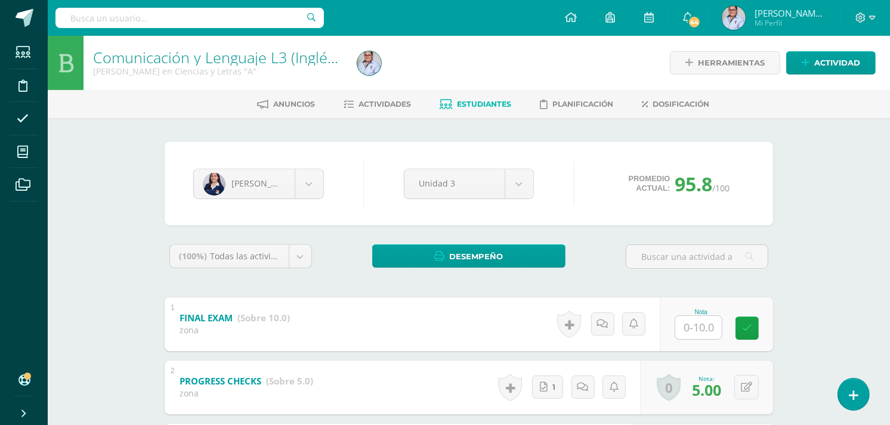
click at [466, 101] on span "Estudiantes" at bounding box center [484, 104] width 54 height 9
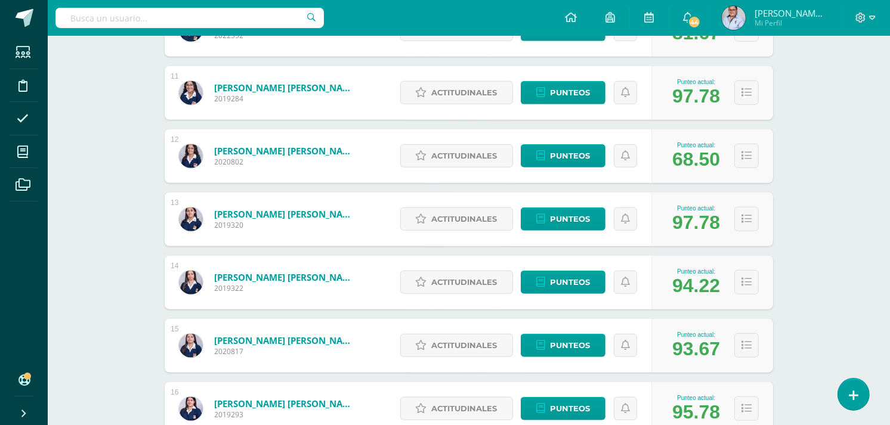
scroll to position [928, 0]
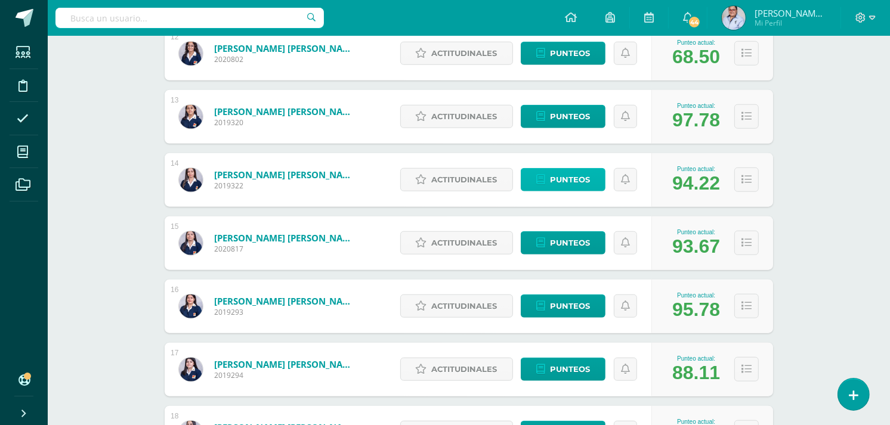
click at [561, 182] on span "Punteos" at bounding box center [570, 180] width 40 height 22
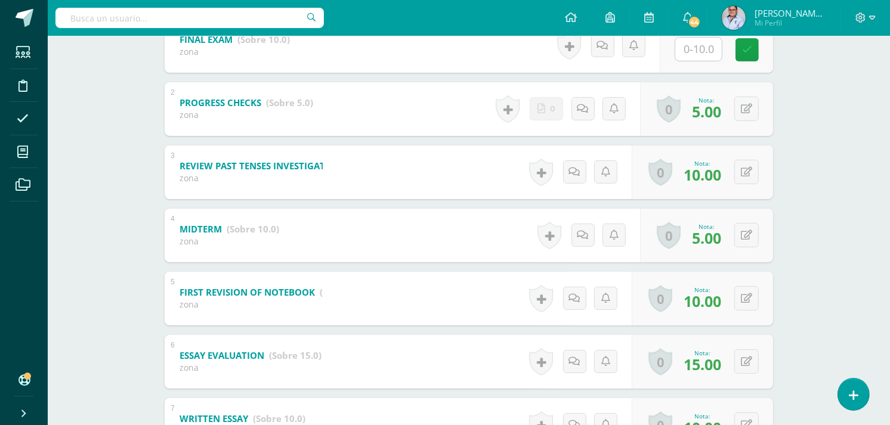
scroll to position [331, 0]
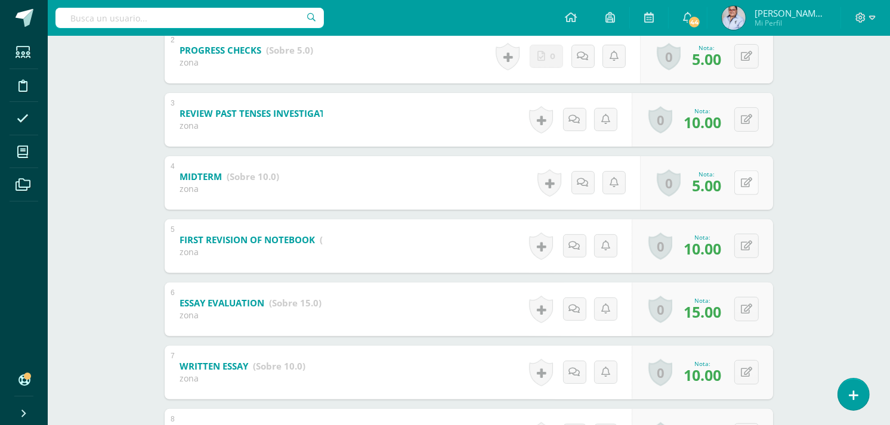
click at [741, 186] on button at bounding box center [746, 183] width 24 height 24
type input "6"
click at [722, 188] on icon at bounding box center [722, 187] width 11 height 10
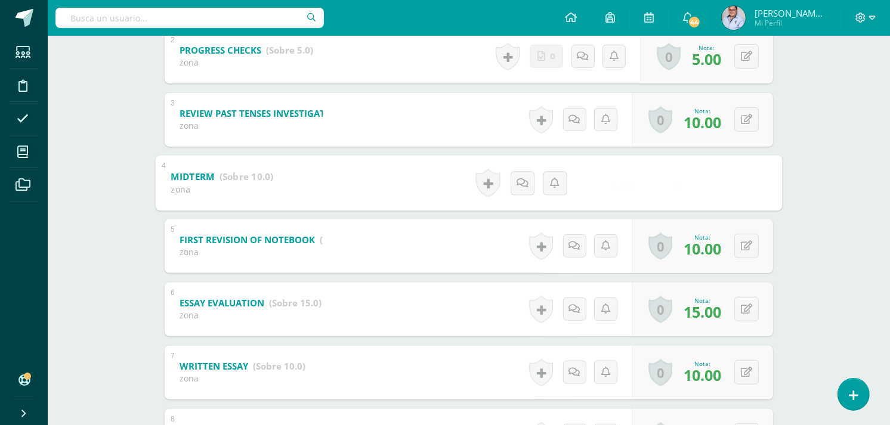
click at [840, 180] on div "Comunicación y Lenguaje L3 (Inglés) 5 [PERSON_NAME] en Ciencias y Letras "A" He…" at bounding box center [469, 212] width 842 height 1015
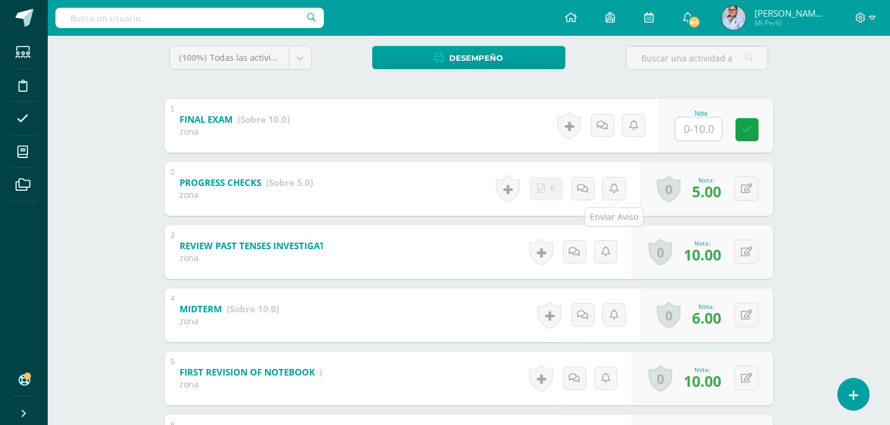
scroll to position [0, 0]
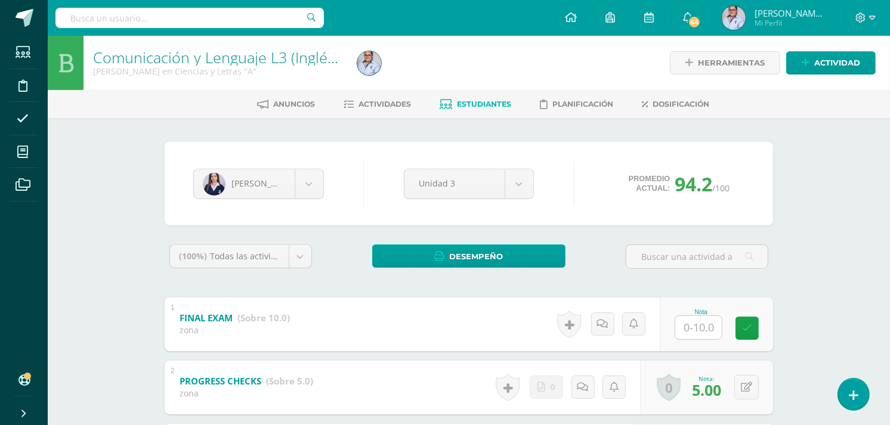
click at [483, 106] on span "Estudiantes" at bounding box center [484, 104] width 54 height 9
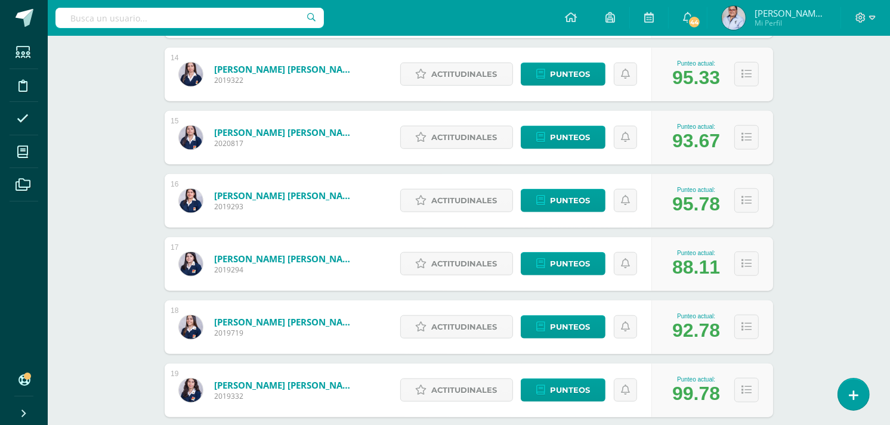
scroll to position [1163, 0]
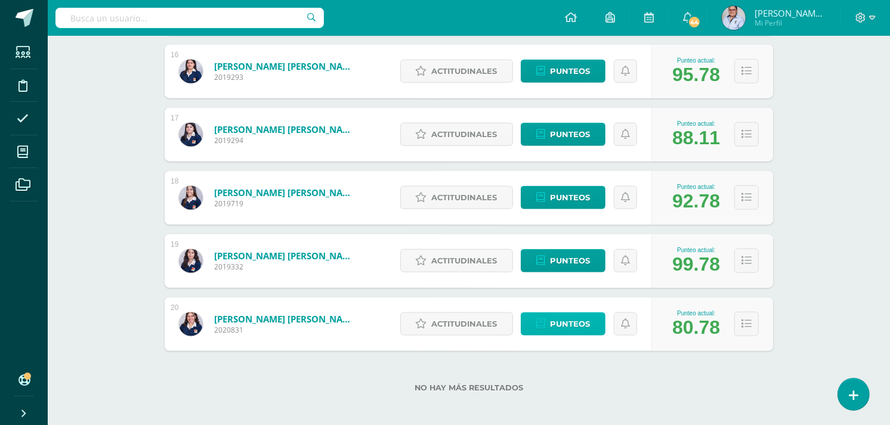
click at [564, 329] on span "Punteos" at bounding box center [570, 324] width 40 height 22
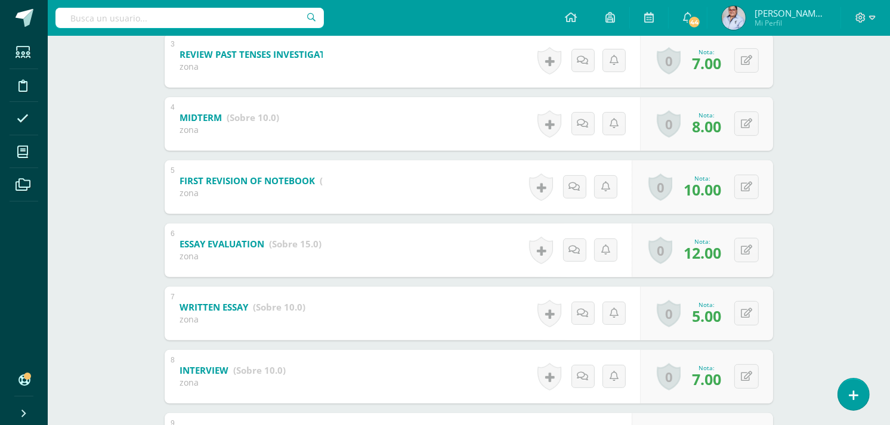
scroll to position [540, 0]
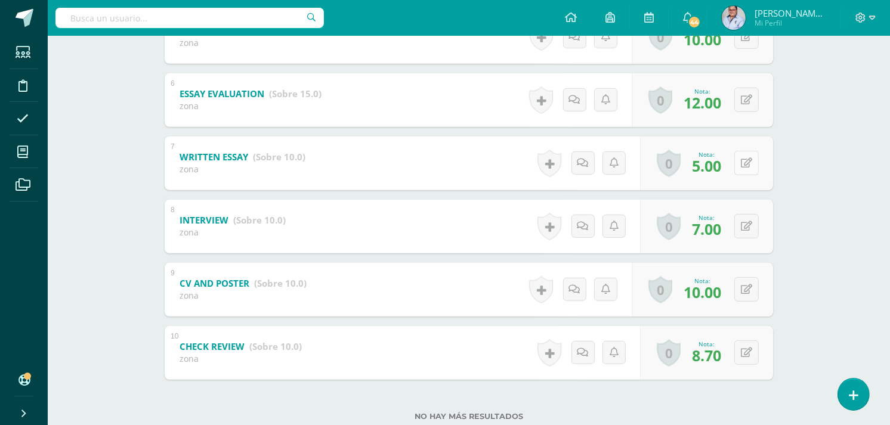
click at [747, 162] on icon at bounding box center [746, 163] width 11 height 10
click at [725, 165] on icon at bounding box center [722, 167] width 11 height 10
type input "7"
click at [778, 204] on div "[PERSON_NAME] [PERSON_NAME] [PERSON_NAME] [PERSON_NAME] [PERSON_NAME] [PERSON_N…" at bounding box center [469, 18] width 656 height 881
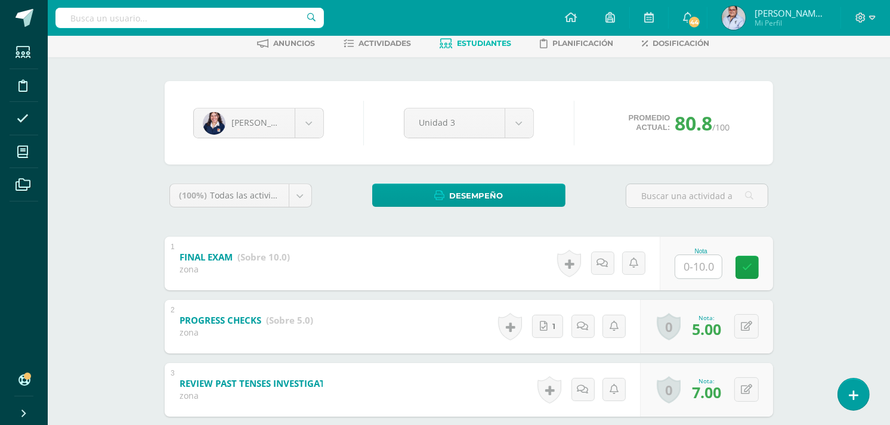
scroll to position [0, 0]
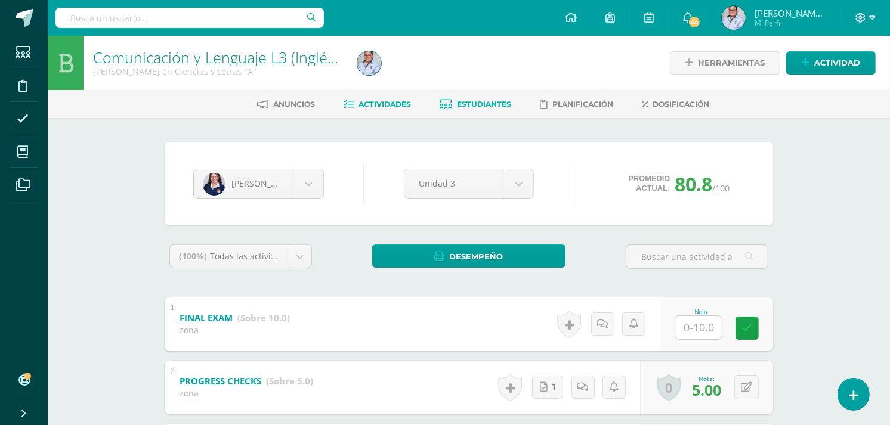
click at [384, 106] on span "Actividades" at bounding box center [384, 104] width 52 height 9
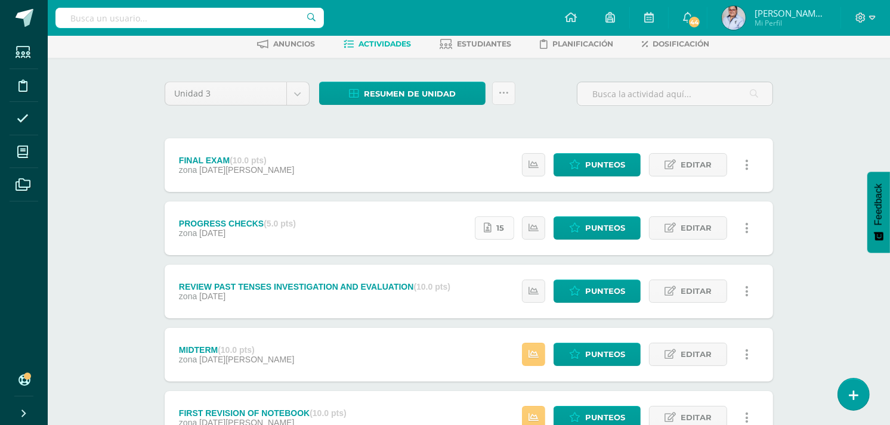
scroll to position [265, 0]
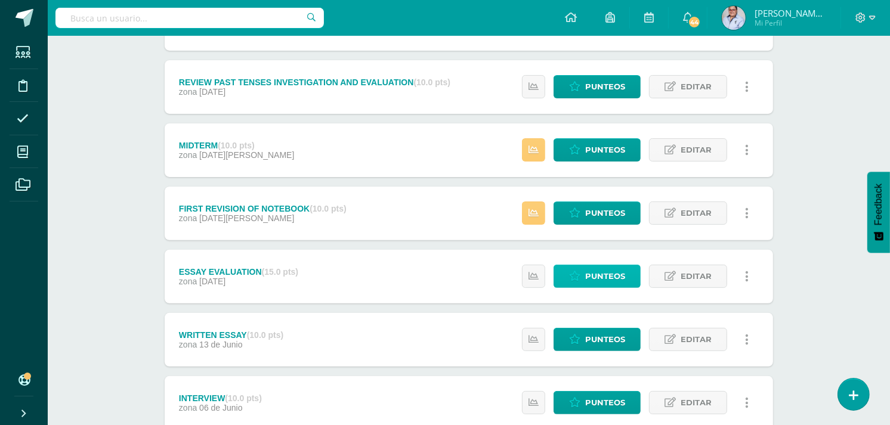
click at [602, 277] on span "Punteos" at bounding box center [605, 276] width 40 height 22
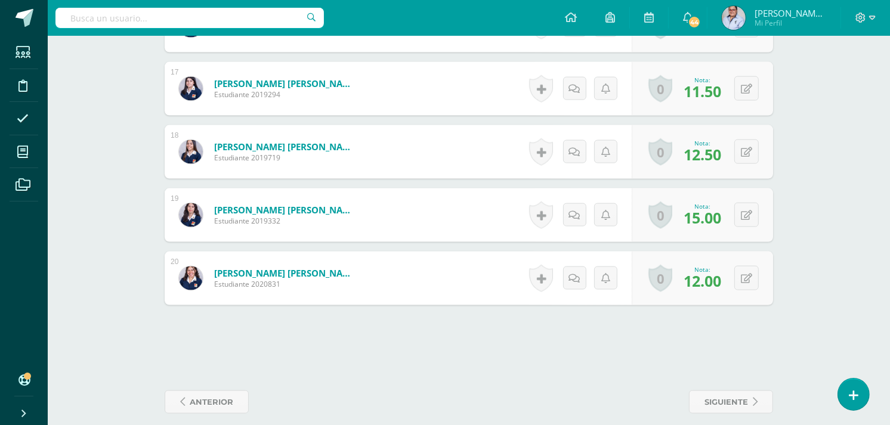
scroll to position [1480, 0]
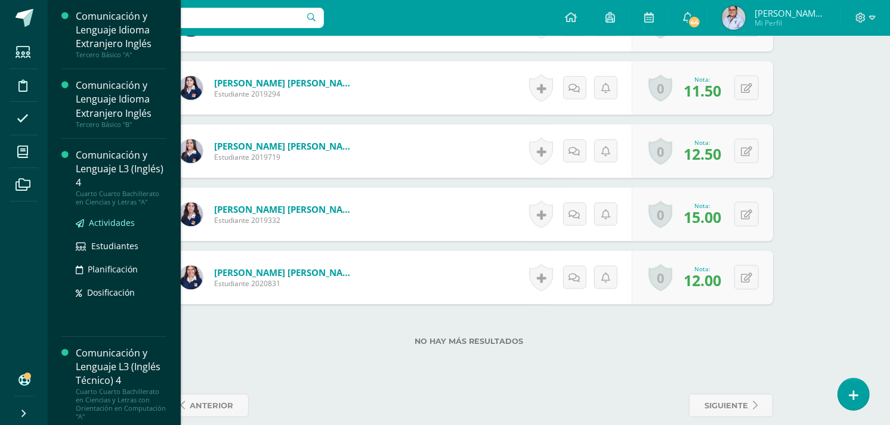
click at [103, 224] on span "Actividades" at bounding box center [112, 222] width 46 height 11
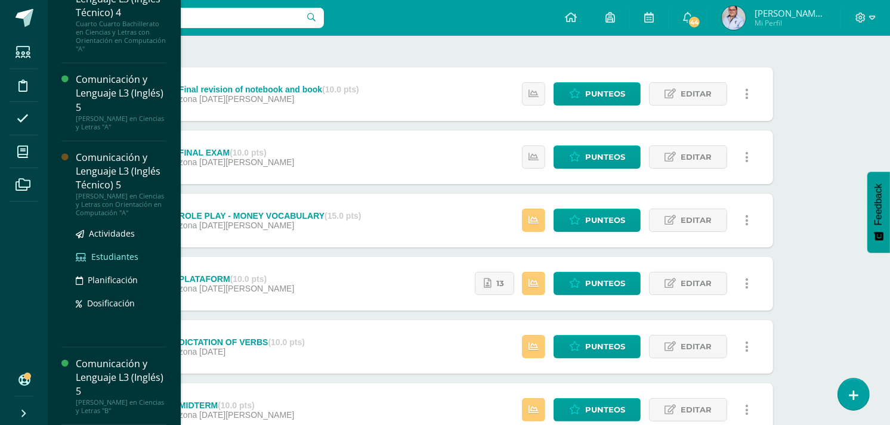
scroll to position [132, 0]
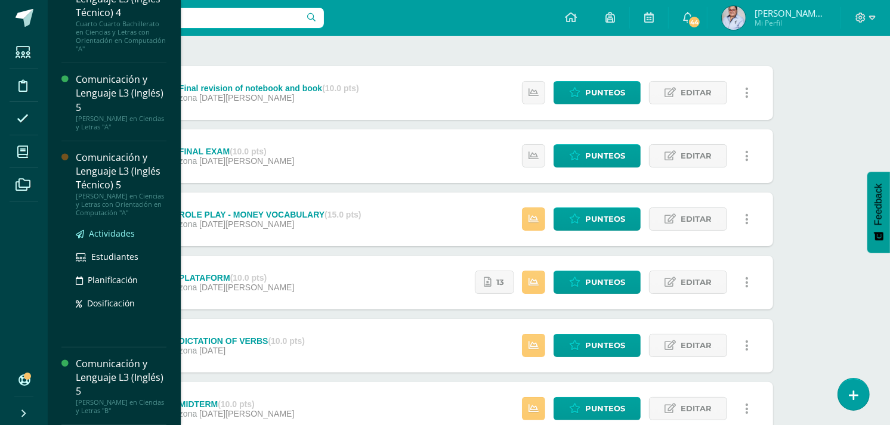
click at [112, 233] on span "Actividades" at bounding box center [112, 233] width 46 height 11
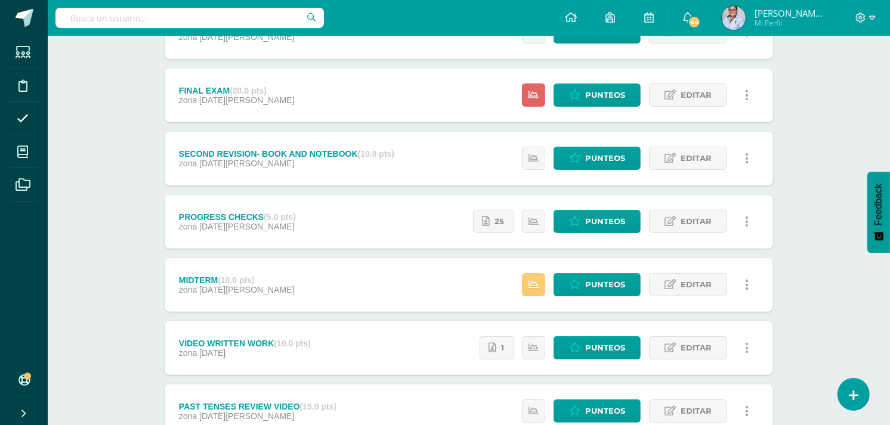
scroll to position [199, 0]
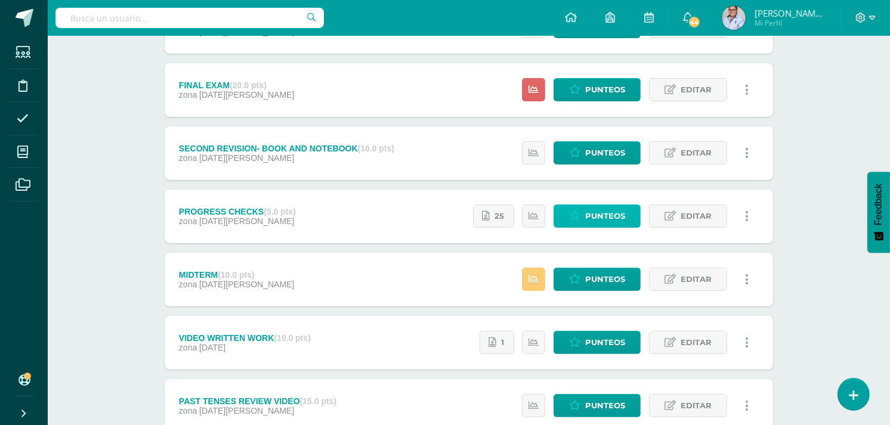
click at [598, 218] on span "Punteos" at bounding box center [605, 216] width 40 height 22
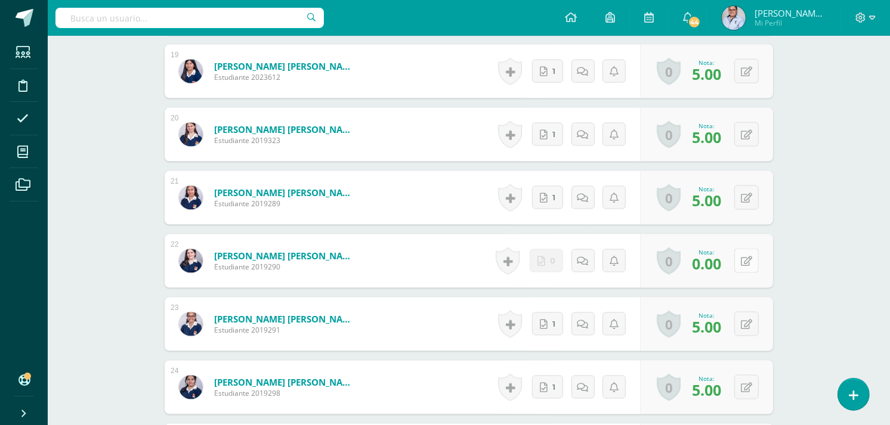
scroll to position [1531, 0]
click at [752, 258] on button at bounding box center [746, 260] width 24 height 24
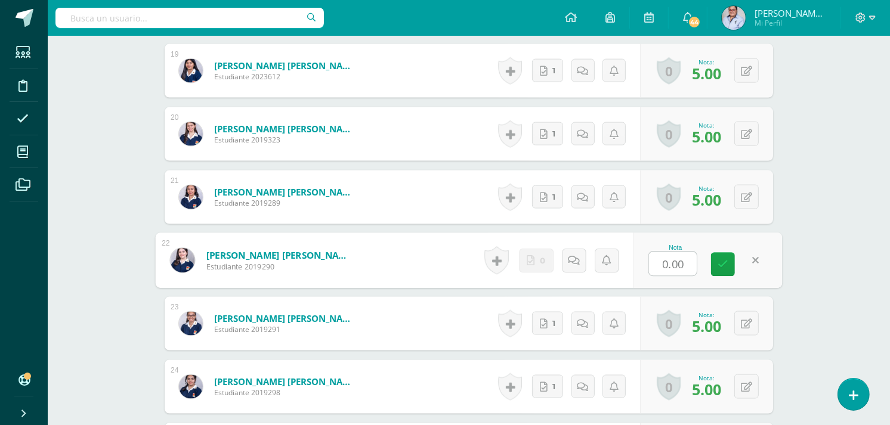
type input "3"
click at [729, 265] on link at bounding box center [723, 265] width 24 height 24
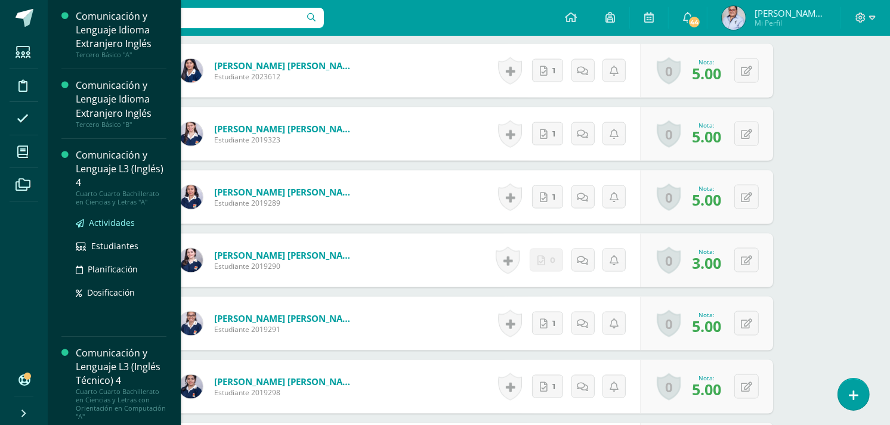
click at [105, 224] on span "Actividades" at bounding box center [112, 222] width 46 height 11
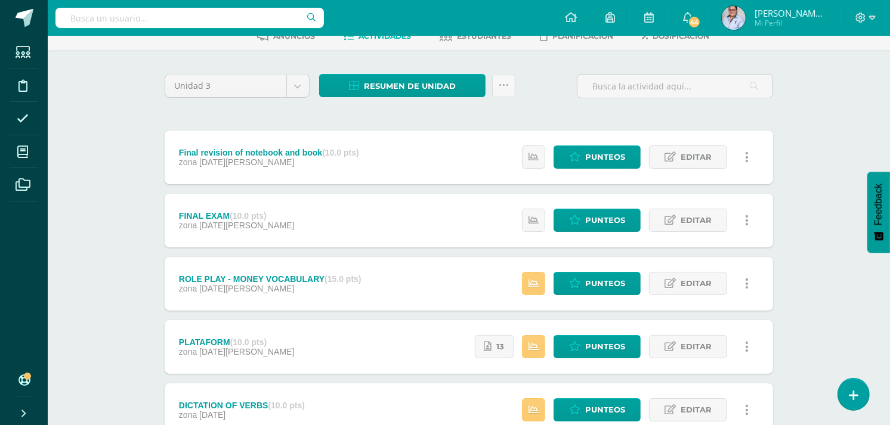
scroll to position [132, 0]
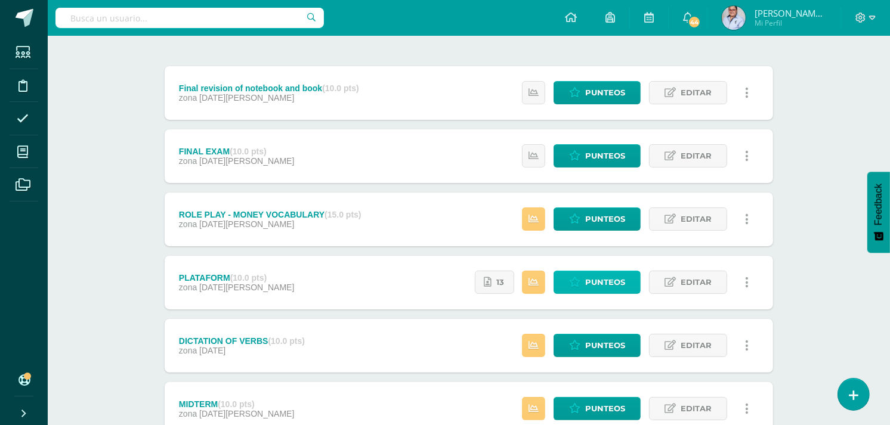
click at [607, 284] on span "Punteos" at bounding box center [605, 282] width 40 height 22
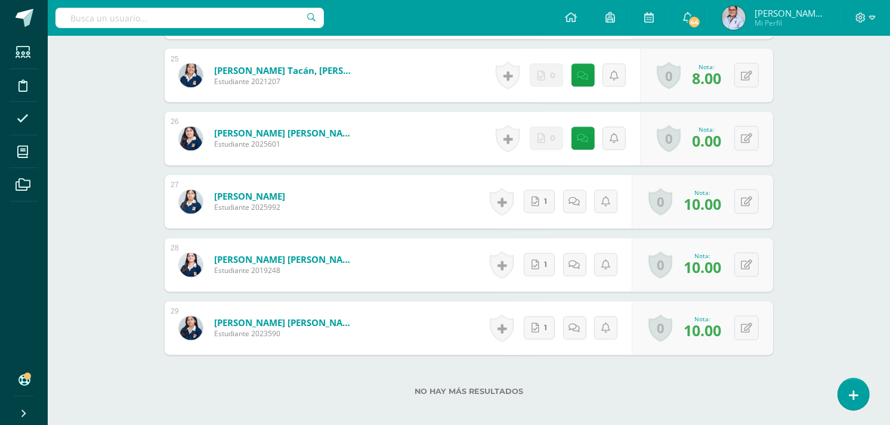
scroll to position [1917, 0]
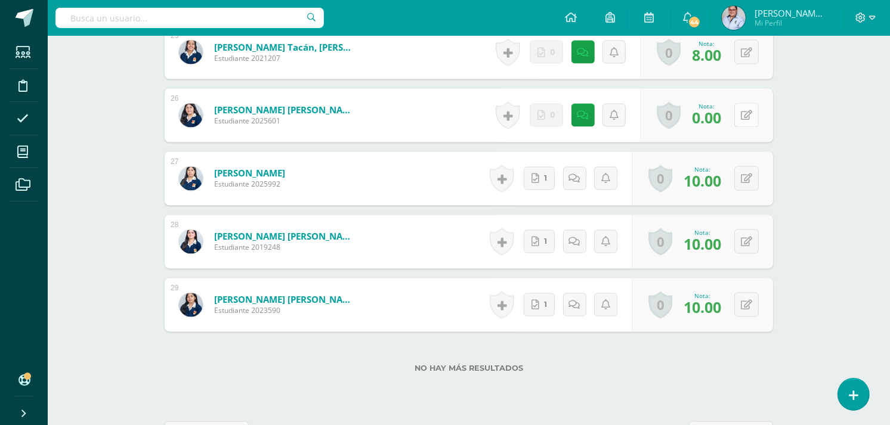
click at [746, 113] on icon at bounding box center [746, 116] width 11 height 10
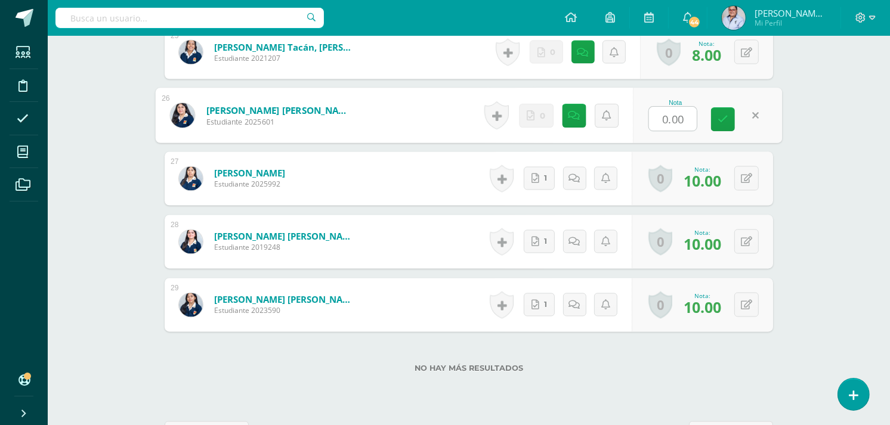
type input "8"
click at [725, 120] on icon at bounding box center [722, 120] width 11 height 10
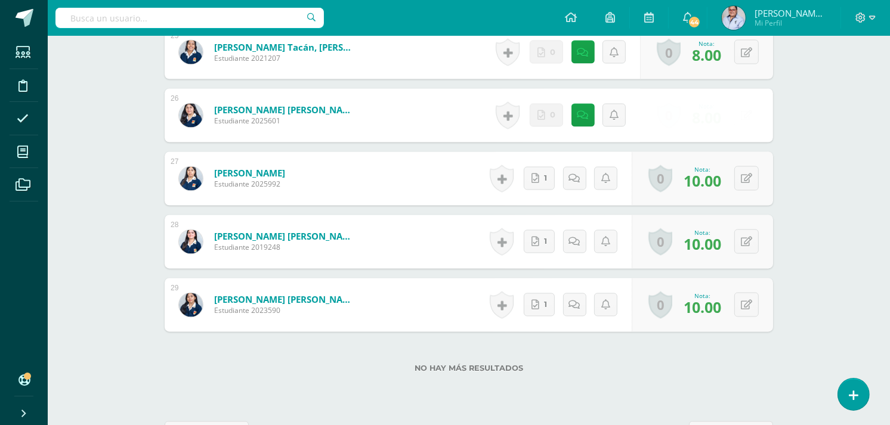
click at [591, 373] on div "No hay más resultados" at bounding box center [469, 359] width 608 height 55
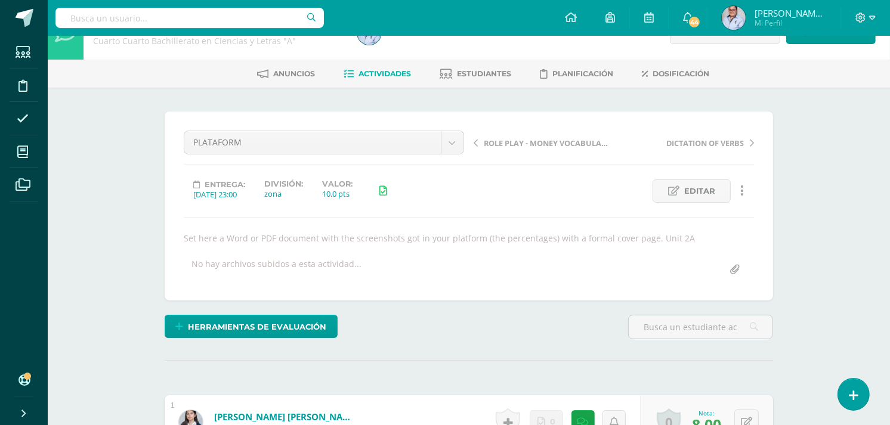
scroll to position [0, 0]
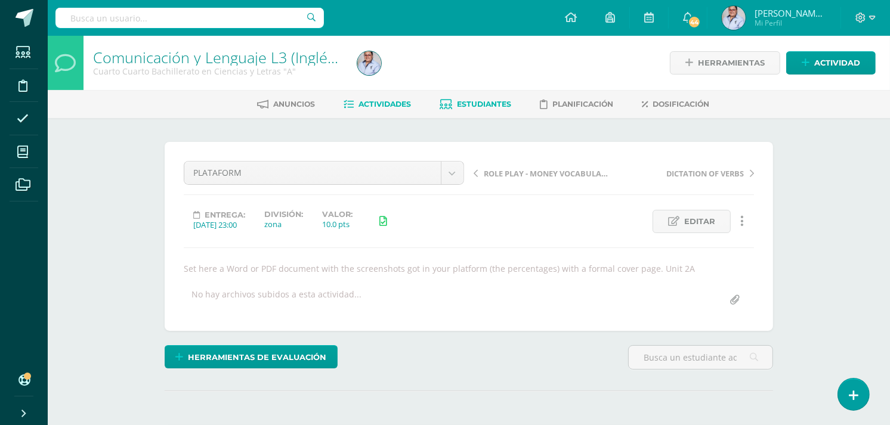
click at [467, 104] on span "Estudiantes" at bounding box center [484, 104] width 54 height 9
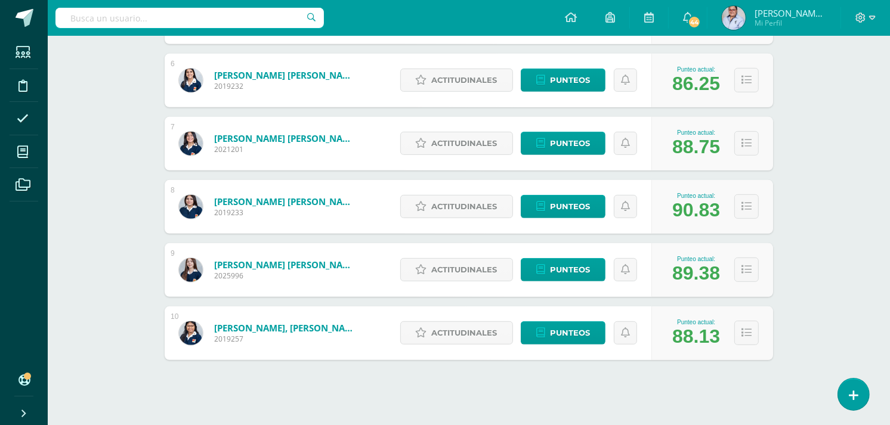
scroll to position [531, 0]
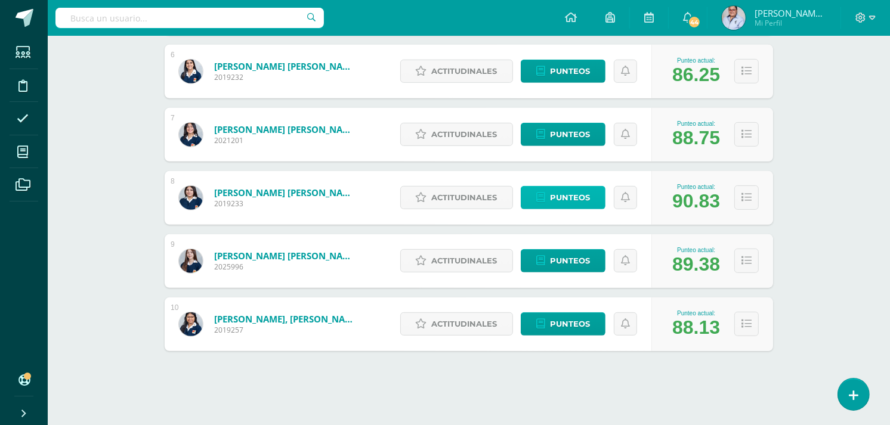
click at [565, 198] on span "Punteos" at bounding box center [570, 198] width 40 height 22
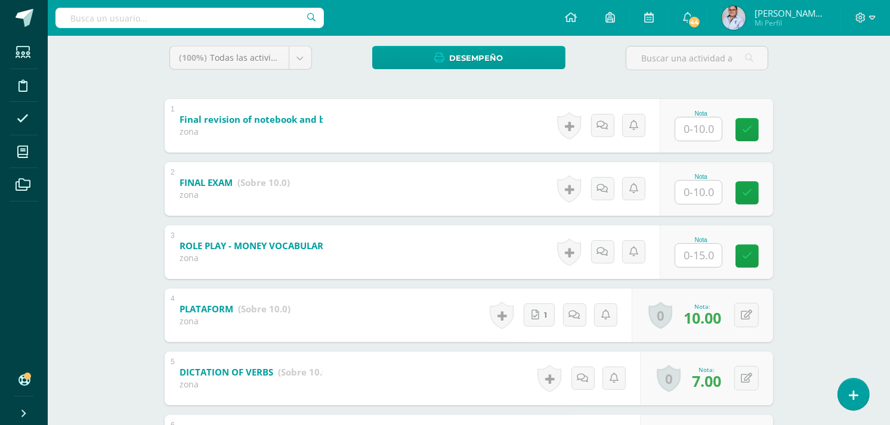
scroll to position [331, 0]
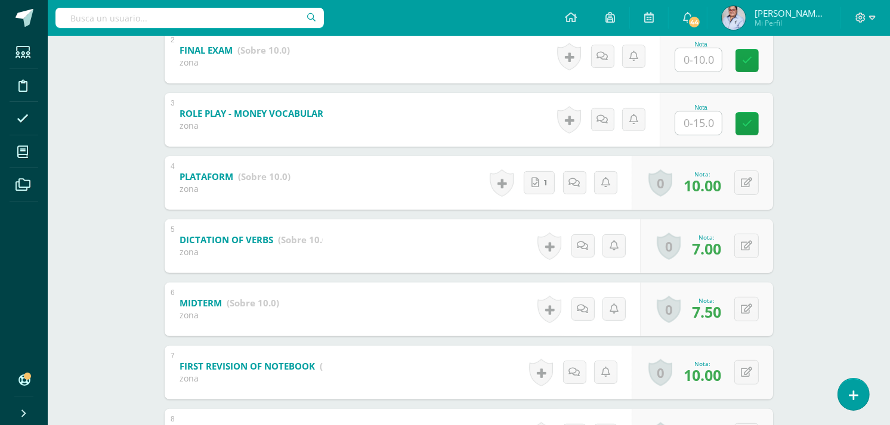
click at [706, 123] on input "text" at bounding box center [698, 123] width 47 height 23
type input "15"
click at [761, 125] on link at bounding box center [756, 124] width 24 height 24
click at [843, 172] on div "Comunicación y Lenguaje L3 (Inglés) 4 Cuarto Cuarto Bachillerato en Ciencias y …" at bounding box center [469, 187] width 842 height 964
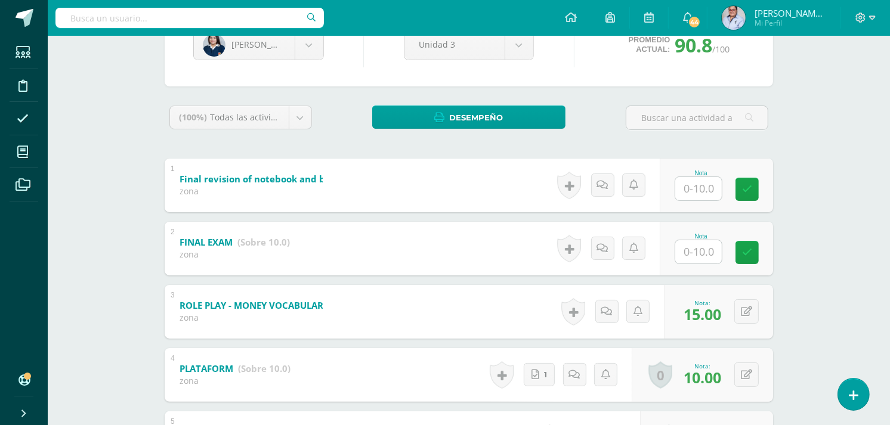
scroll to position [0, 0]
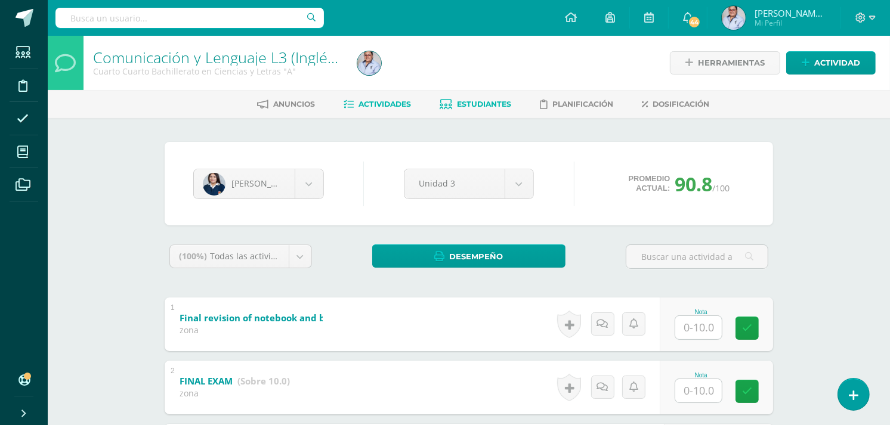
click at [386, 103] on span "Actividades" at bounding box center [384, 104] width 52 height 9
